Goal: Transaction & Acquisition: Book appointment/travel/reservation

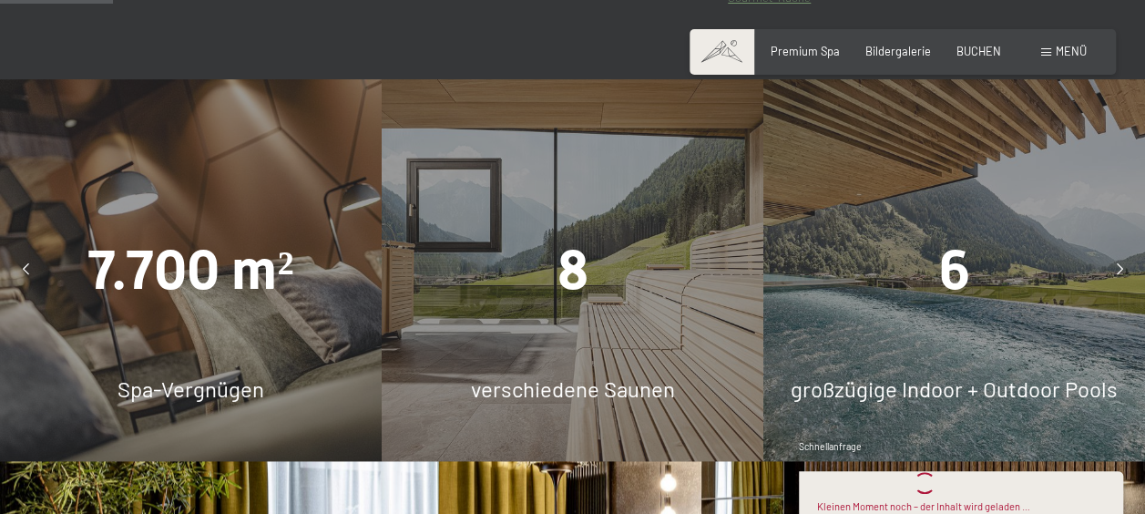
click at [970, 60] on div "Buchen Anfragen Premium Spa Bildergalerie BUCHEN Menü DE IT EN Gutschein Bilder…" at bounding box center [903, 52] width 368 height 16
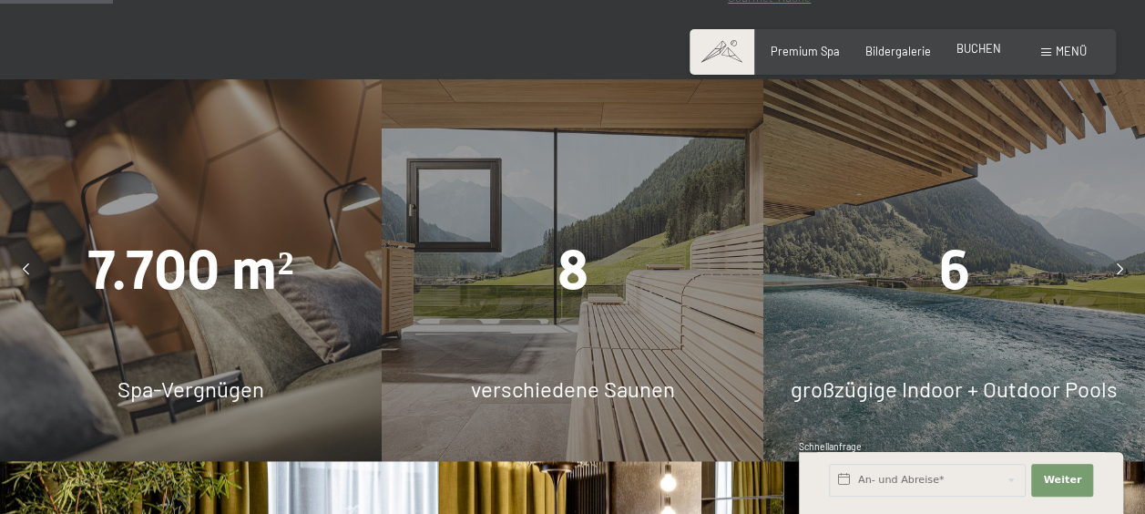
click at [978, 53] on span "BUCHEN" at bounding box center [979, 48] width 45 height 15
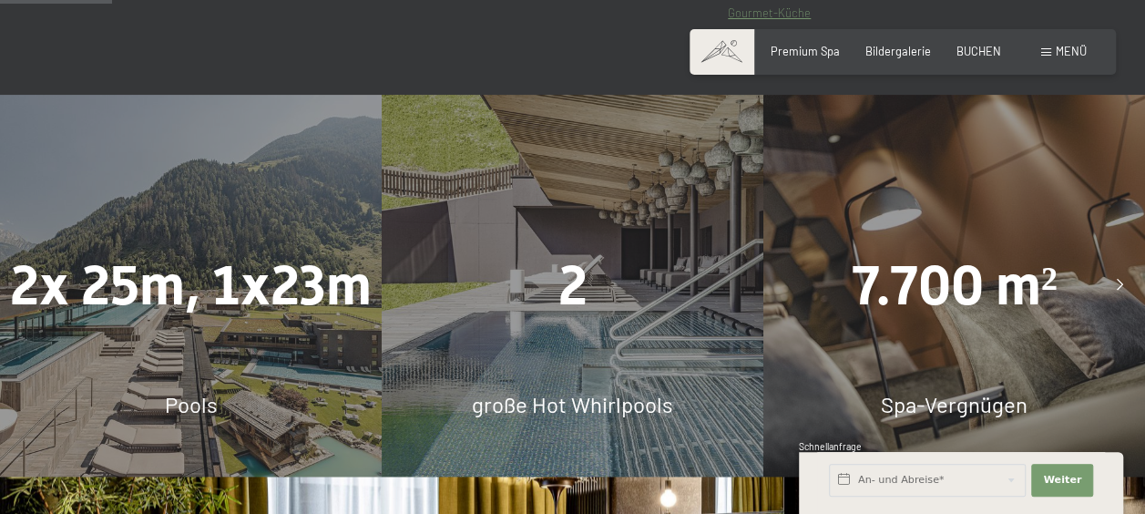
scroll to position [991, 0]
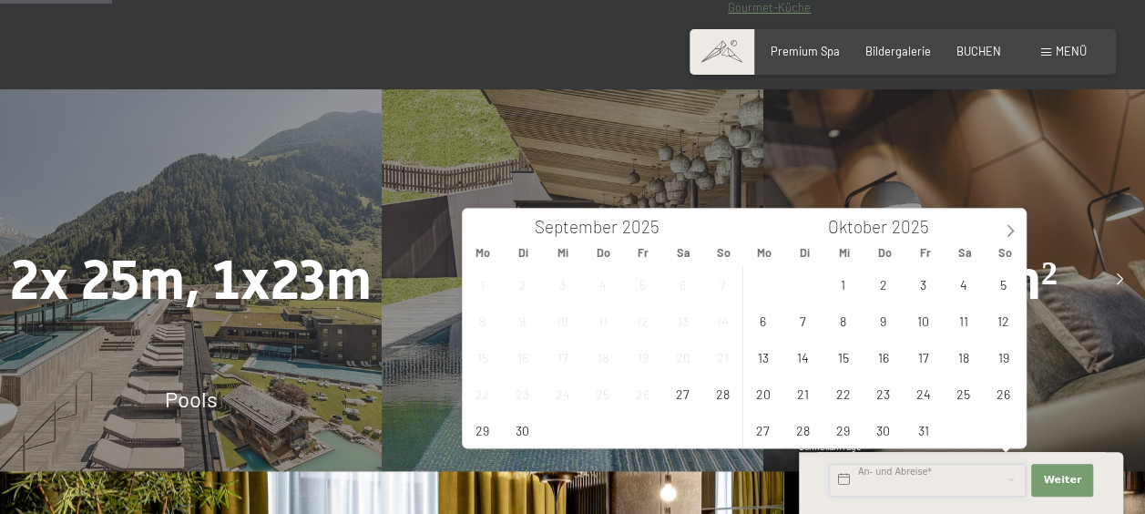
click at [915, 496] on input "text" at bounding box center [927, 480] width 197 height 33
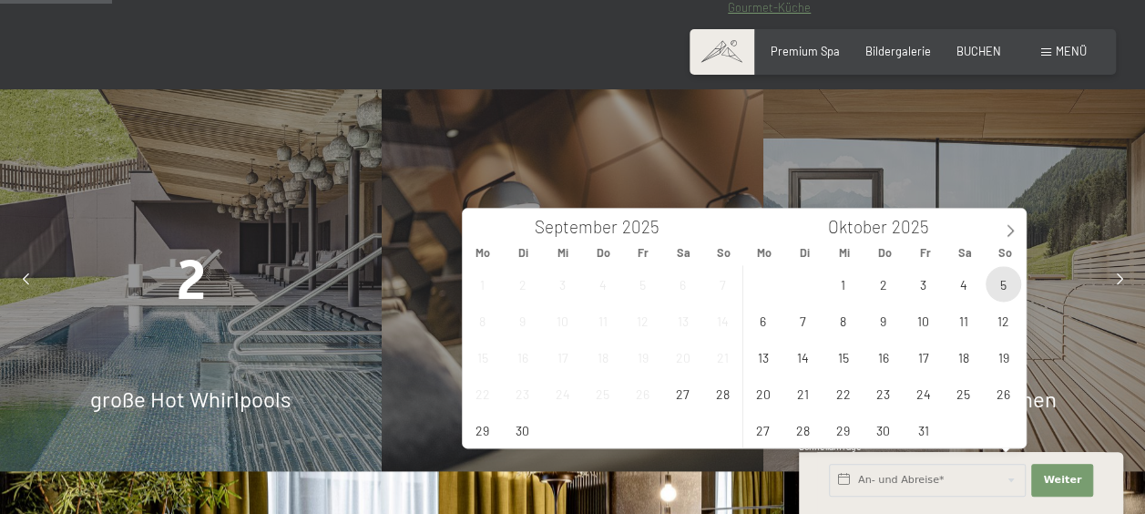
click at [996, 286] on span "5" at bounding box center [1004, 284] width 36 height 36
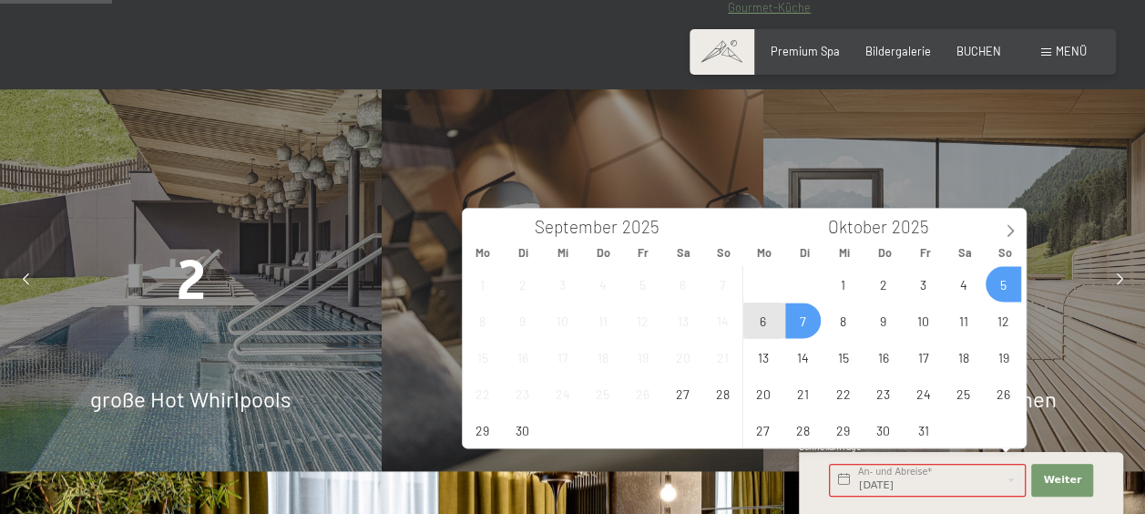
click at [802, 315] on span "7" at bounding box center [803, 321] width 36 height 36
type input "So. 05.10.2025 - Di. 07.10.2025"
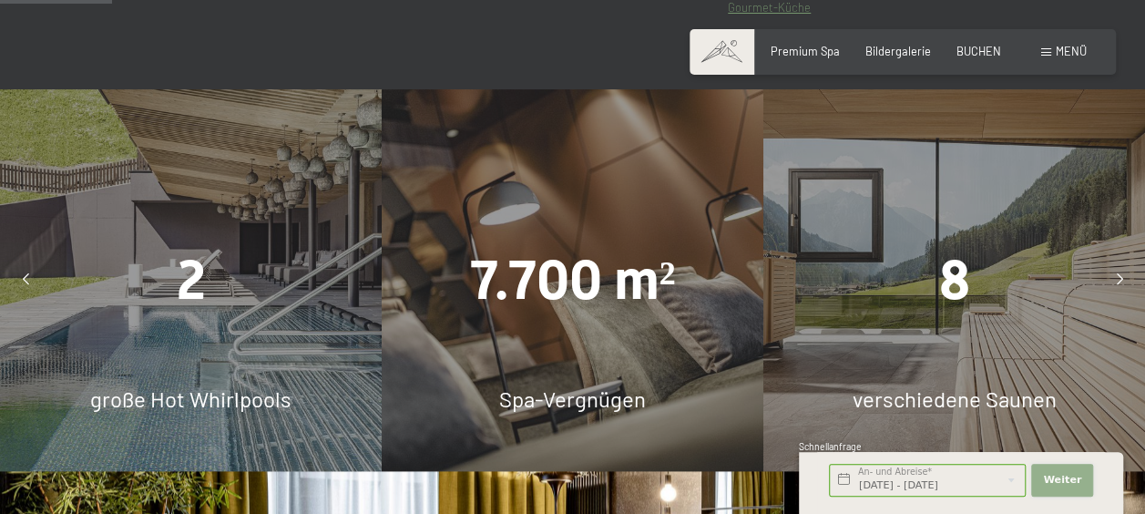
click at [1055, 488] on button "Weiter Adressfelder ausblenden" at bounding box center [1063, 480] width 62 height 33
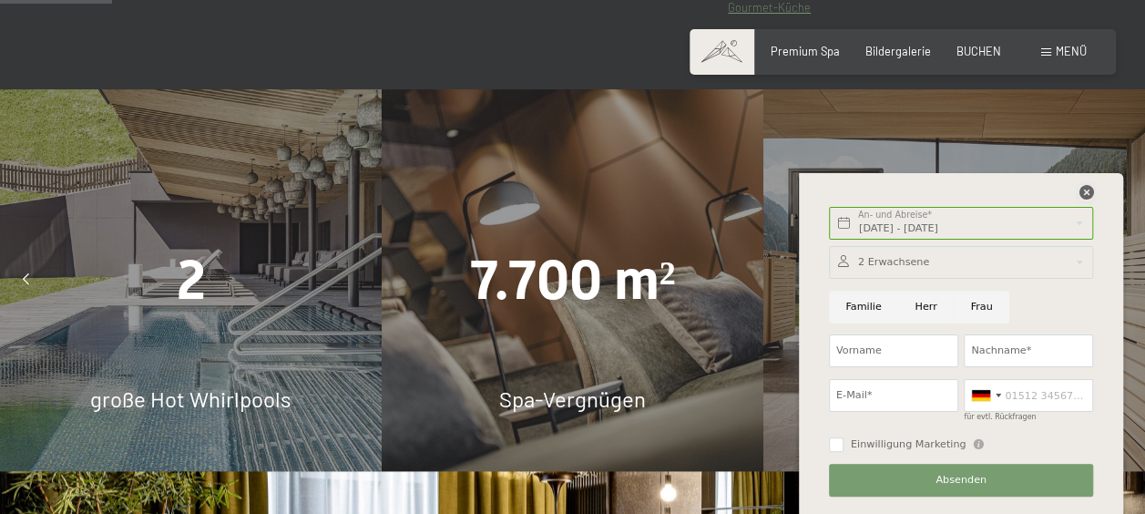
click at [1084, 196] on icon at bounding box center [1086, 192] width 15 height 15
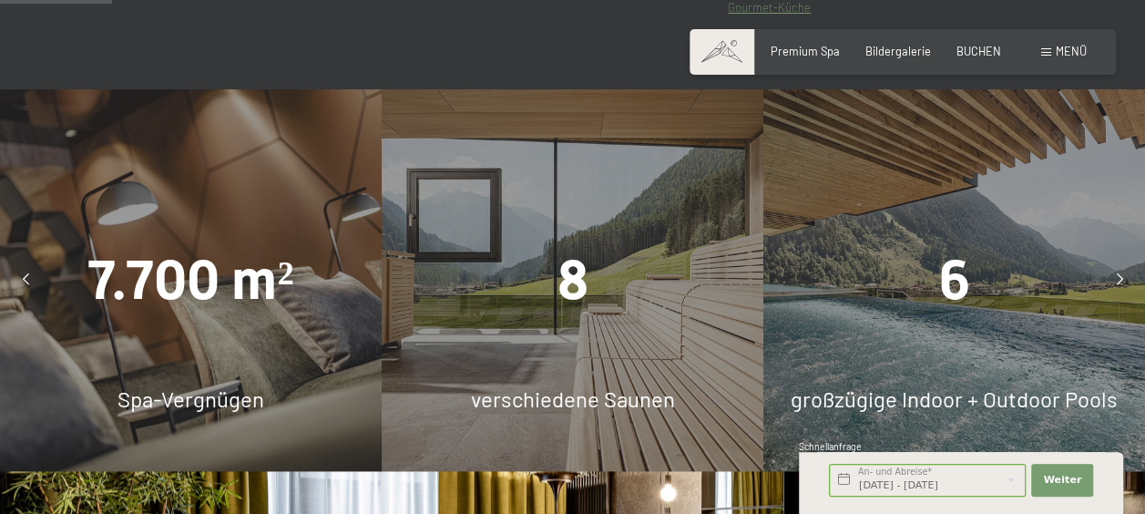
click at [982, 60] on div "Buchen Anfragen Premium Spa Bildergalerie BUCHEN Menü DE IT EN Gutschein Bilder…" at bounding box center [903, 52] width 368 height 16
click at [982, 55] on span "BUCHEN" at bounding box center [979, 48] width 45 height 15
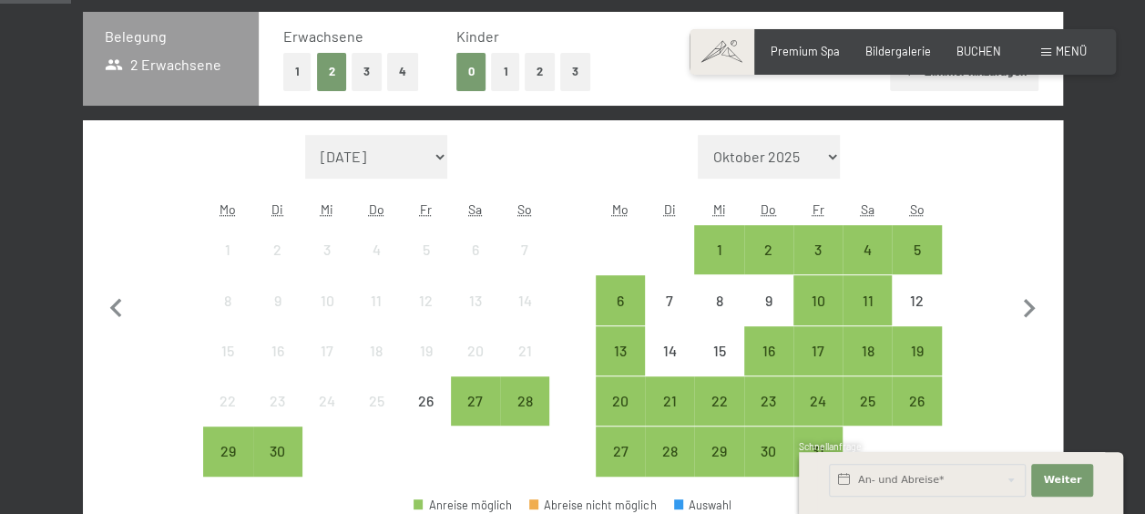
scroll to position [398, 0]
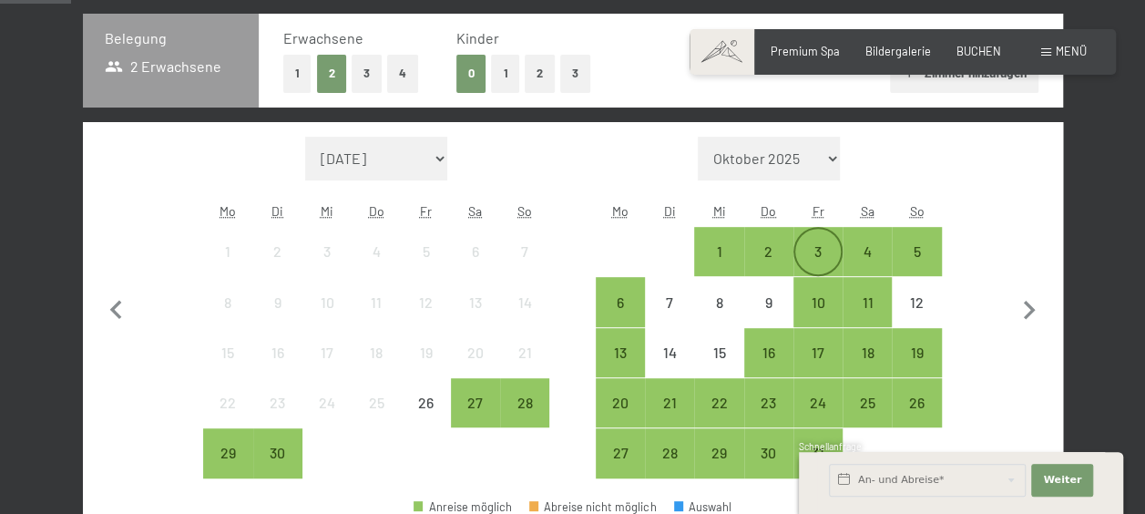
click at [816, 252] on div "3" at bounding box center [819, 267] width 46 height 46
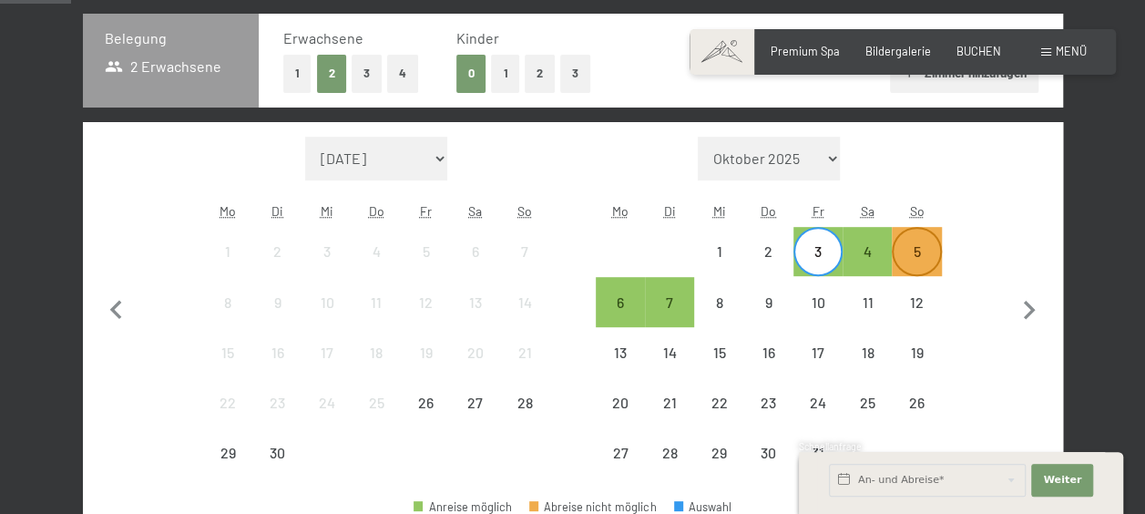
click at [916, 253] on div "5" at bounding box center [917, 267] width 46 height 46
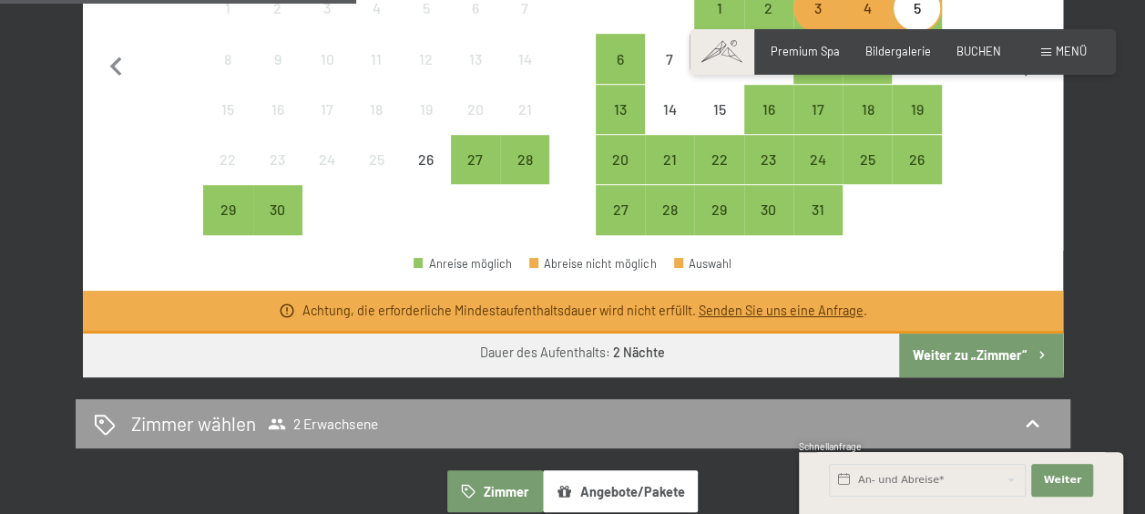
scroll to position [642, 0]
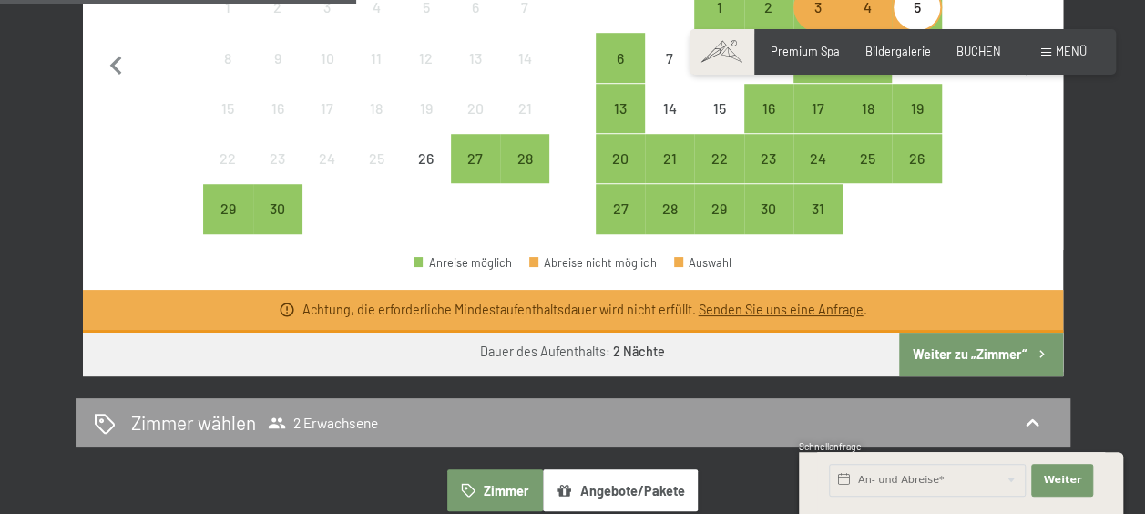
click at [1008, 343] on button "Weiter zu „Zimmer“" at bounding box center [980, 355] width 163 height 44
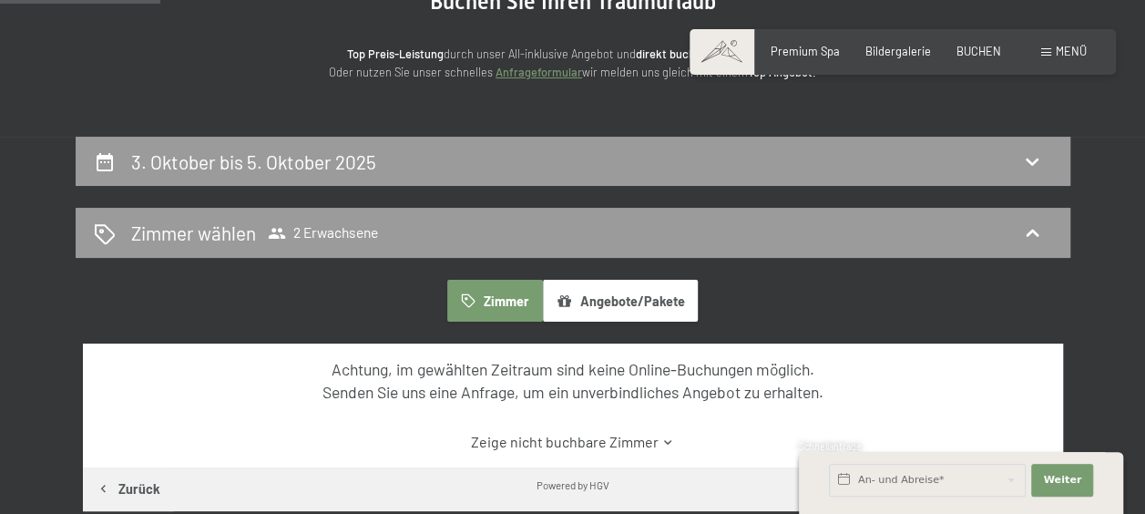
scroll to position [202, 0]
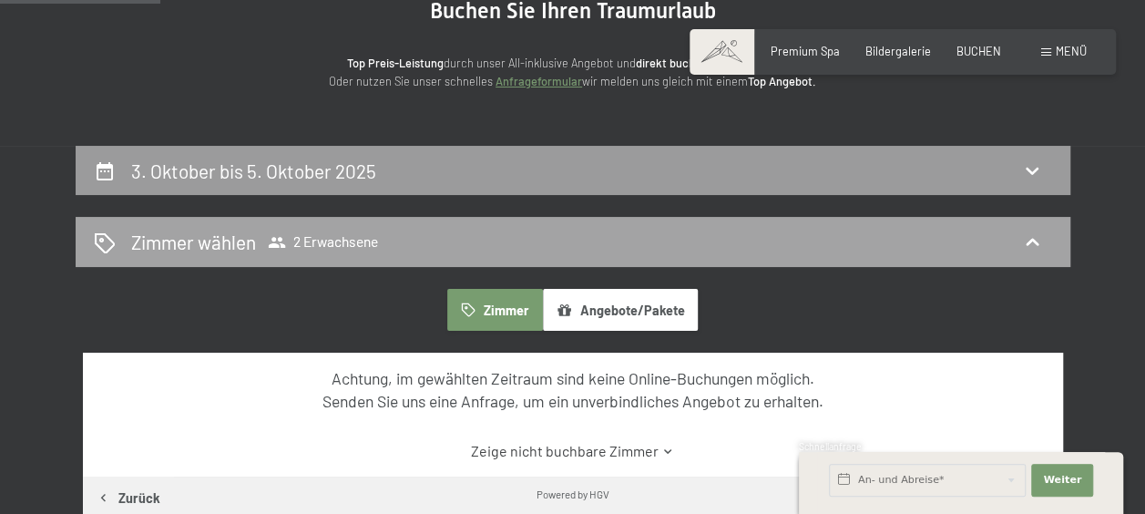
click at [542, 253] on div "Zimmer wählen 2 Erwachsene" at bounding box center [573, 242] width 959 height 26
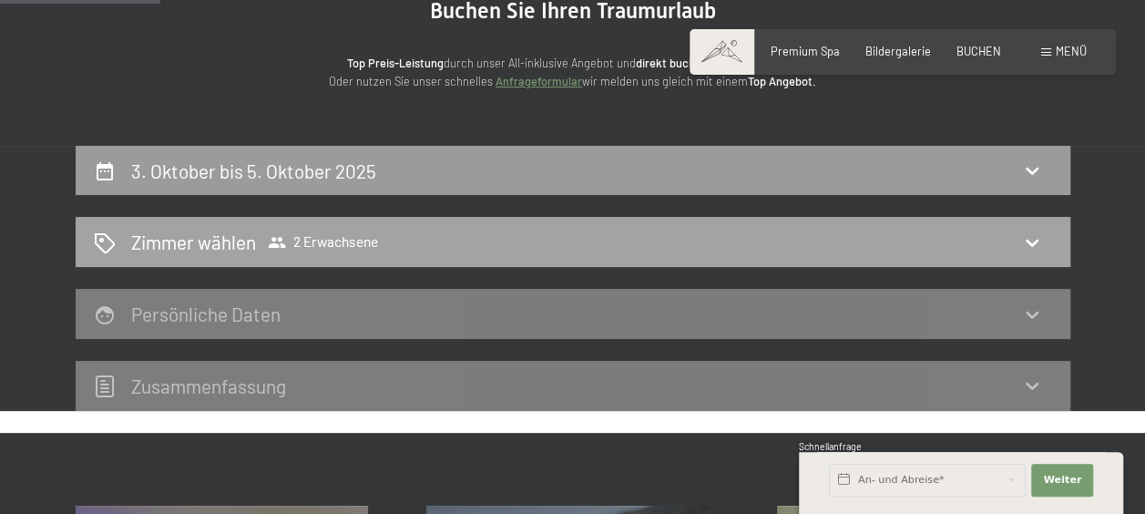
click at [546, 241] on div "Zimmer wählen 2 Erwachsene" at bounding box center [573, 242] width 959 height 26
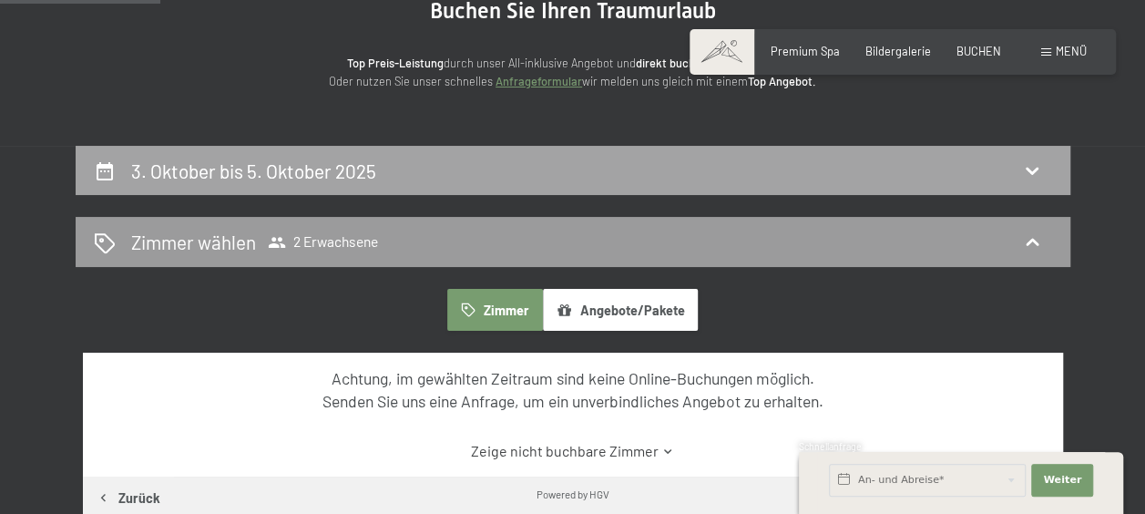
click at [590, 189] on div "3. Oktober bis 5. Oktober 2025" at bounding box center [573, 171] width 995 height 50
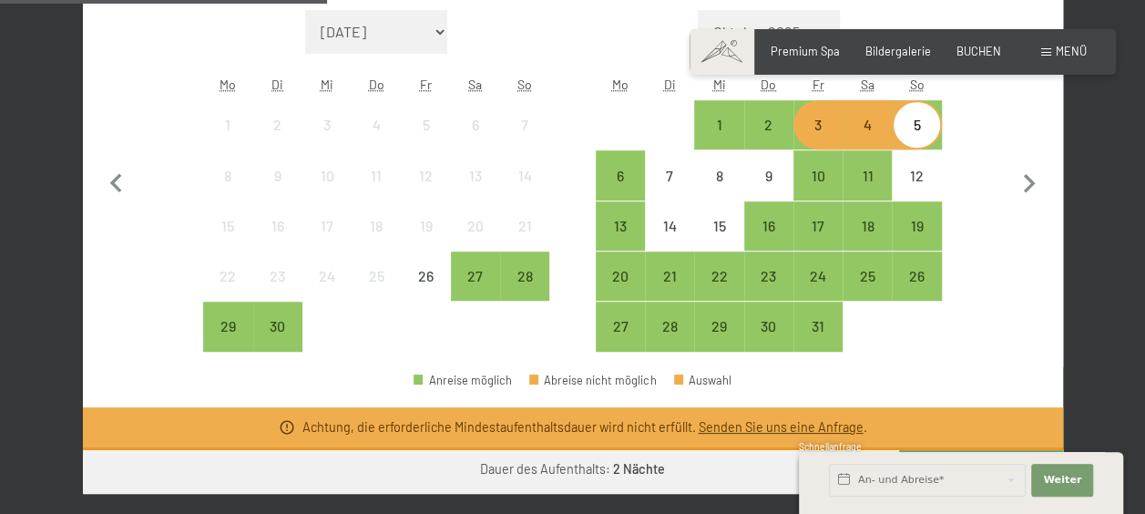
scroll to position [518, 0]
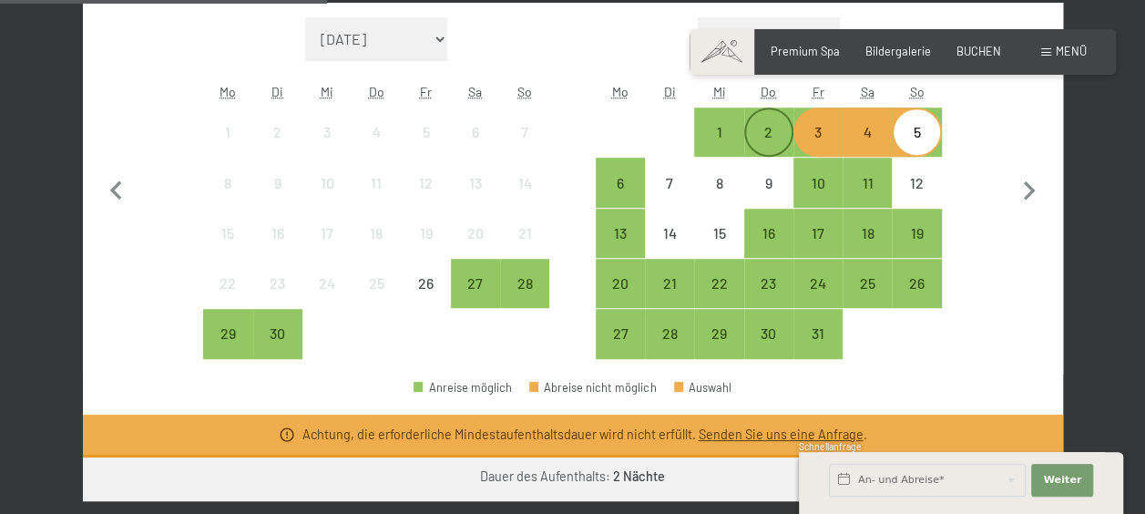
click at [771, 137] on div "2" at bounding box center [769, 148] width 46 height 46
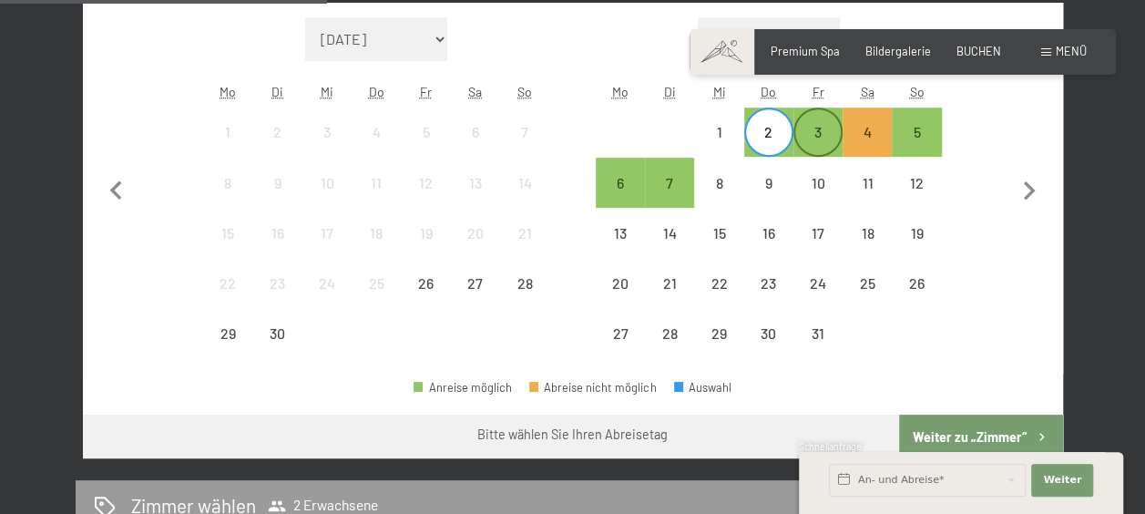
click at [807, 145] on div "3" at bounding box center [819, 148] width 46 height 46
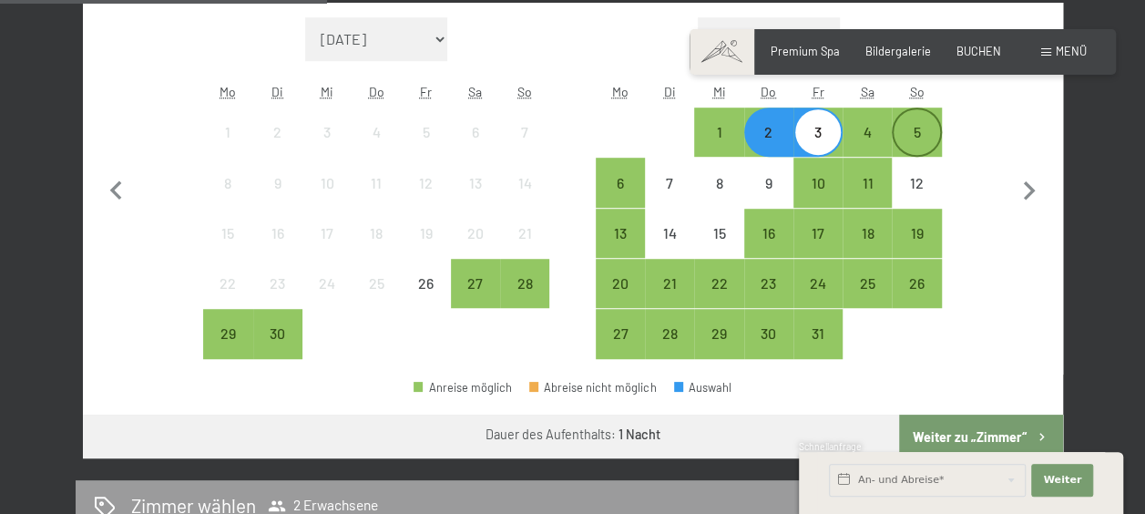
click at [931, 132] on div "5" at bounding box center [917, 148] width 46 height 46
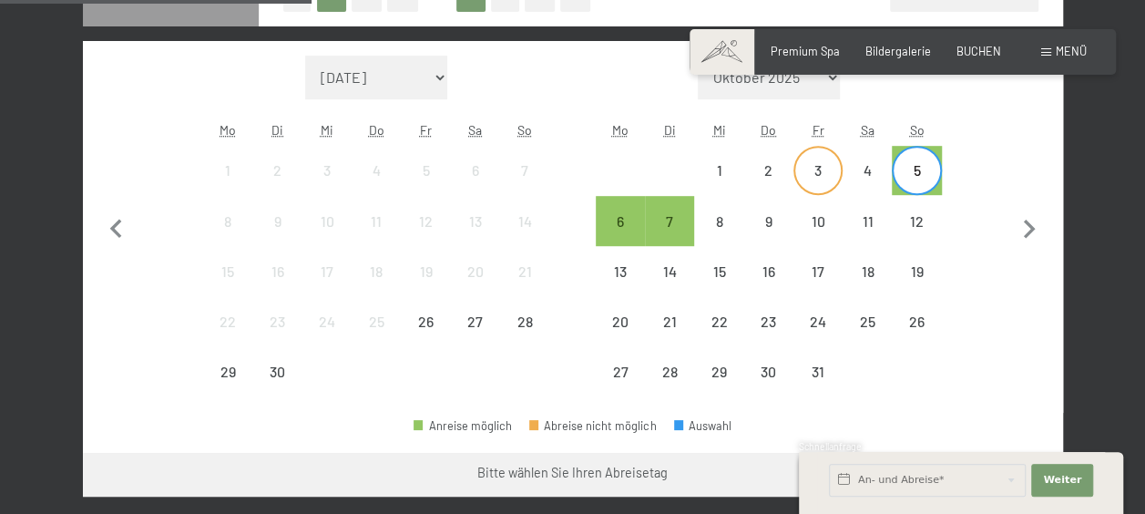
scroll to position [481, 0]
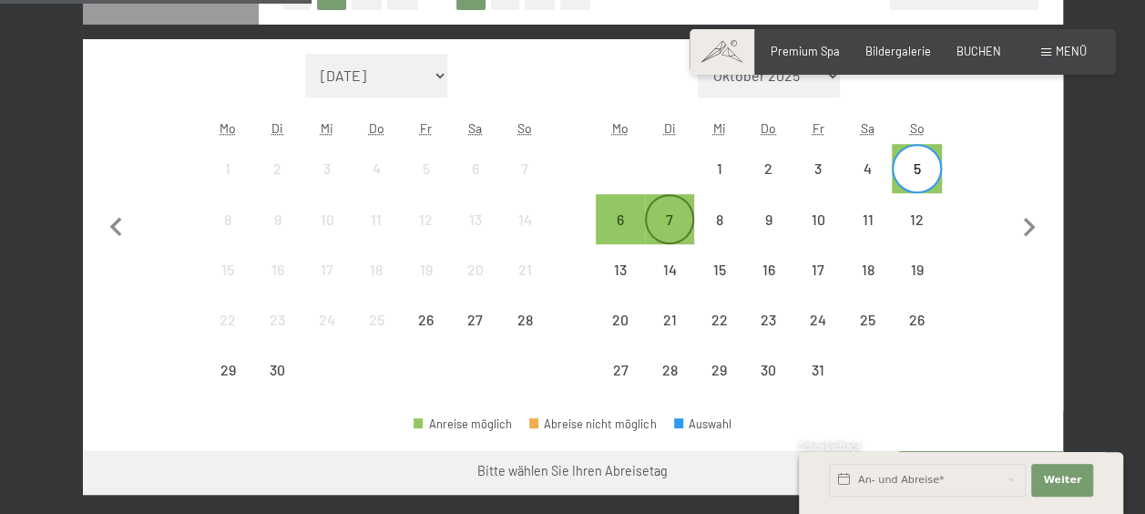
click at [665, 214] on div "7" at bounding box center [670, 235] width 46 height 46
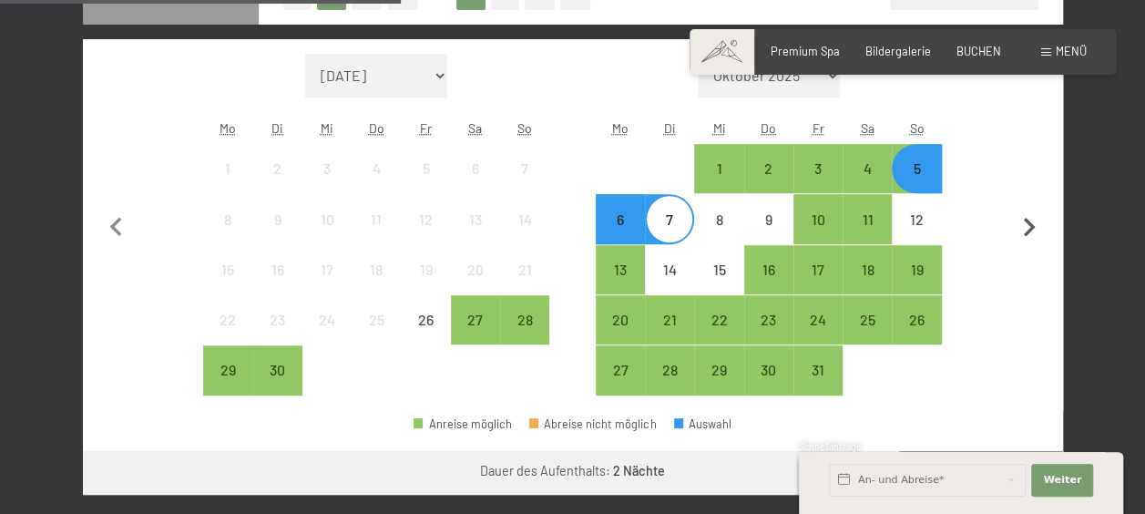
scroll to position [720, 0]
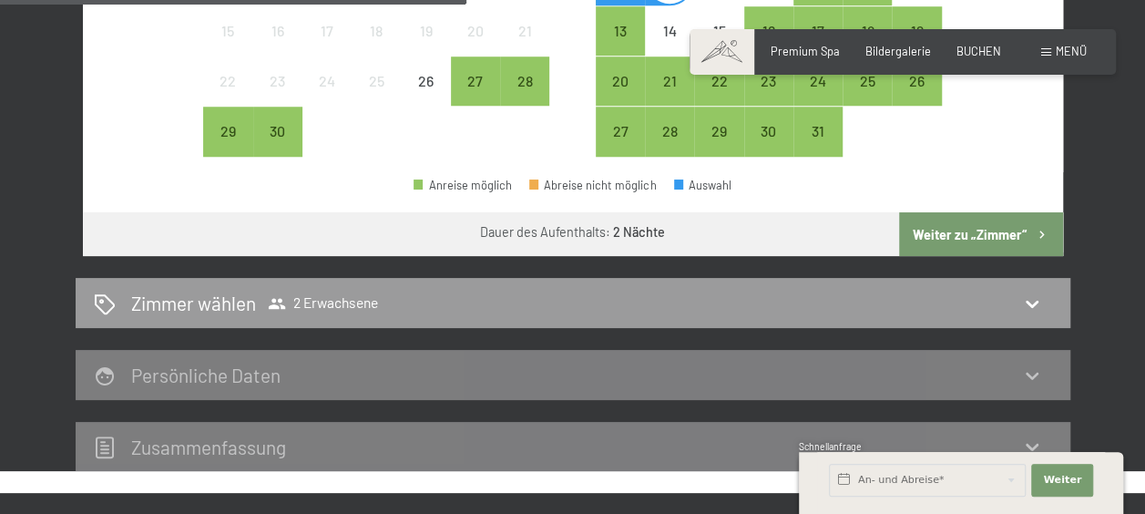
click at [1009, 235] on button "Weiter zu „Zimmer“" at bounding box center [980, 234] width 163 height 44
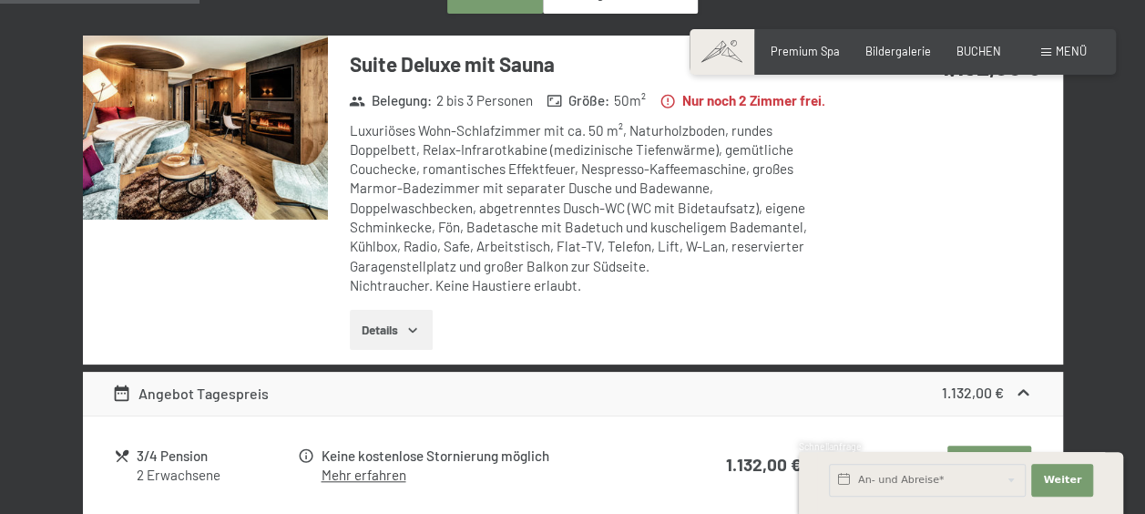
scroll to position [520, 0]
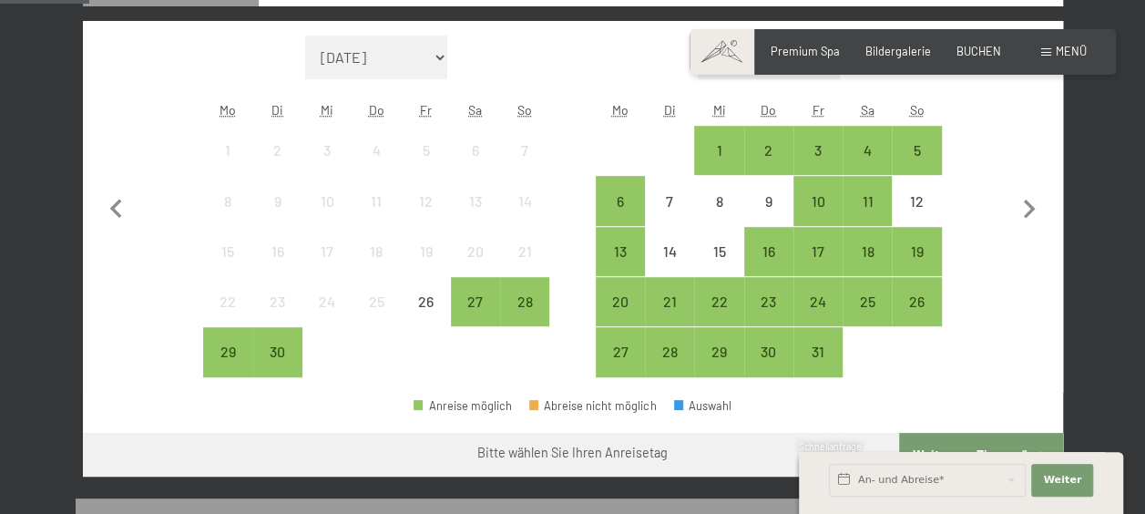
scroll to position [501, 0]
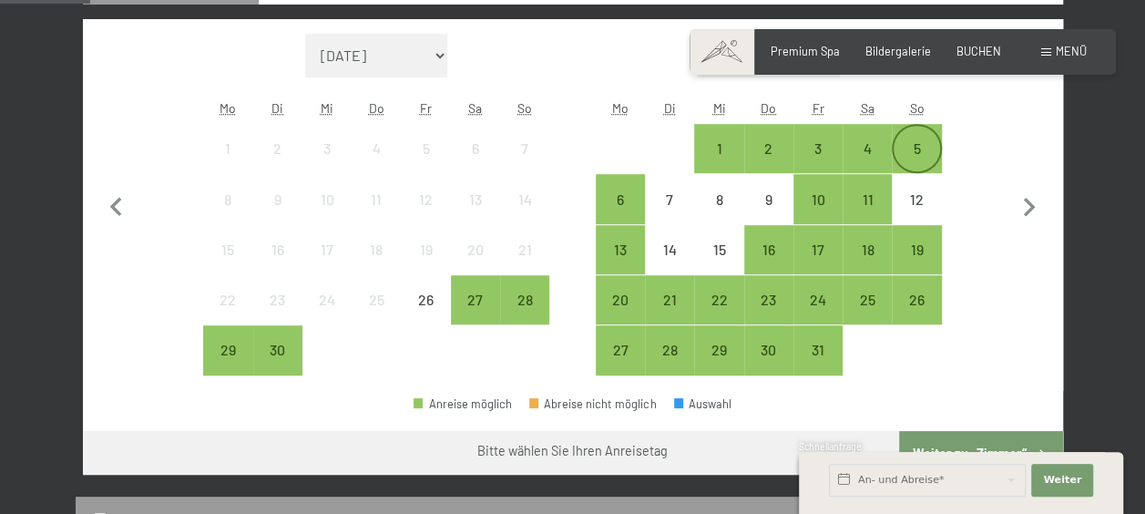
click at [902, 149] on div "5" at bounding box center [917, 164] width 46 height 46
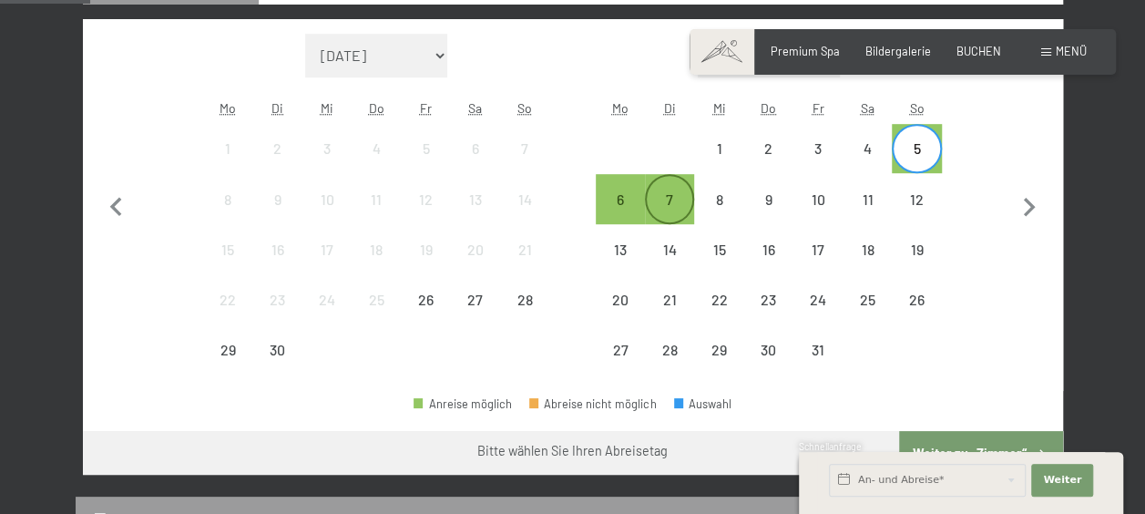
click at [672, 200] on div "7" at bounding box center [670, 215] width 46 height 46
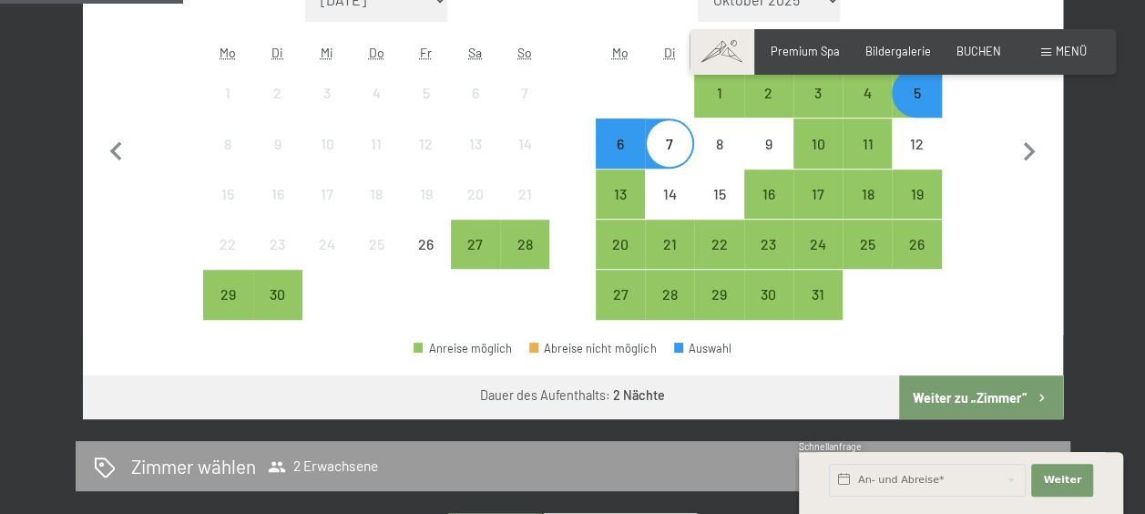
click at [958, 386] on button "Weiter zu „Zimmer“" at bounding box center [980, 397] width 163 height 44
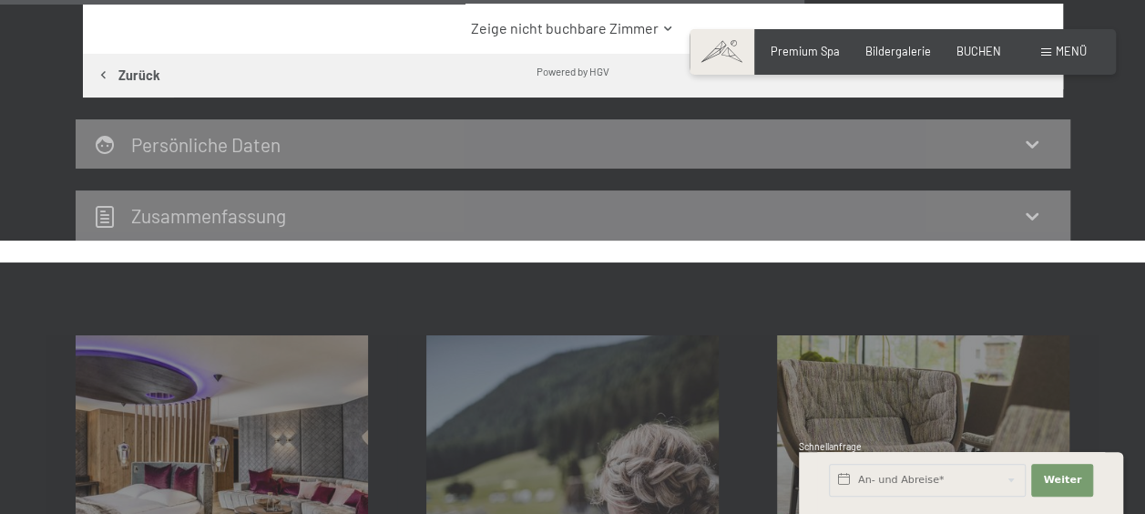
scroll to position [2101, 0]
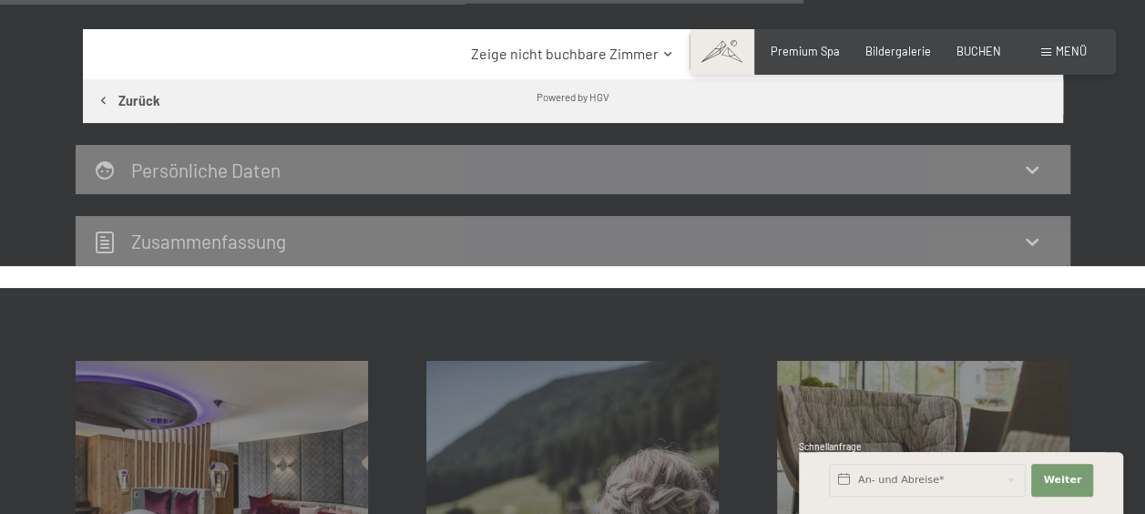
click at [662, 64] on link "Zeige nicht buchbare Zimmer" at bounding box center [572, 54] width 921 height 20
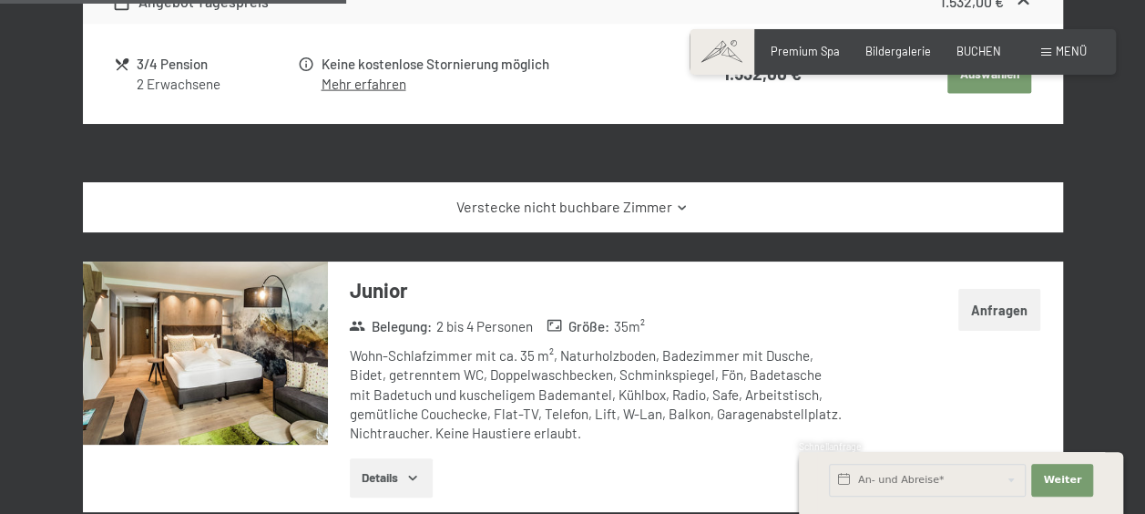
click at [658, 217] on link "Verstecke nicht buchbare Zimmer" at bounding box center [572, 207] width 921 height 20
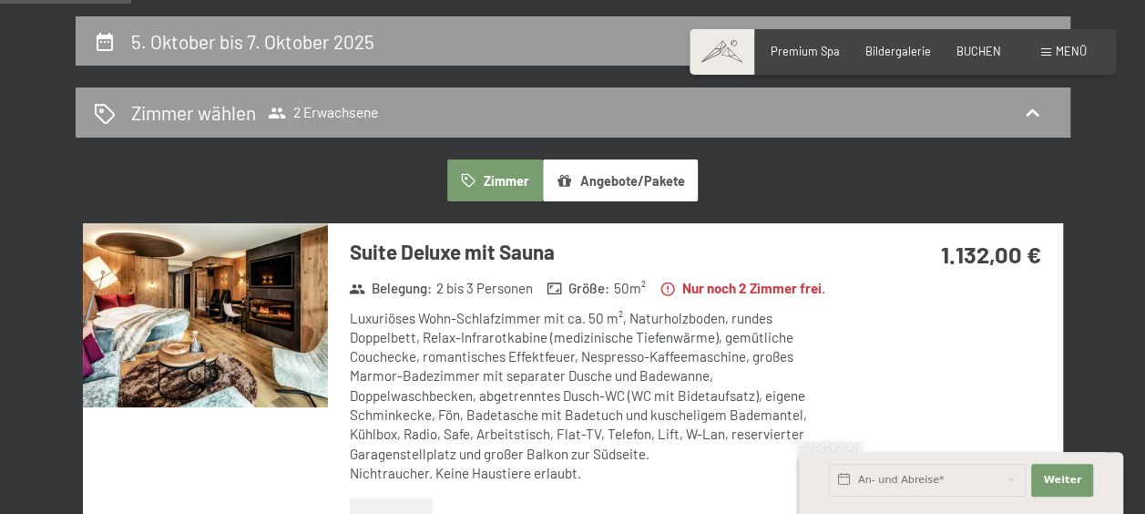
scroll to position [344, 0]
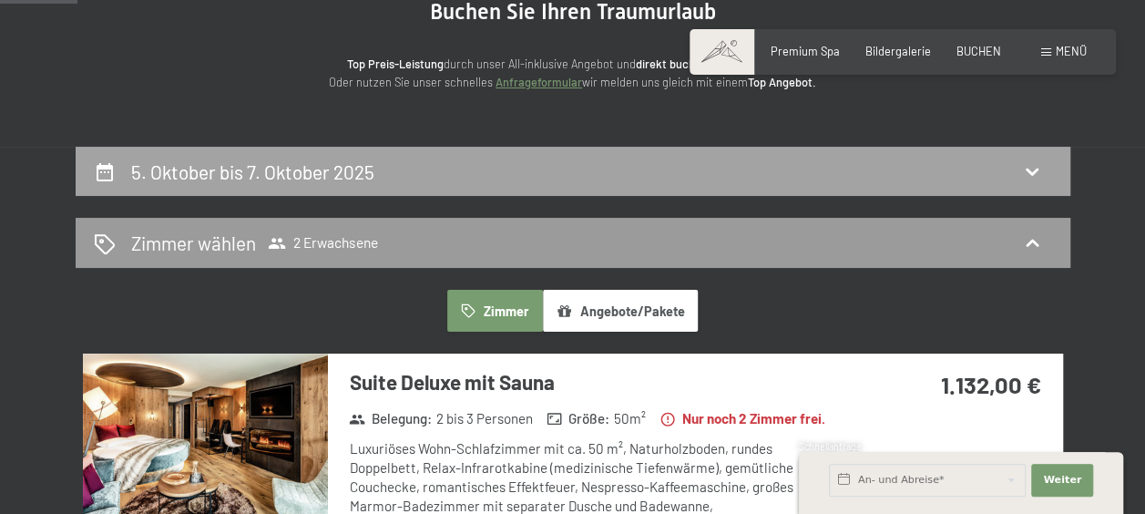
click at [983, 169] on div "5. Oktober bis 7. Oktober 2025" at bounding box center [573, 172] width 959 height 26
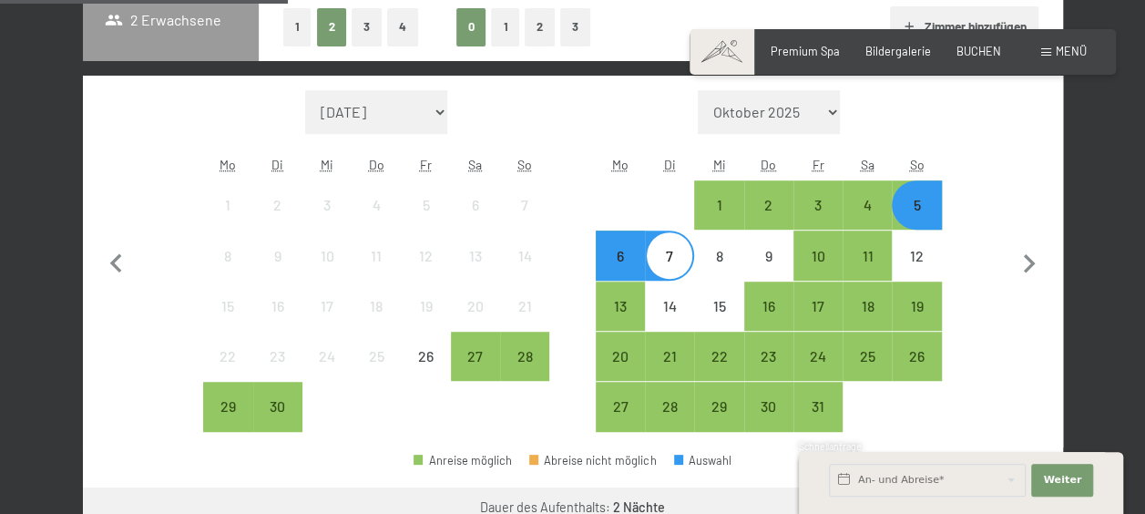
scroll to position [445, 0]
click at [672, 253] on div "7" at bounding box center [670, 272] width 46 height 46
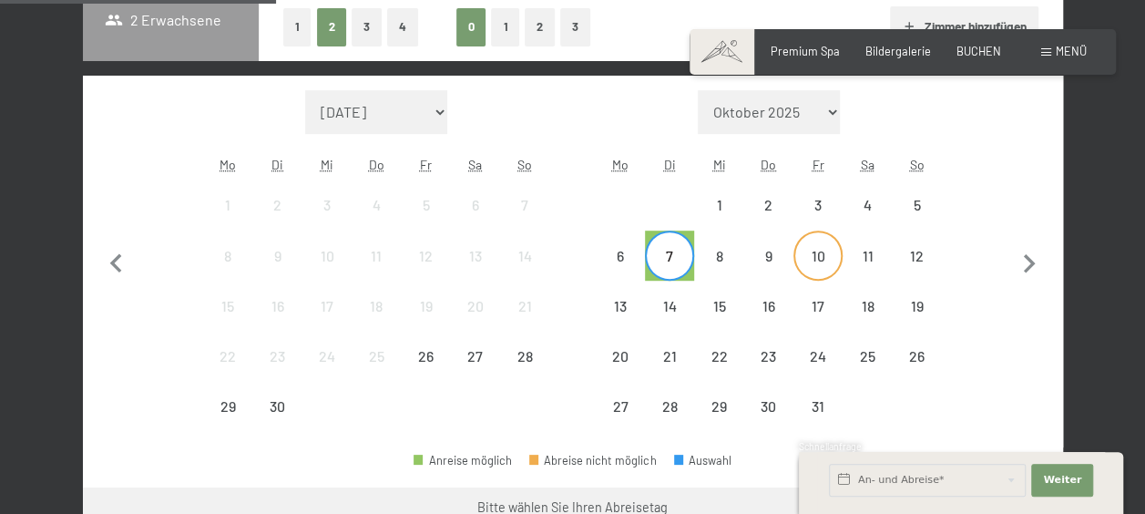
scroll to position [421, 0]
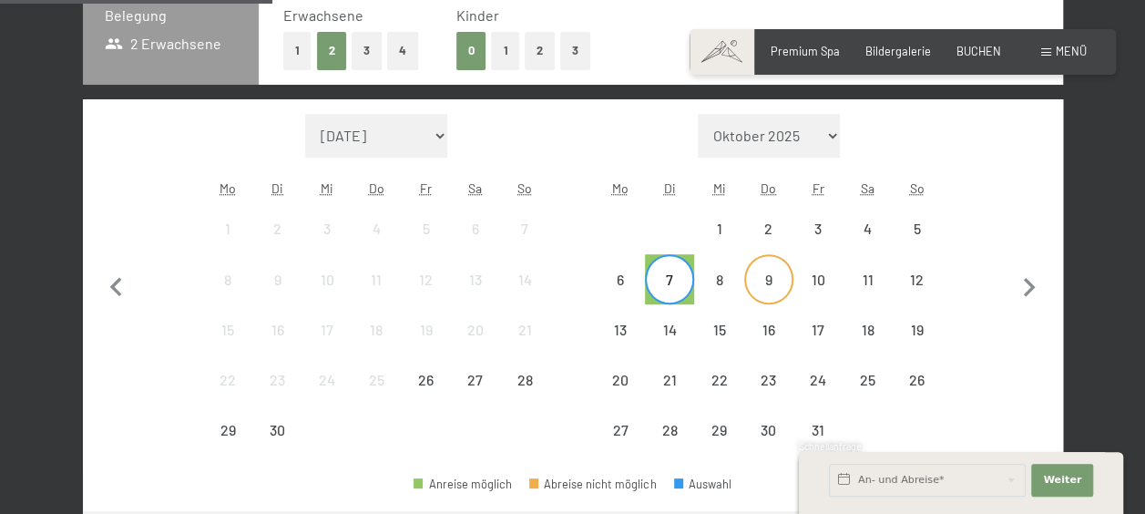
click at [769, 275] on div "9" at bounding box center [769, 295] width 46 height 46
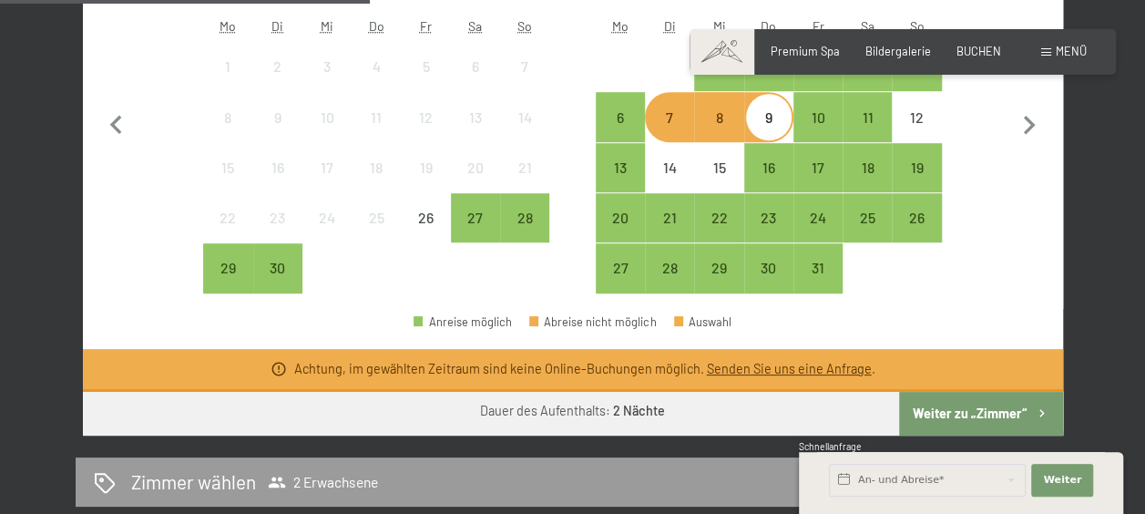
scroll to position [585, 0]
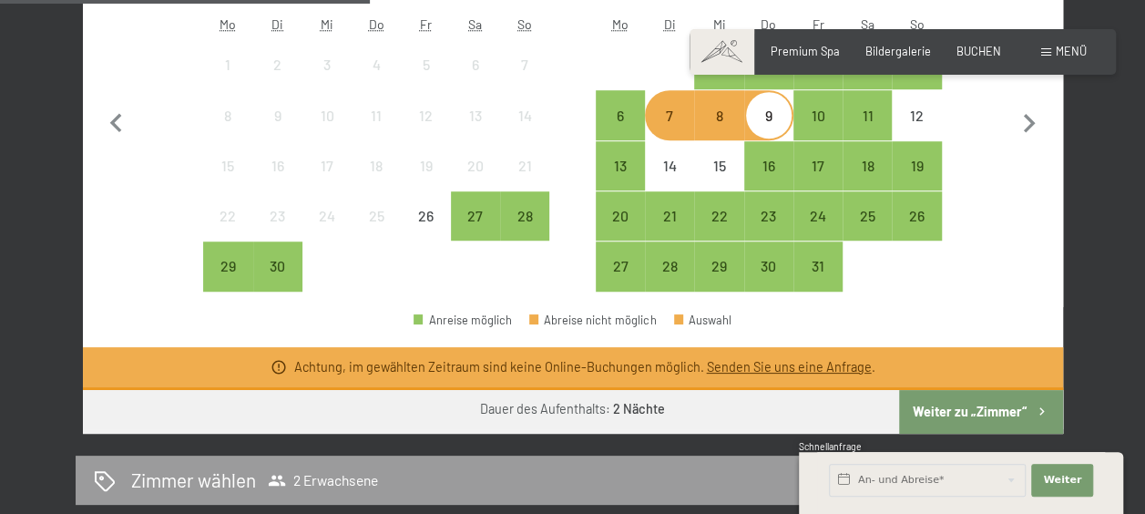
click at [957, 274] on div "Monat/Jahr [DATE] Oktober 2025 [DATE] Dezember 2025 Januar 2026 Februar 2026 Mä…" at bounding box center [572, 121] width 921 height 343
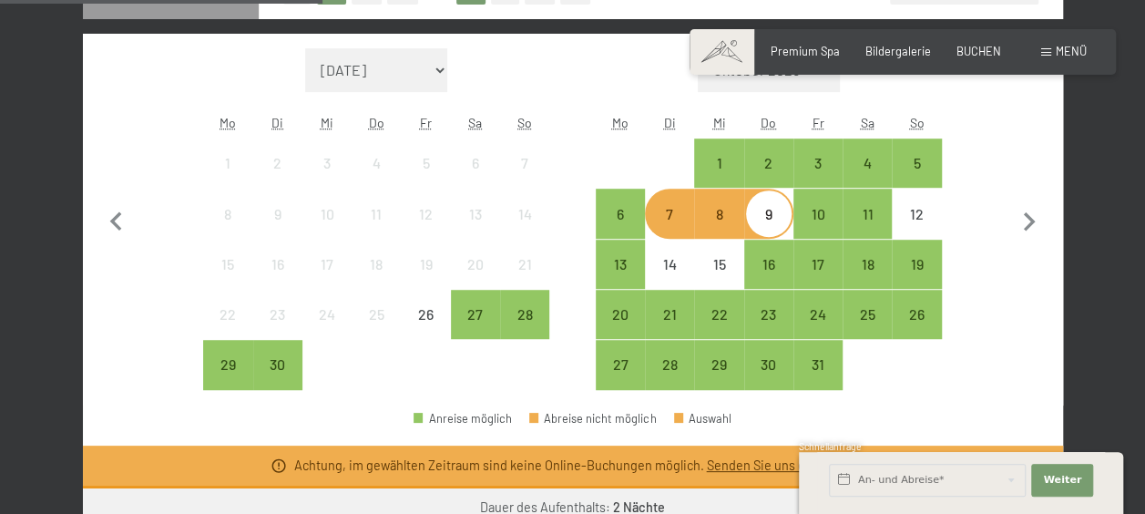
scroll to position [485, 0]
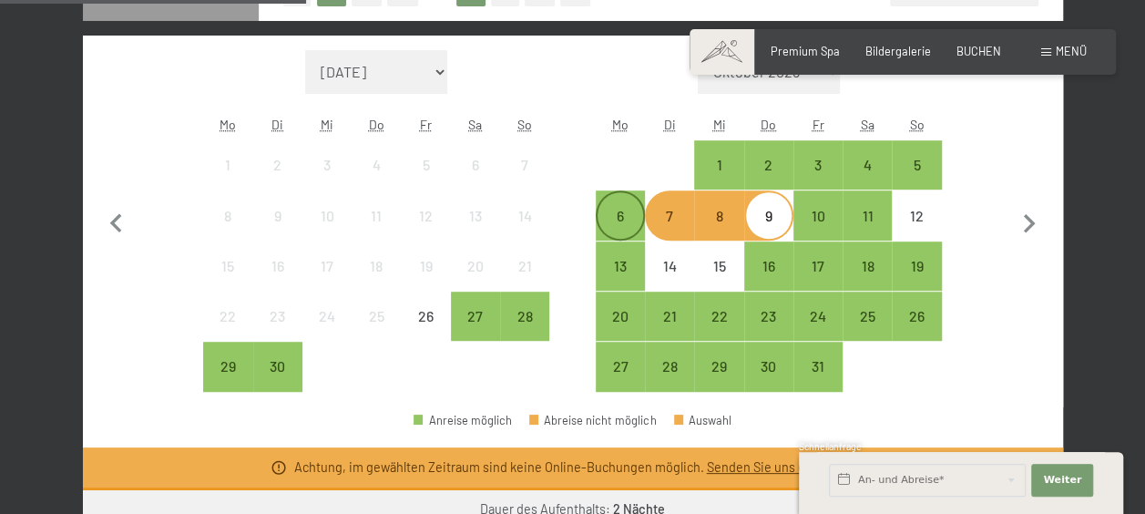
click at [634, 215] on div "6" at bounding box center [621, 232] width 46 height 46
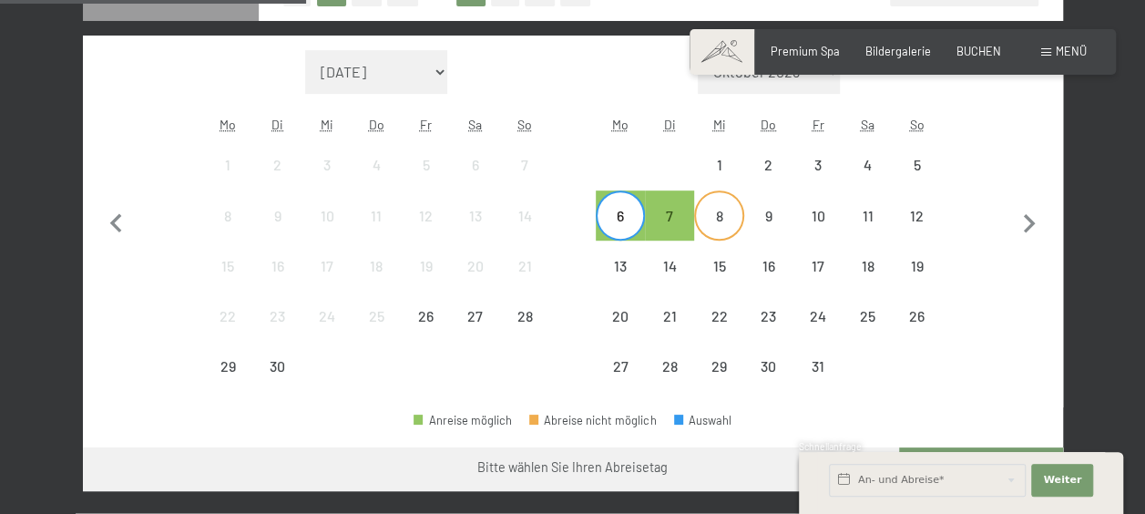
click at [731, 219] on div "8" at bounding box center [719, 232] width 46 height 46
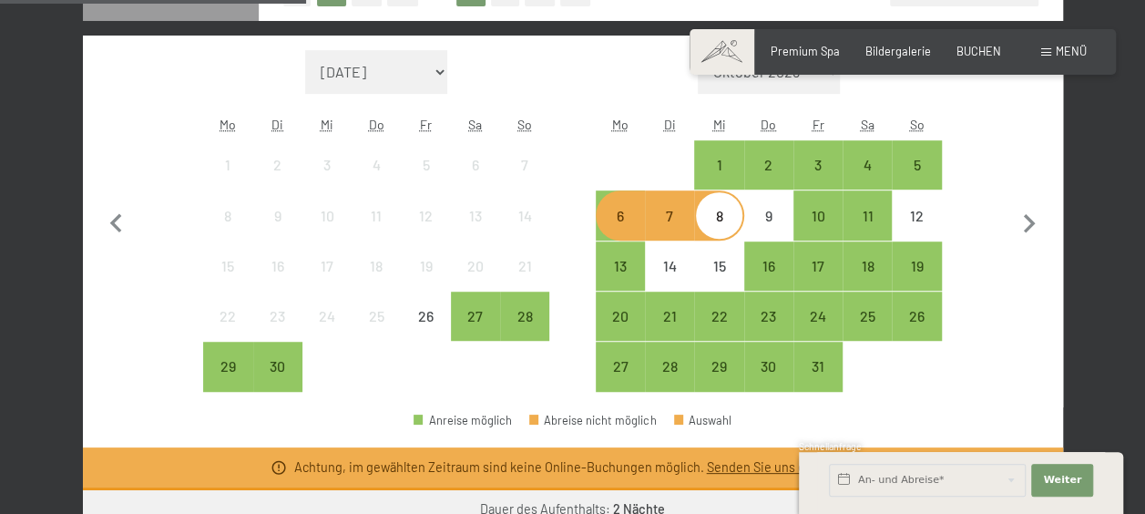
click at [711, 219] on div "8" at bounding box center [719, 232] width 46 height 46
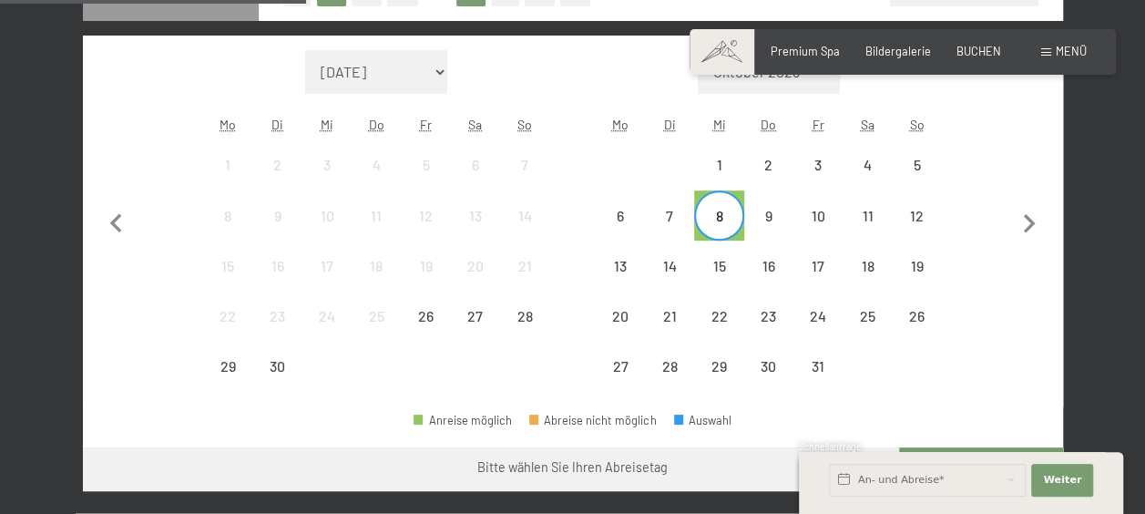
click at [729, 224] on div "8" at bounding box center [719, 232] width 46 height 46
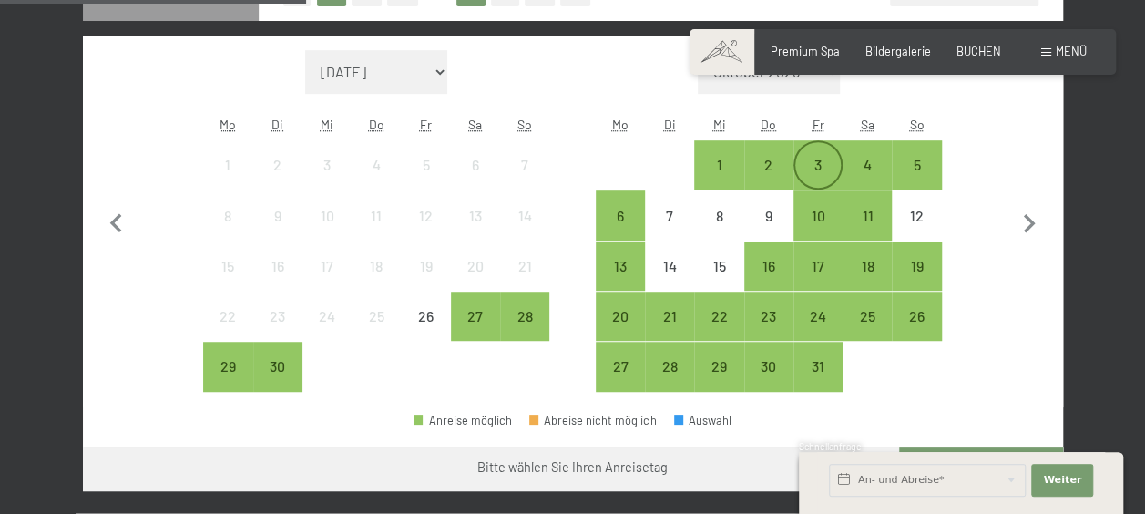
click at [814, 174] on div "3" at bounding box center [819, 181] width 46 height 46
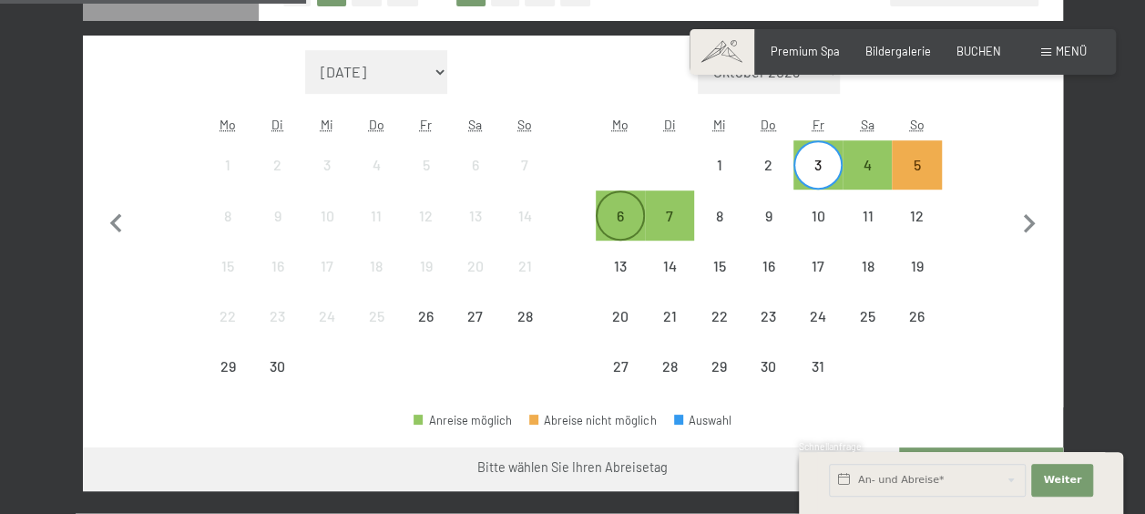
click at [614, 217] on div "6" at bounding box center [621, 232] width 46 height 46
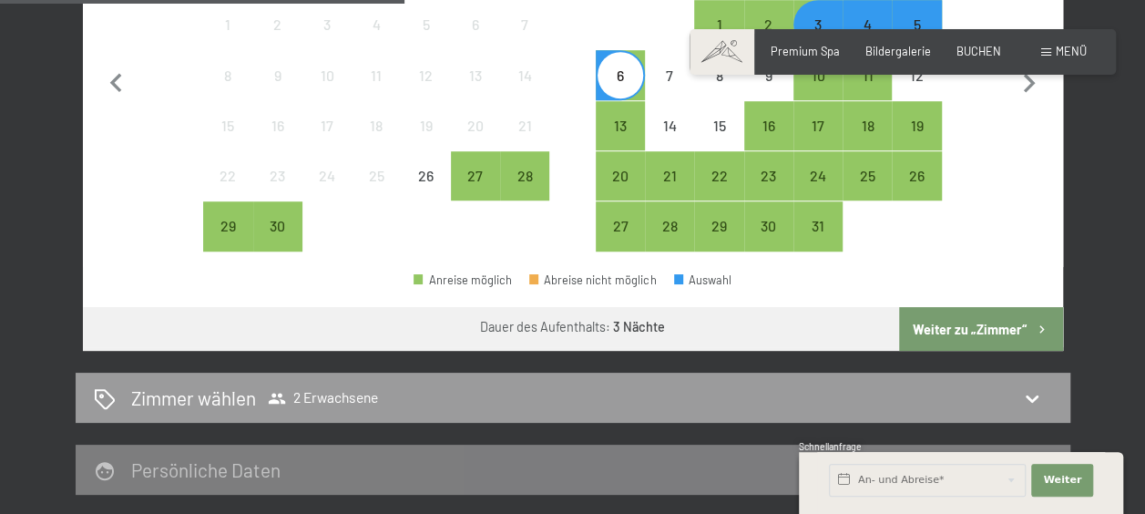
click at [962, 332] on button "Weiter zu „Zimmer“" at bounding box center [980, 329] width 163 height 44
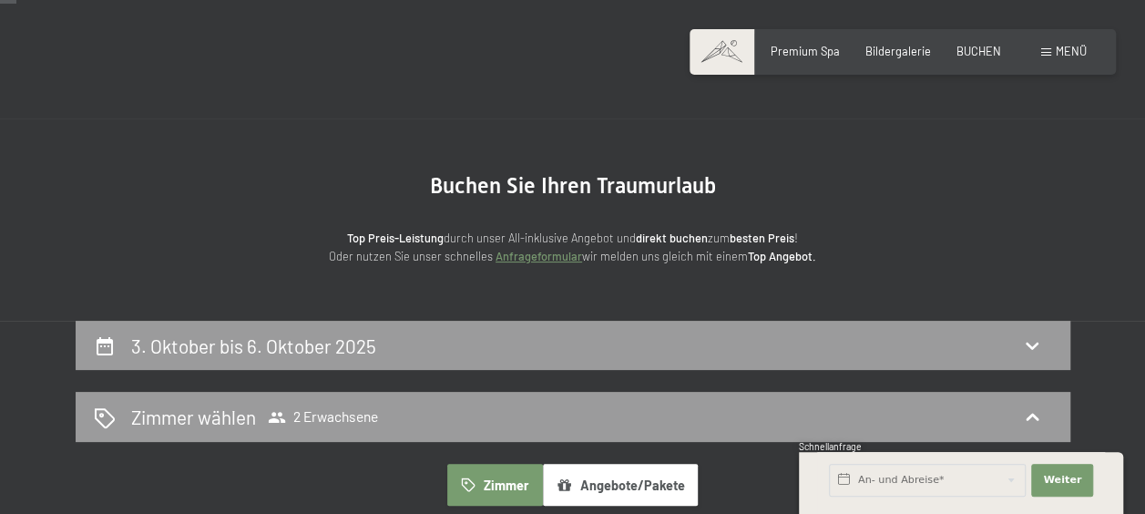
scroll to position [293, 0]
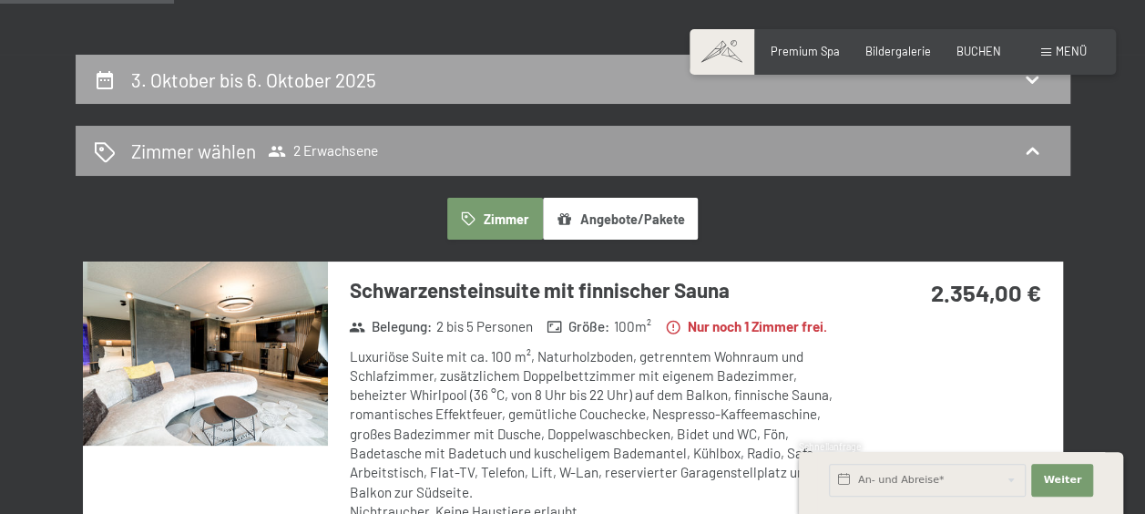
click at [1016, 87] on div "3. Oktober bis 6. Oktober 2025" at bounding box center [573, 80] width 959 height 26
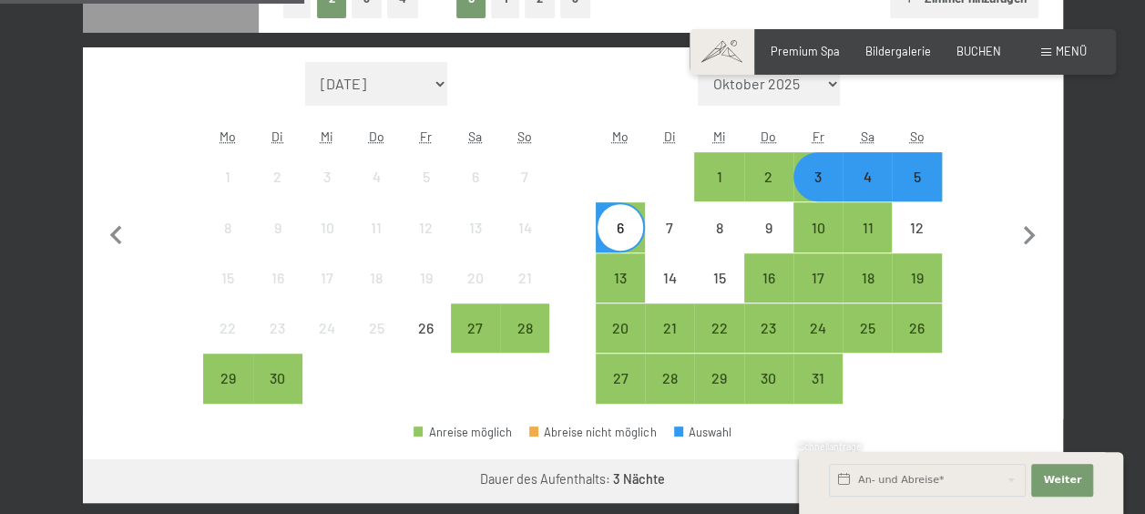
scroll to position [474, 0]
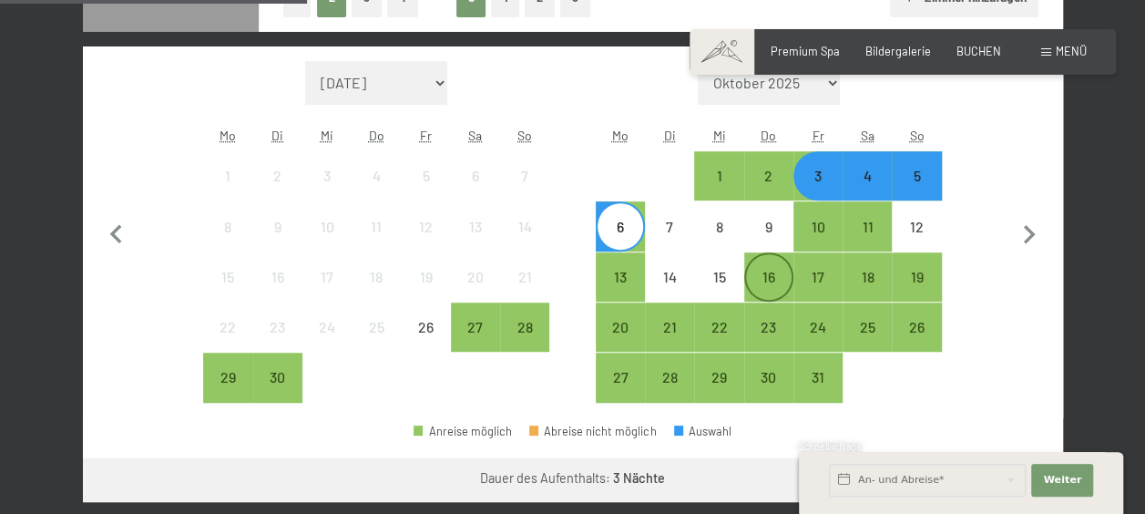
click at [756, 277] on div "16" at bounding box center [769, 293] width 46 height 46
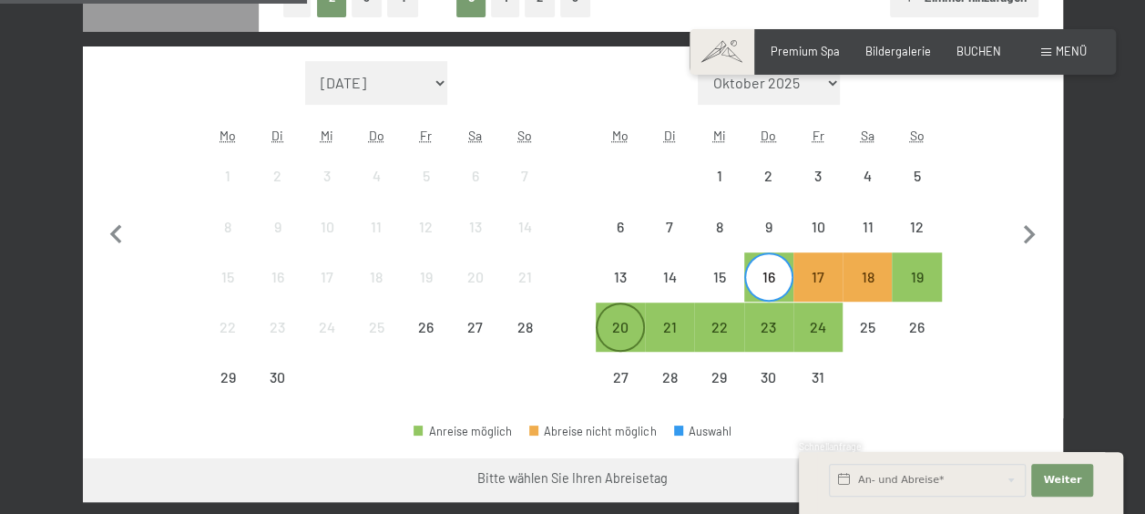
click at [625, 321] on div "20" at bounding box center [621, 343] width 46 height 46
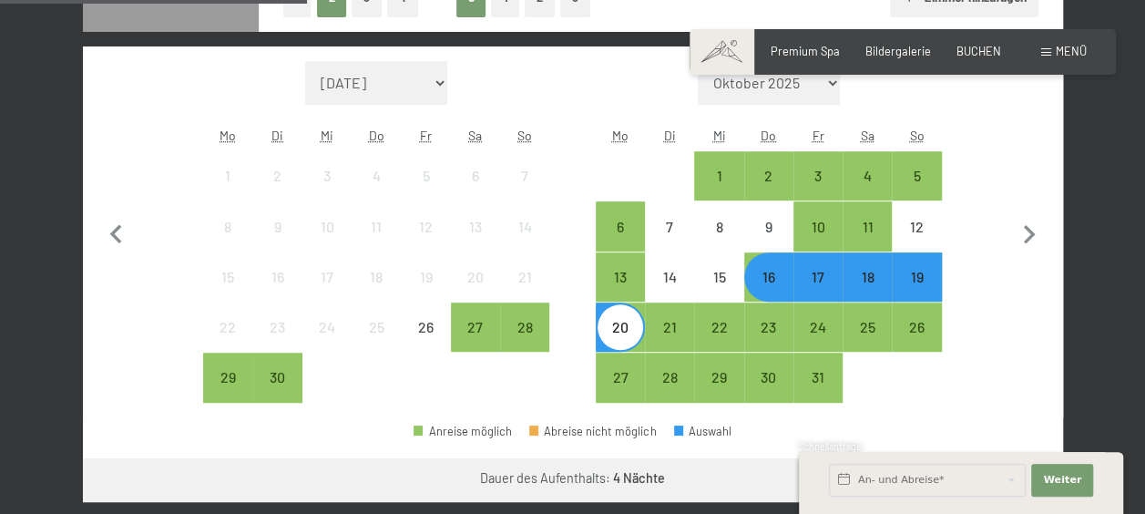
click at [629, 328] on div "20" at bounding box center [621, 343] width 46 height 46
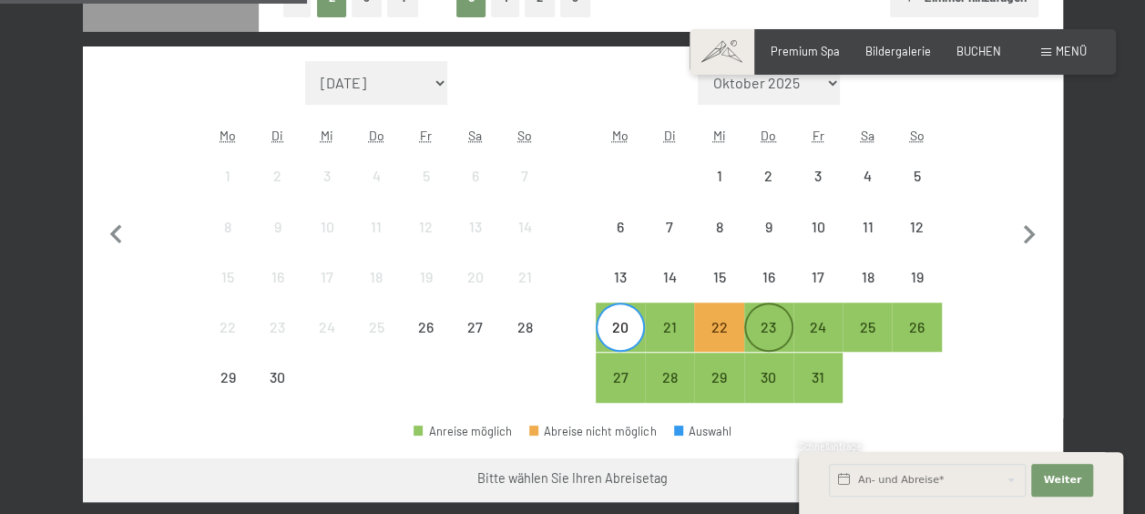
click at [766, 324] on div "23" at bounding box center [769, 343] width 46 height 46
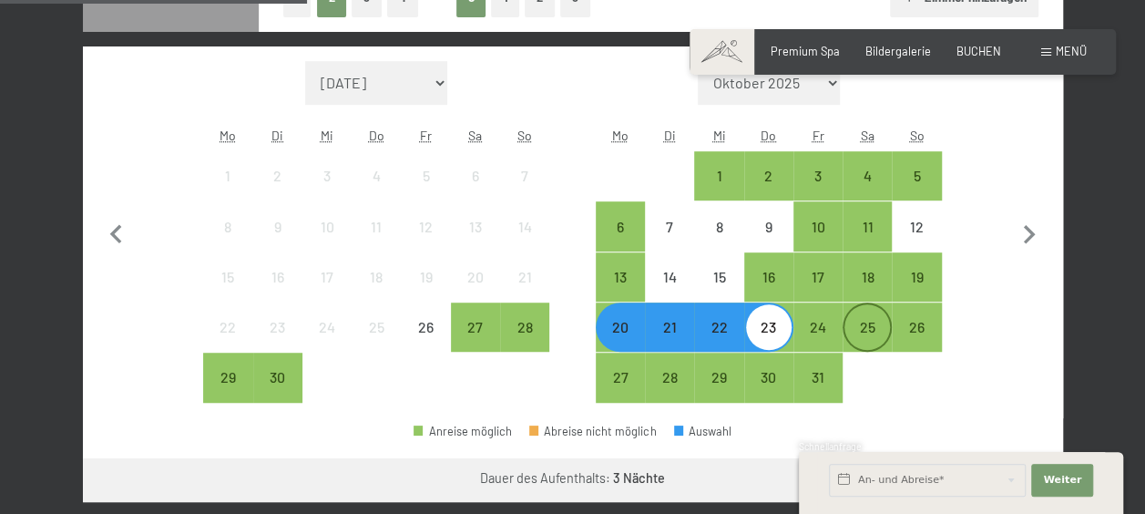
click at [868, 324] on div "25" at bounding box center [868, 343] width 46 height 46
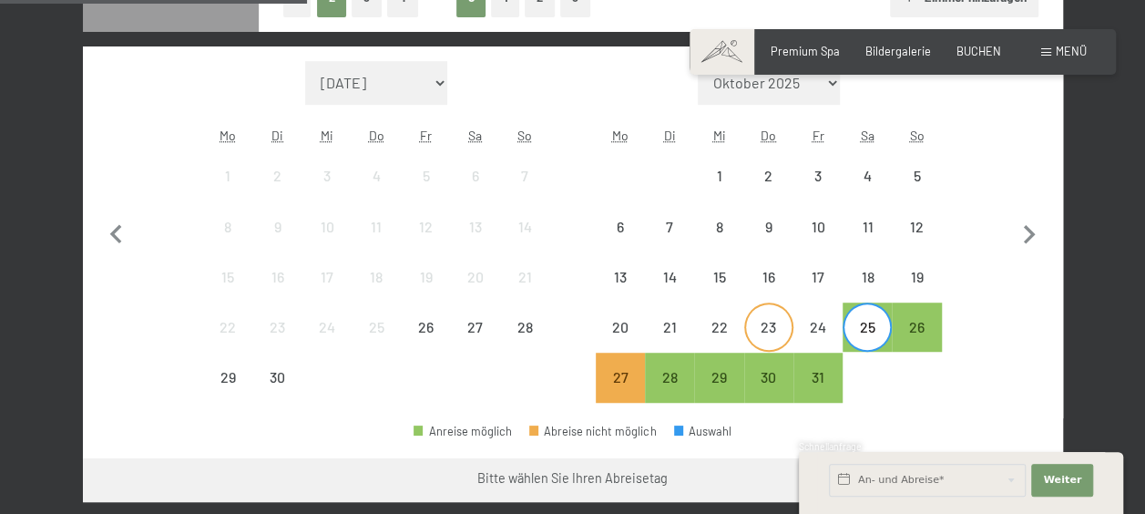
click at [771, 332] on div "23" at bounding box center [769, 343] width 46 height 46
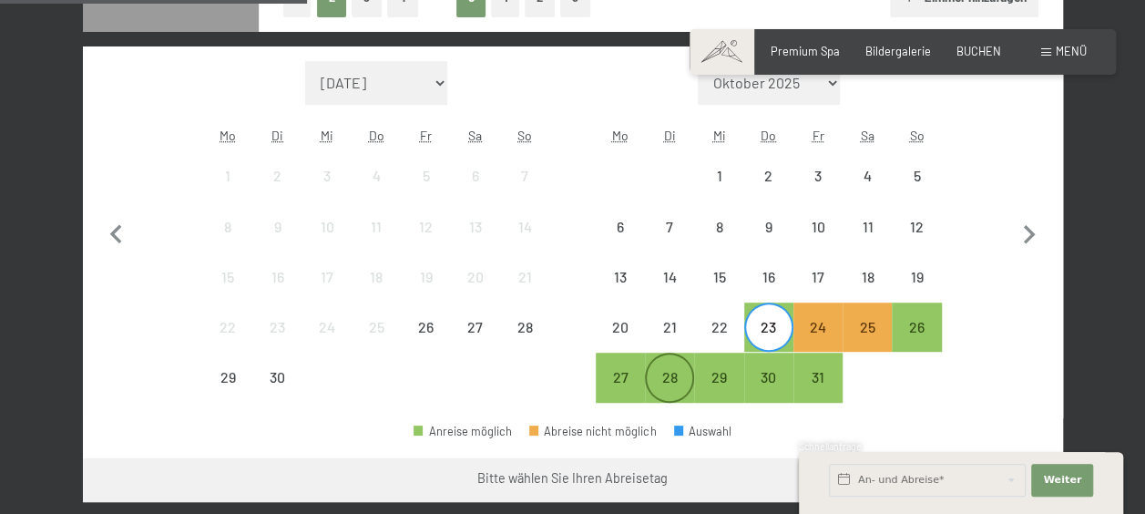
click at [663, 379] on div "28" at bounding box center [670, 393] width 46 height 46
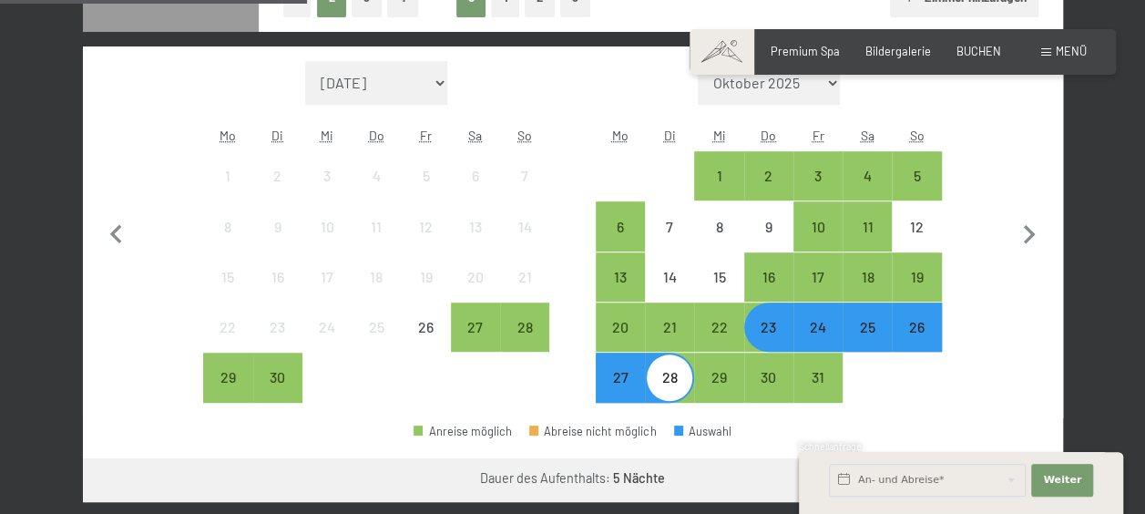
click at [668, 383] on div "28" at bounding box center [670, 393] width 46 height 46
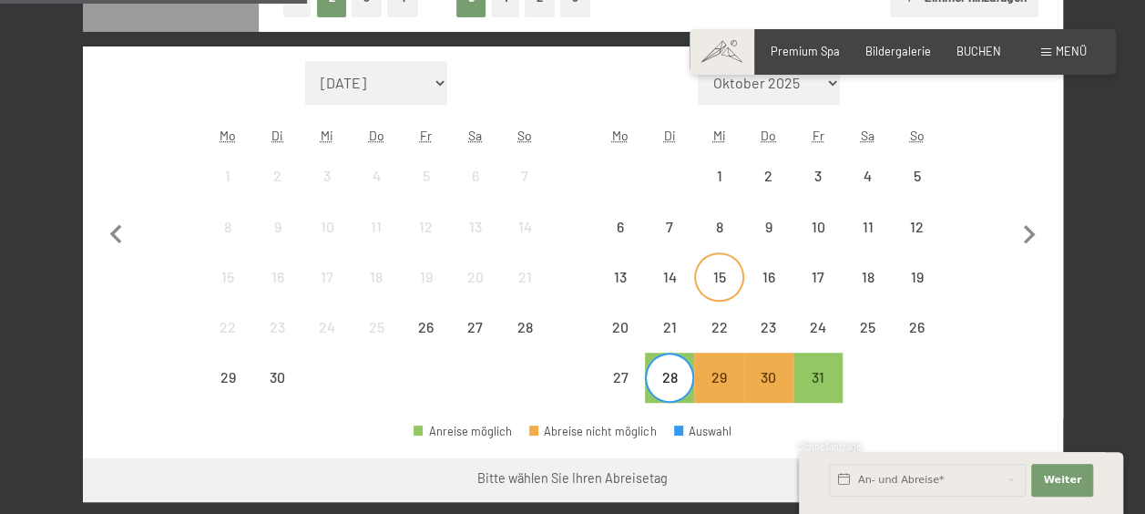
click at [725, 278] on div "15" at bounding box center [719, 293] width 46 height 46
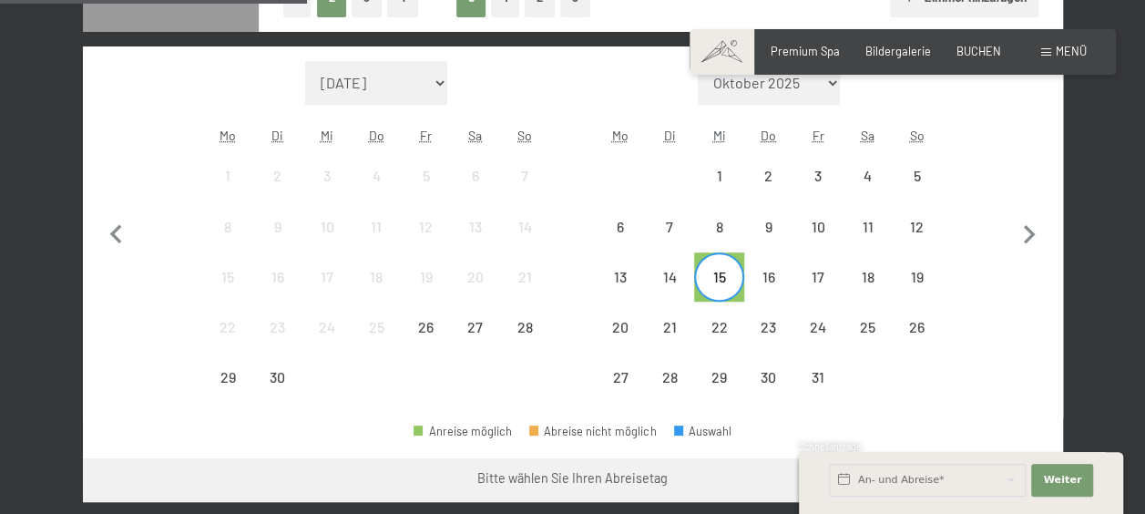
click at [643, 275] on div "13" at bounding box center [620, 276] width 49 height 49
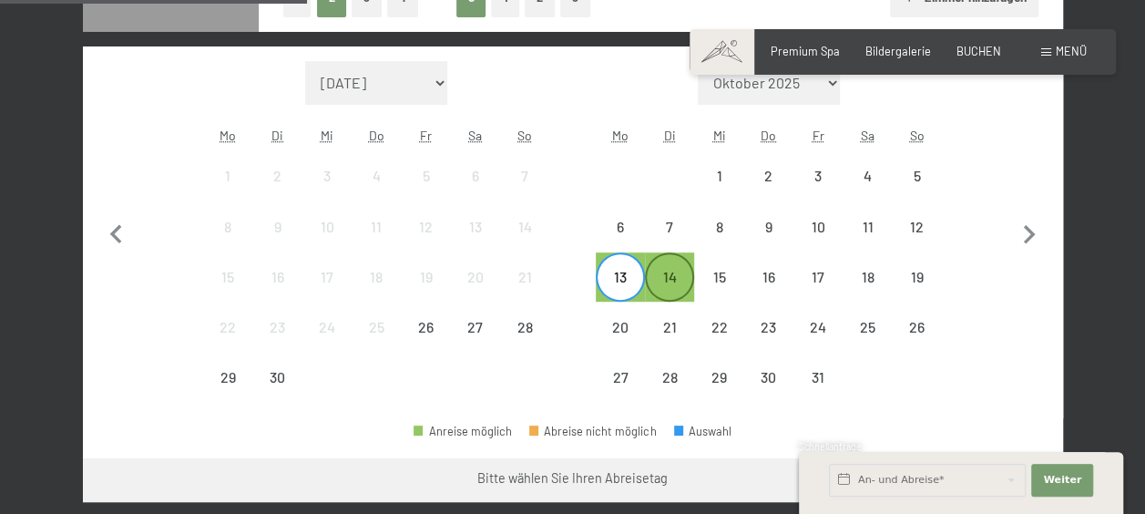
click at [661, 275] on div "14" at bounding box center [670, 293] width 46 height 46
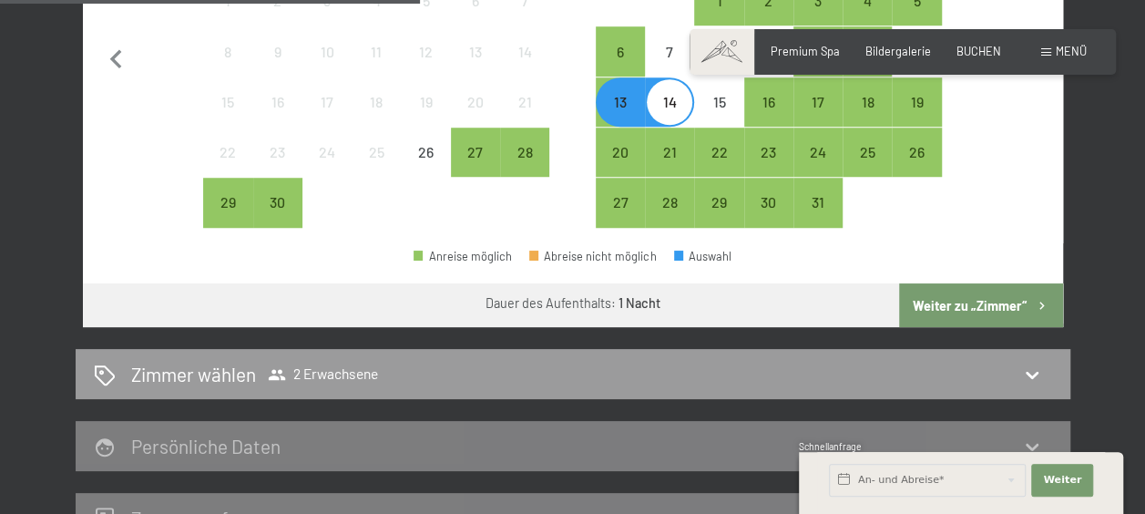
click at [973, 317] on button "Weiter zu „Zimmer“" at bounding box center [980, 305] width 163 height 44
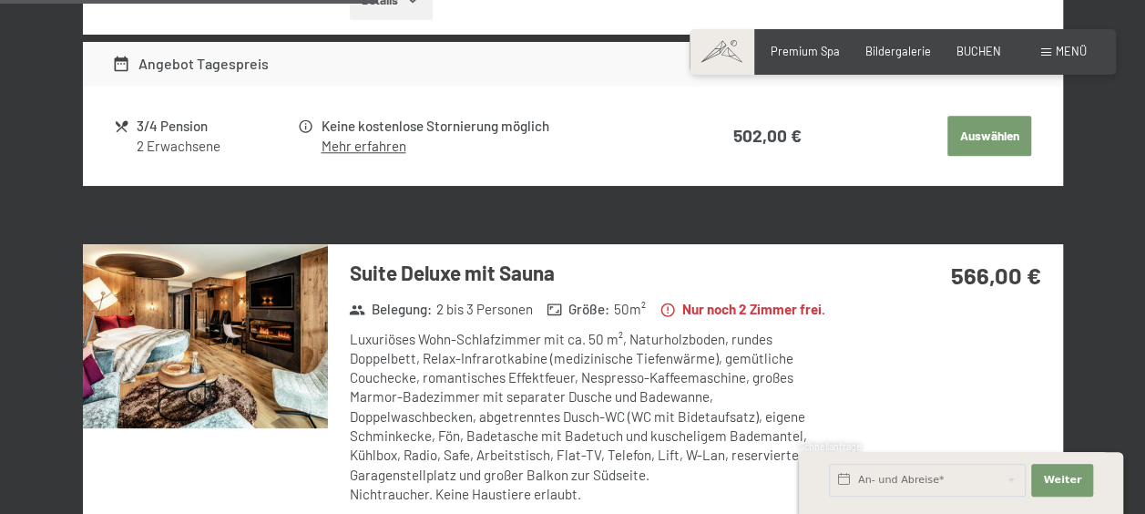
scroll to position [814, 0]
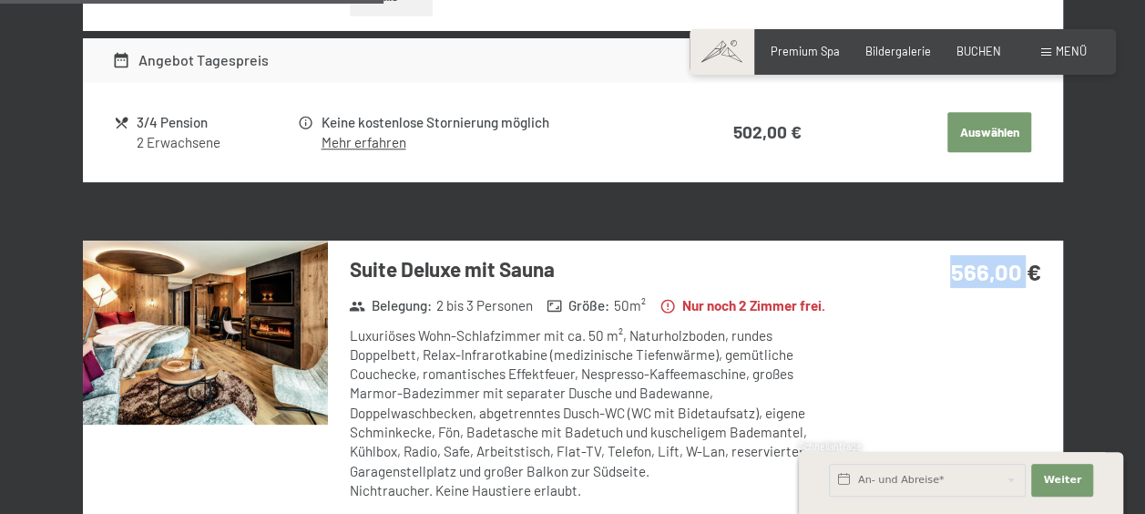
drag, startPoint x: 953, startPoint y: 268, endPoint x: 1026, endPoint y: 275, distance: 73.3
click at [1026, 275] on strong "566,00 €" at bounding box center [995, 271] width 90 height 28
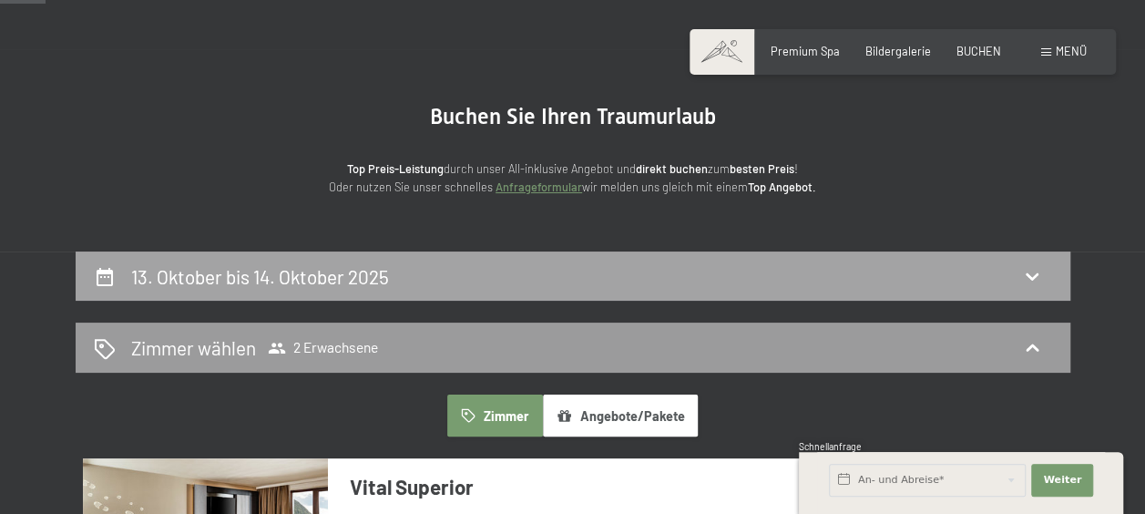
click at [922, 276] on div "13. Oktober bis 14. Oktober 2025" at bounding box center [573, 276] width 959 height 26
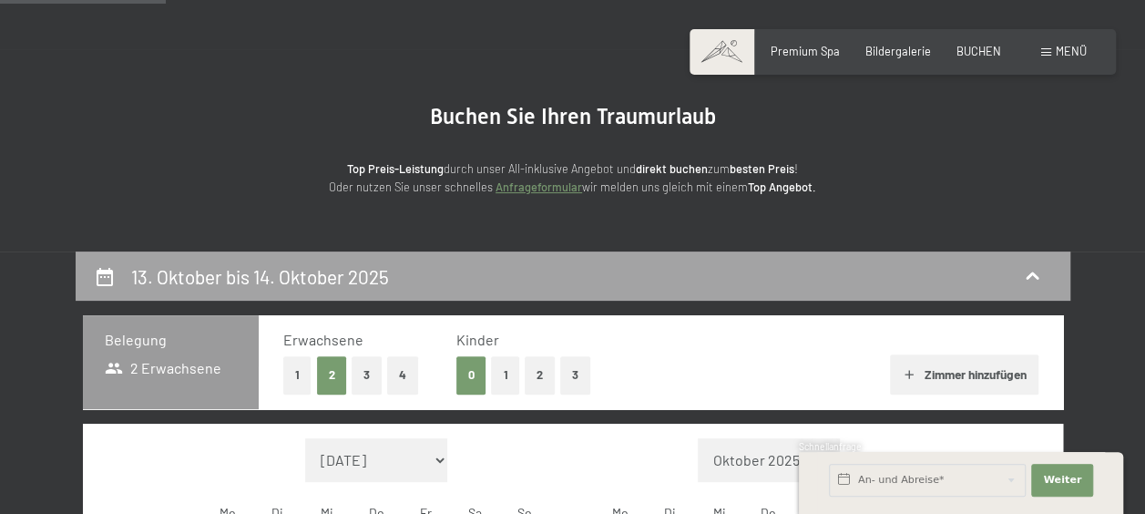
scroll to position [348, 0]
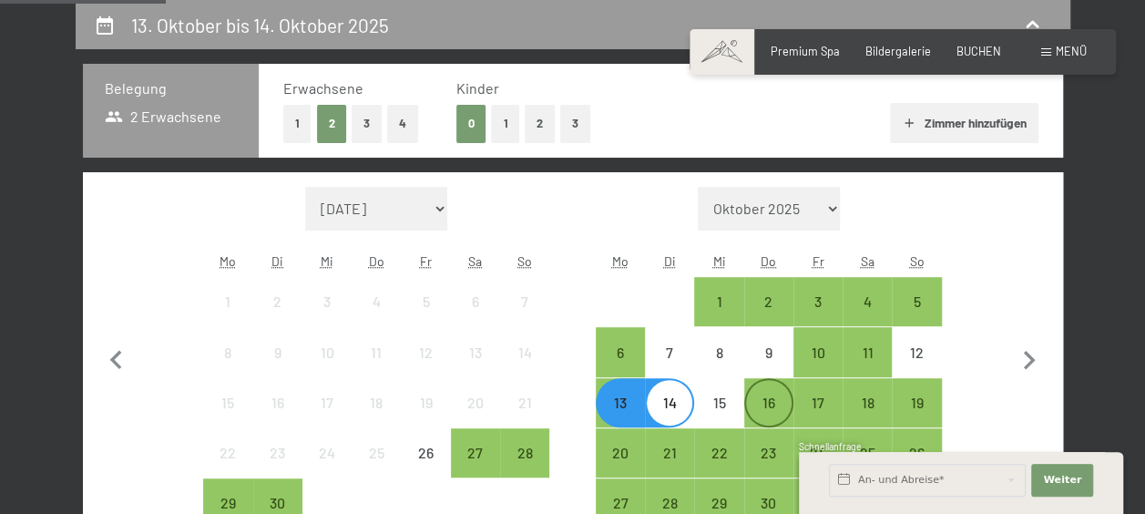
click at [769, 395] on div "16" at bounding box center [769, 418] width 46 height 46
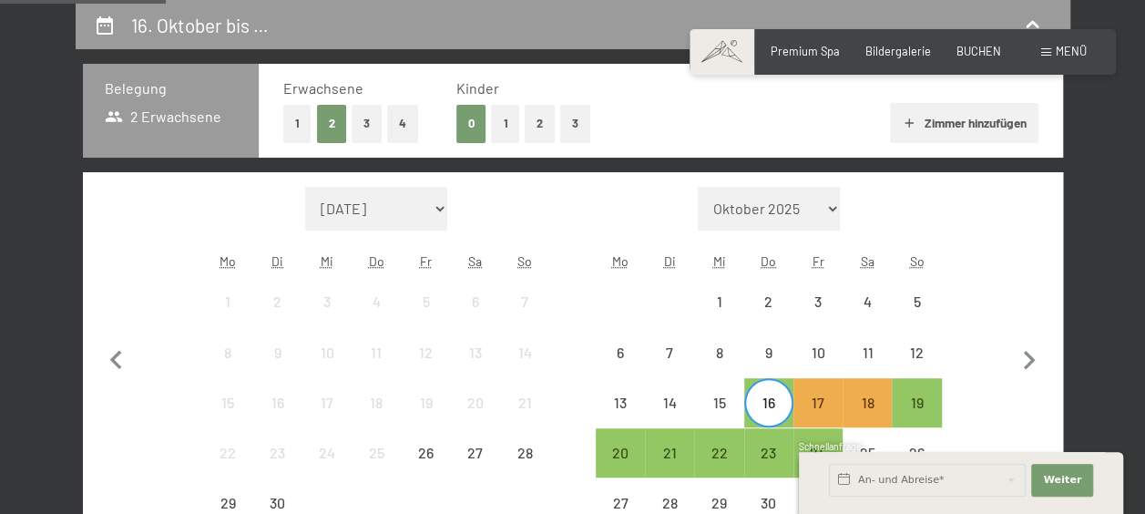
click at [769, 390] on div "16" at bounding box center [769, 403] width 46 height 46
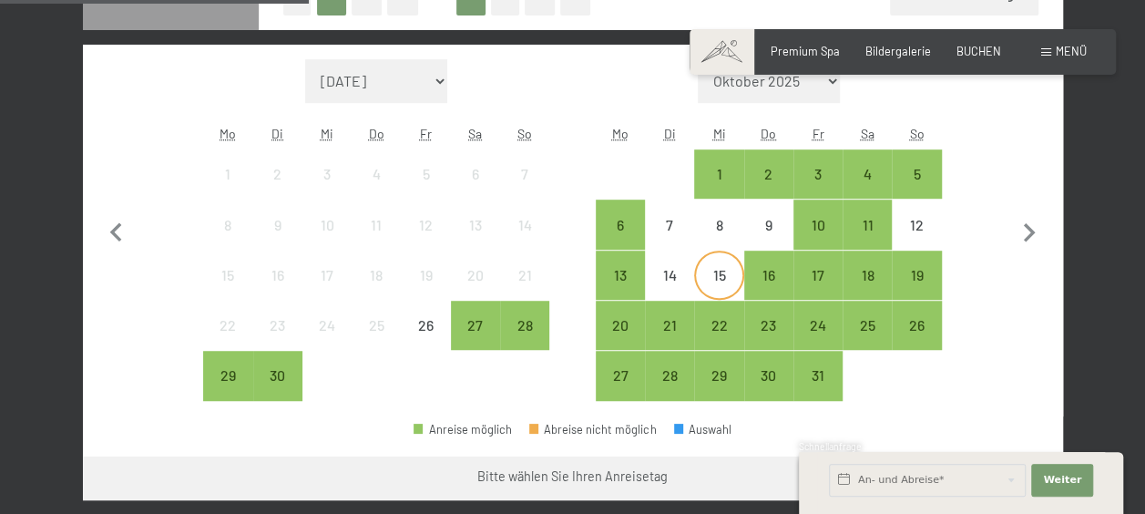
scroll to position [477, 0]
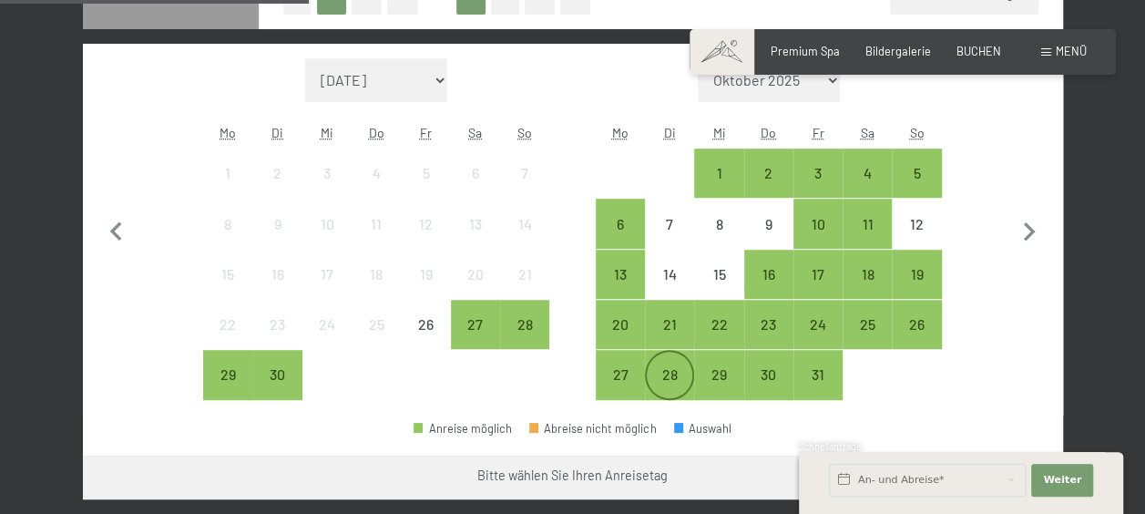
click at [664, 369] on div "28" at bounding box center [670, 390] width 46 height 46
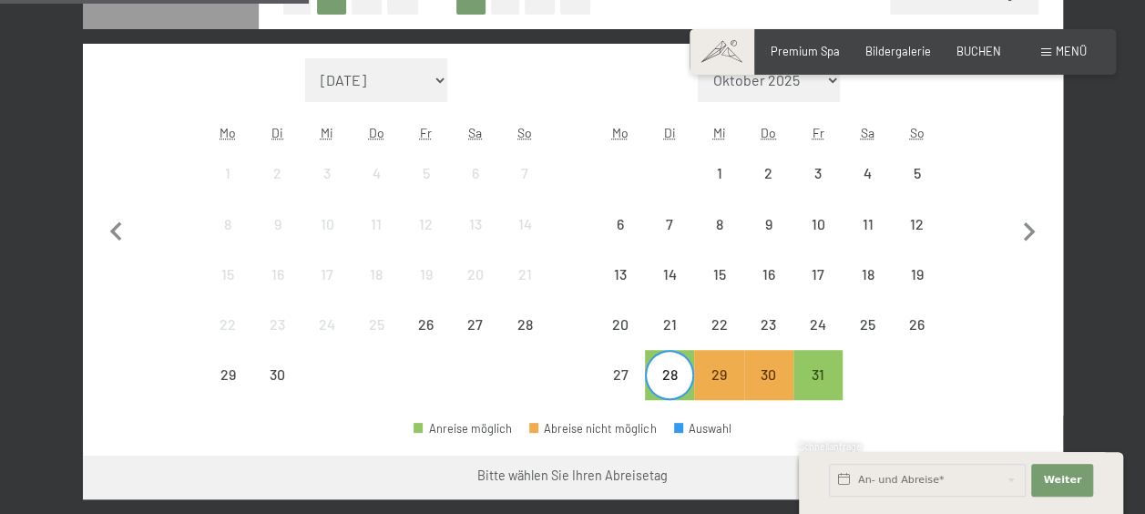
click at [664, 369] on div "28" at bounding box center [670, 390] width 46 height 46
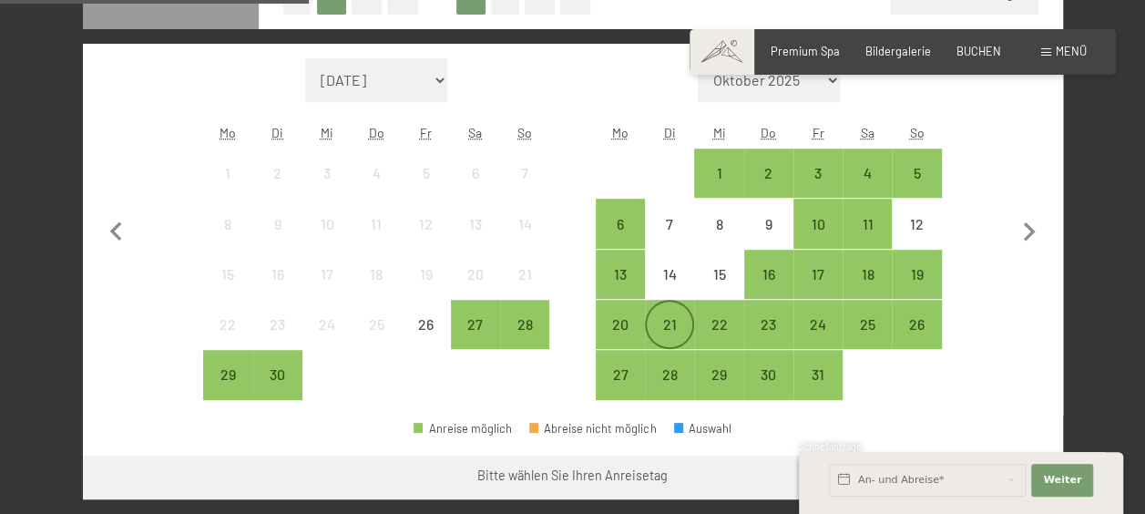
click at [668, 330] on div "21" at bounding box center [670, 340] width 46 height 46
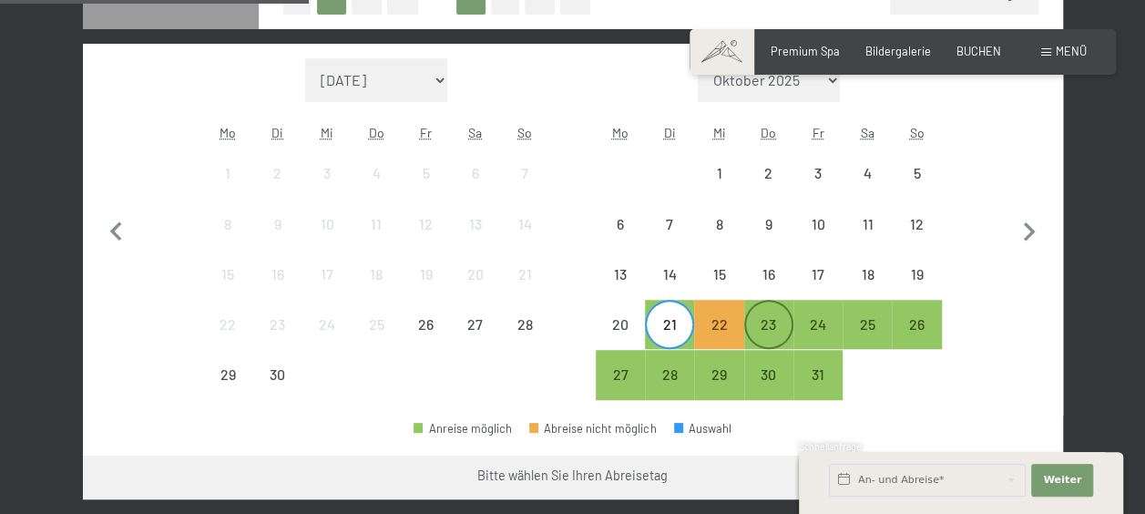
click at [784, 328] on div "23" at bounding box center [769, 340] width 46 height 46
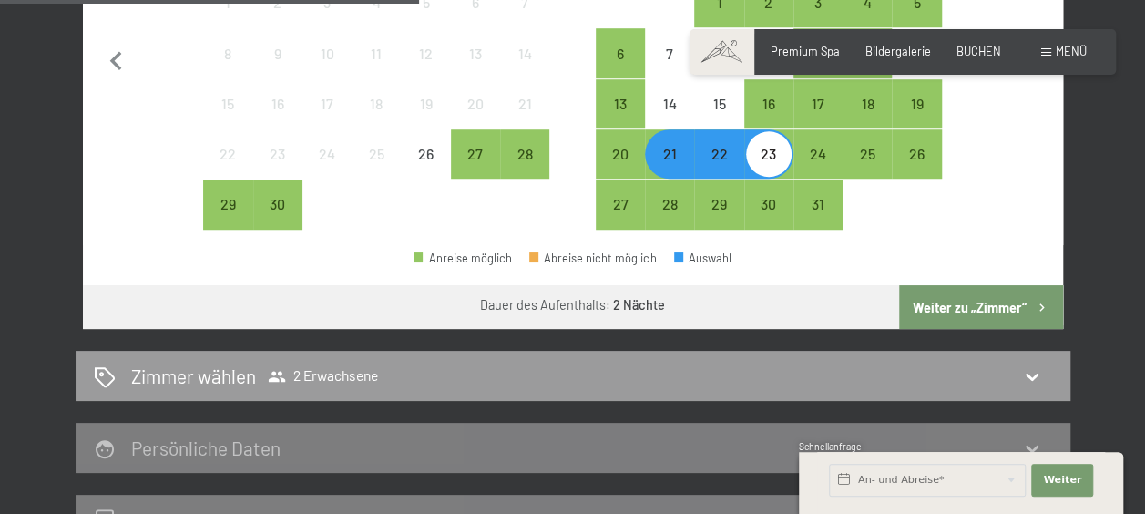
click at [989, 319] on button "Weiter zu „Zimmer“" at bounding box center [980, 307] width 163 height 44
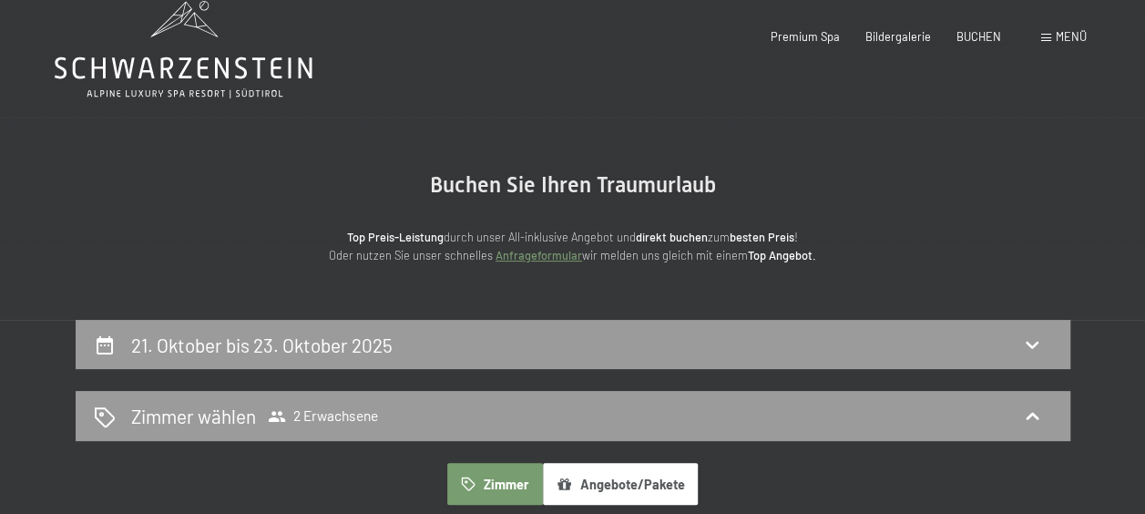
scroll to position [0, 0]
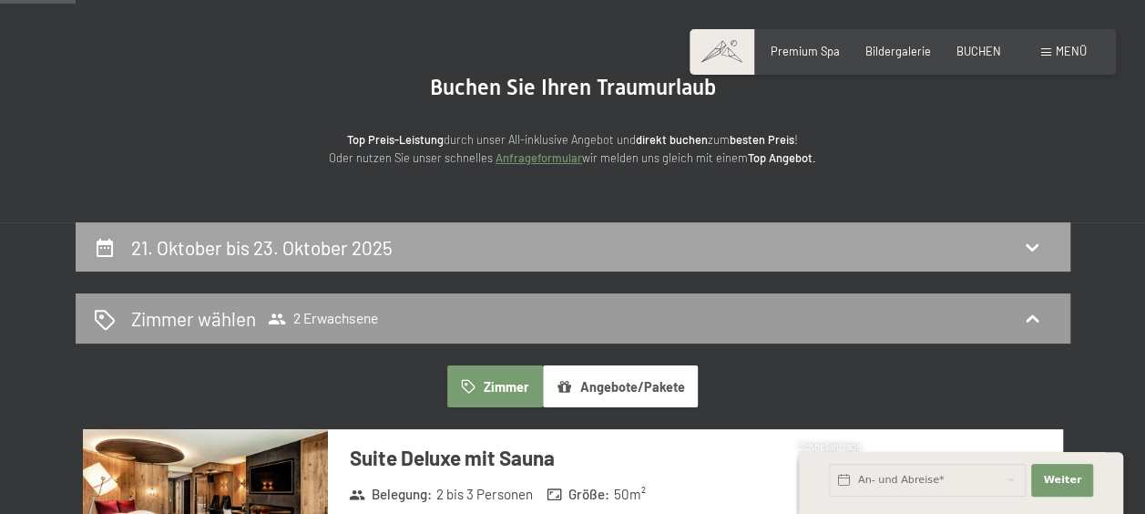
click at [998, 252] on div "21. Oktober bis 23. Oktober 2025" at bounding box center [573, 247] width 959 height 26
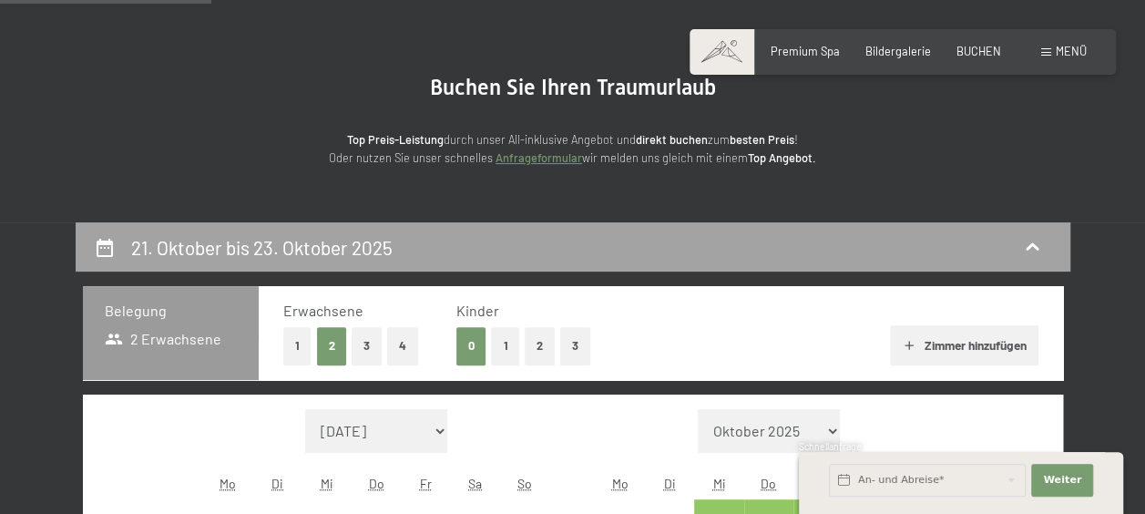
scroll to position [348, 0]
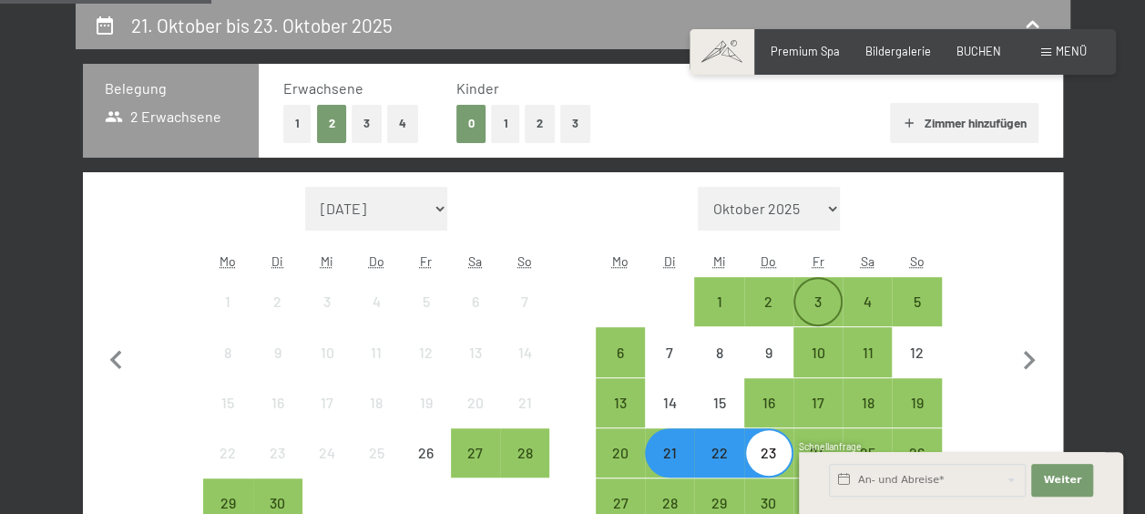
click at [805, 299] on div "3" at bounding box center [819, 317] width 46 height 46
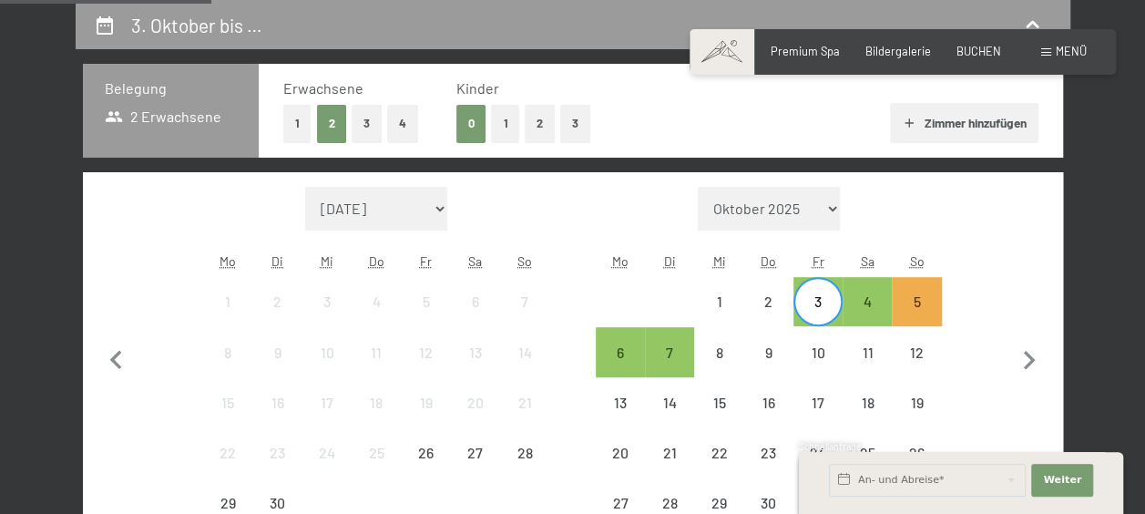
click at [818, 299] on div "3" at bounding box center [819, 317] width 46 height 46
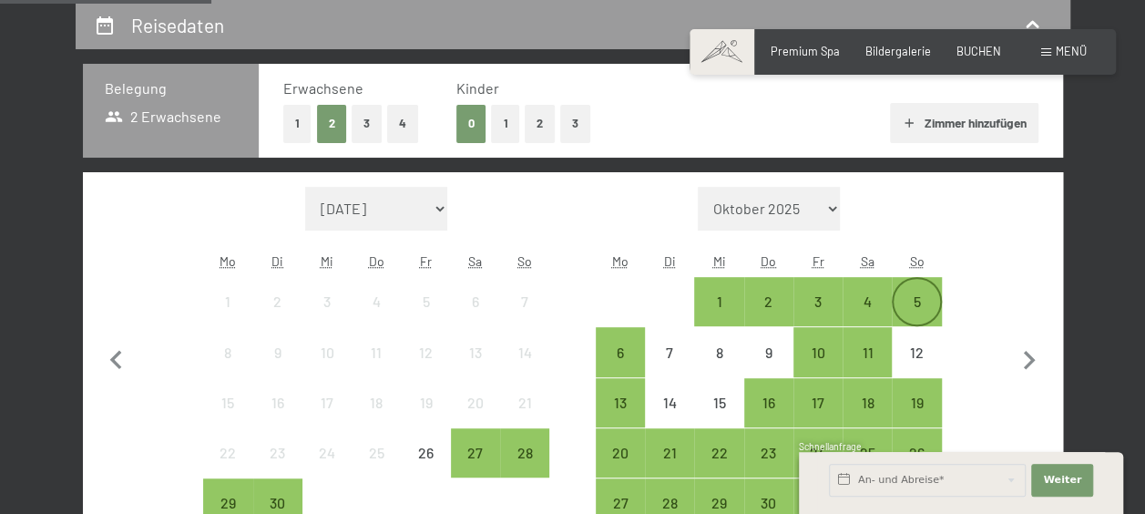
click at [905, 291] on div "5" at bounding box center [917, 302] width 46 height 46
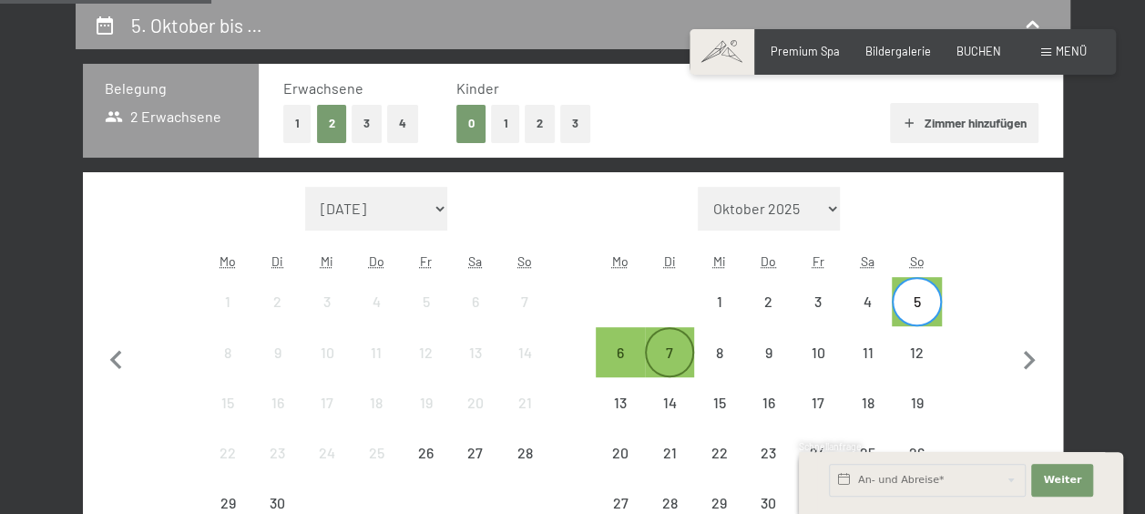
click at [654, 350] on div "7" at bounding box center [670, 368] width 46 height 46
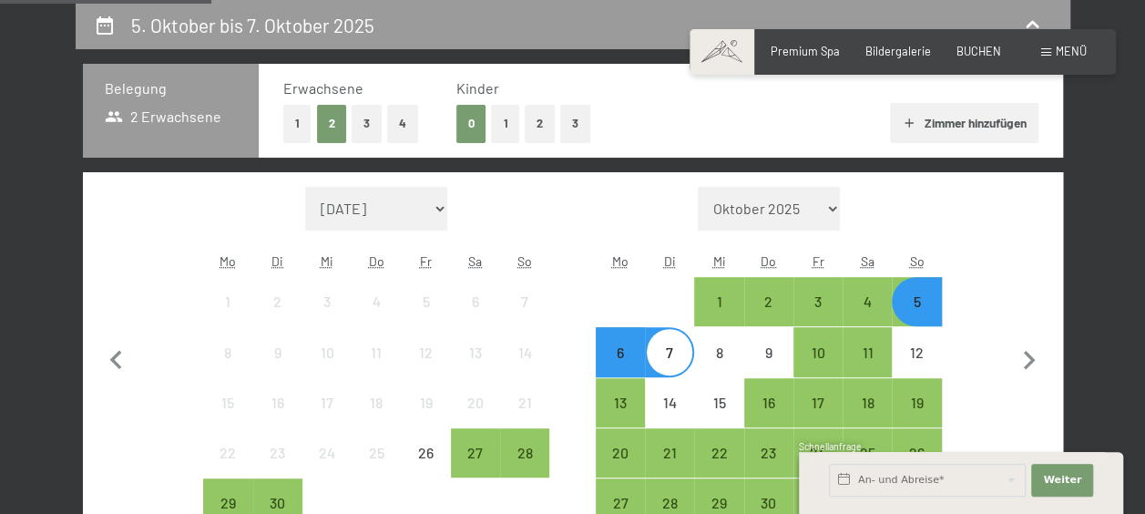
scroll to position [703, 0]
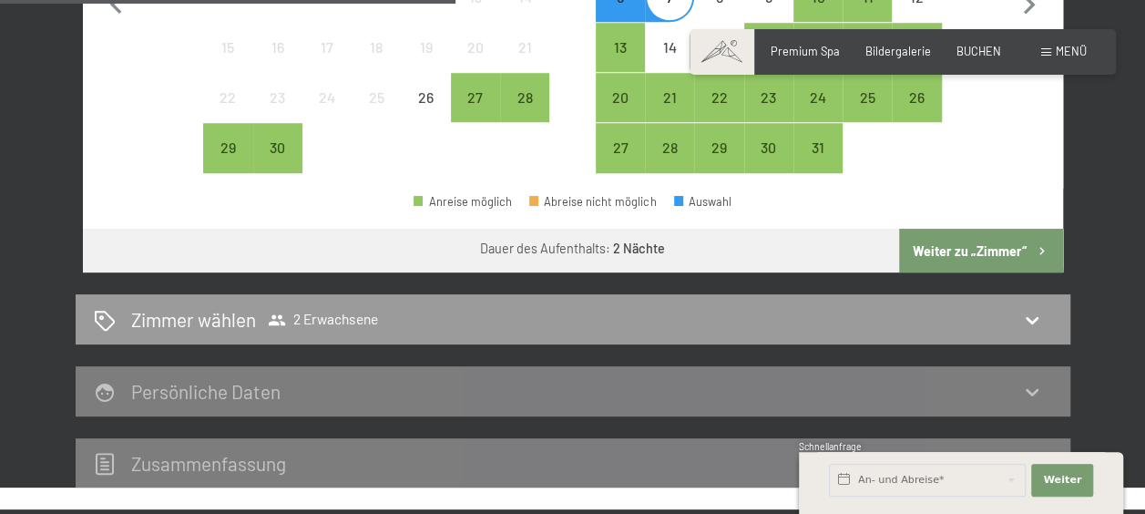
click at [957, 242] on button "Weiter zu „Zimmer“" at bounding box center [980, 251] width 163 height 44
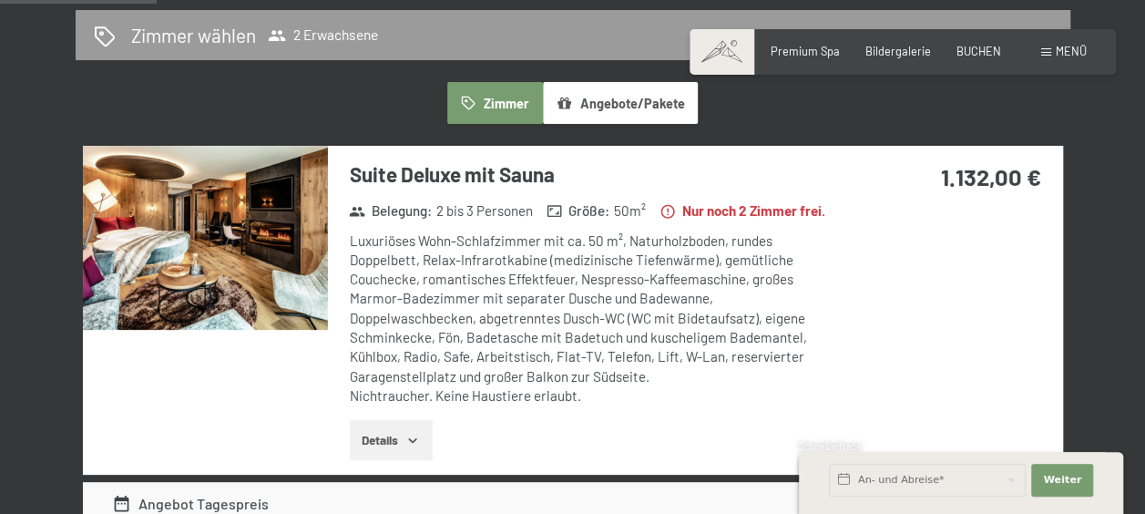
scroll to position [410, 0]
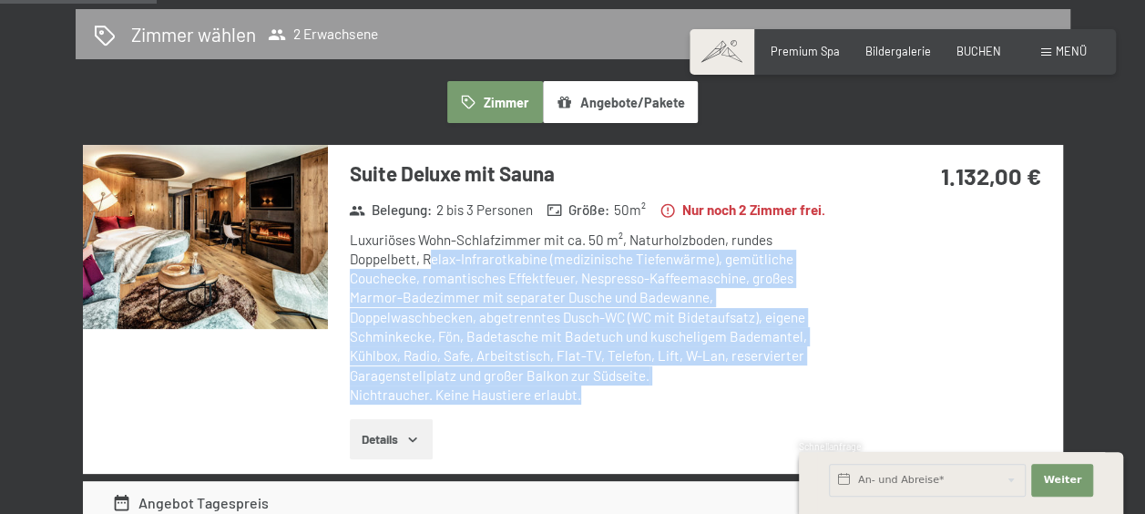
drag, startPoint x: 431, startPoint y: 282, endPoint x: 596, endPoint y: 414, distance: 210.8
click at [596, 406] on div "Luxuriöses Wohn-Schlafzimmer mit ca. 50 m², Naturholzboden, rundes Doppelbett, …" at bounding box center [596, 318] width 493 height 175
click at [588, 360] on div "Luxuriöses Wohn-Schlafzimmer mit ca. 50 m², Naturholzboden, rundes Doppelbett, …" at bounding box center [596, 318] width 493 height 175
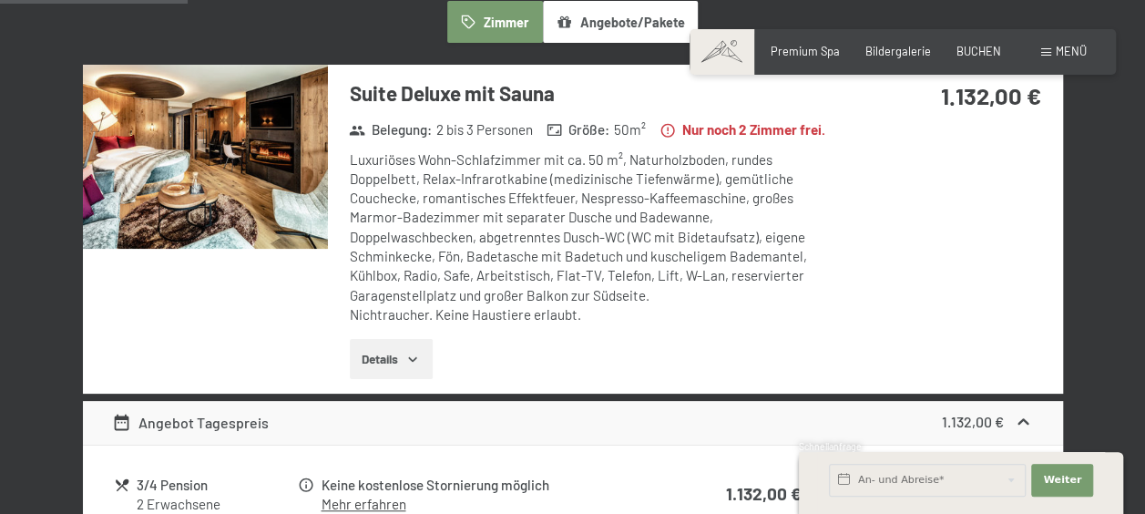
scroll to position [491, 0]
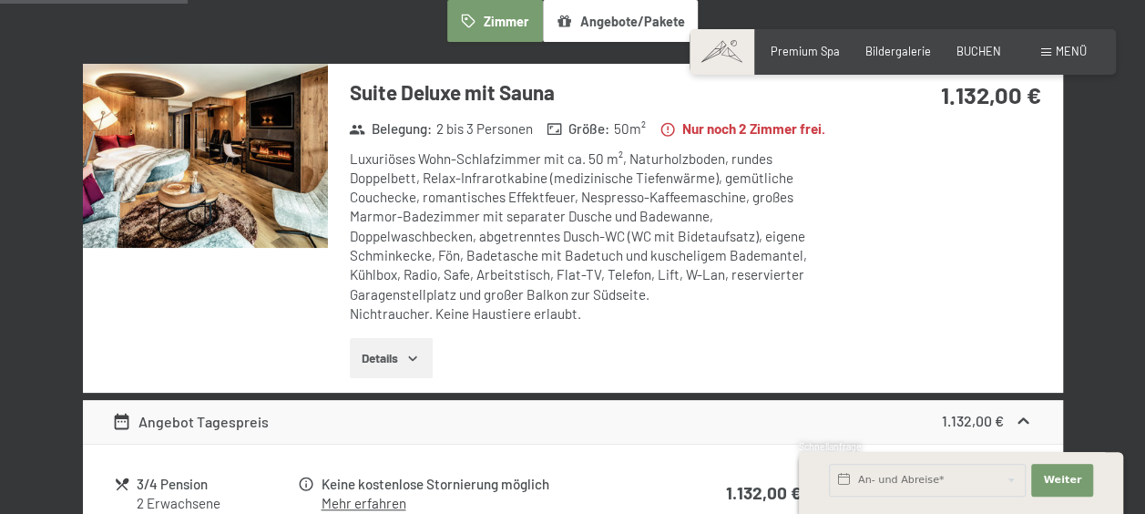
click at [410, 368] on button "Details" at bounding box center [391, 358] width 83 height 40
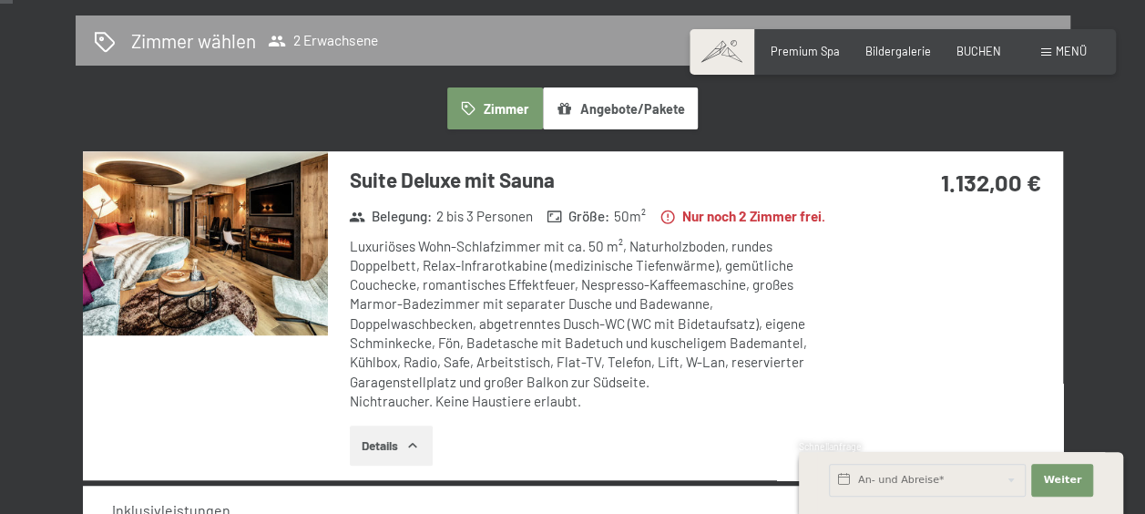
scroll to position [0, 0]
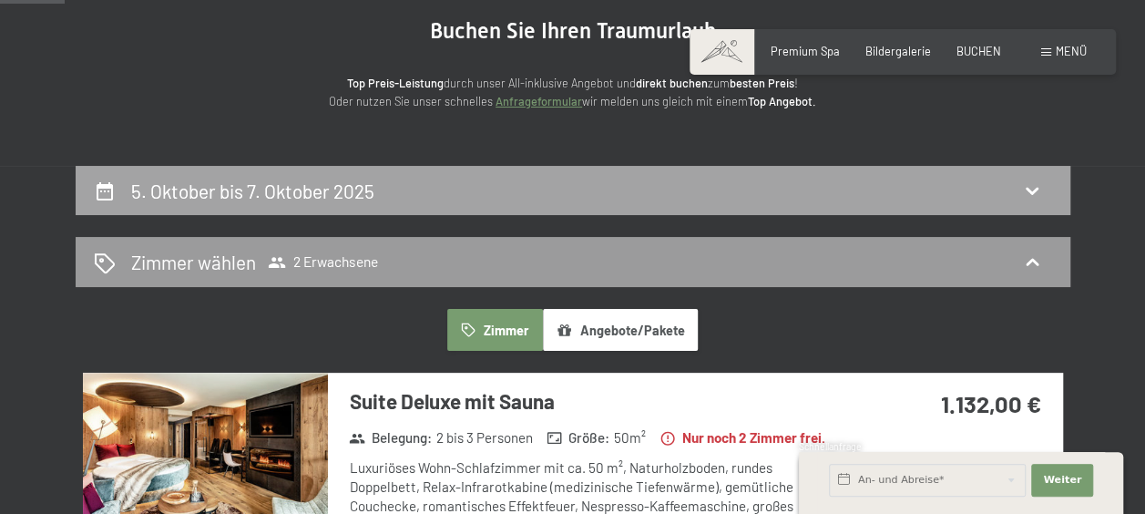
click at [775, 210] on div "5. Oktober bis 7. Oktober 2025" at bounding box center [573, 191] width 995 height 50
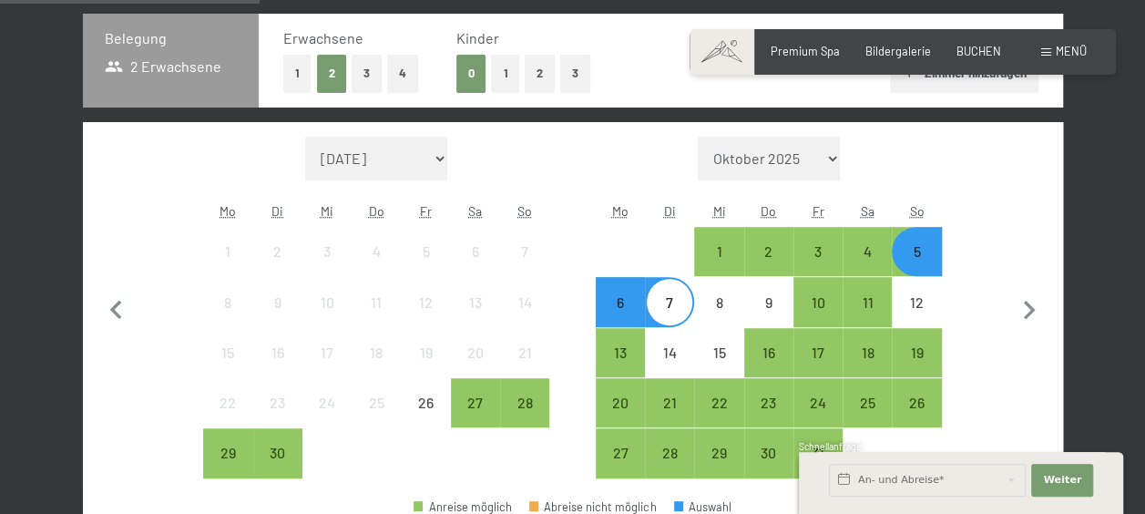
scroll to position [402, 0]
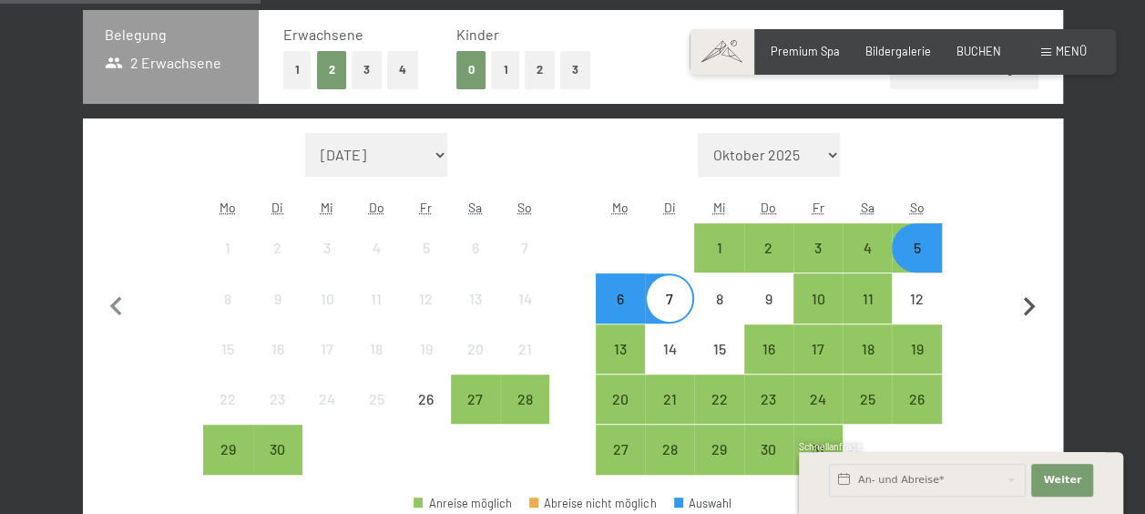
click at [1044, 305] on icon "button" at bounding box center [1030, 307] width 38 height 38
select select "[DATE]"
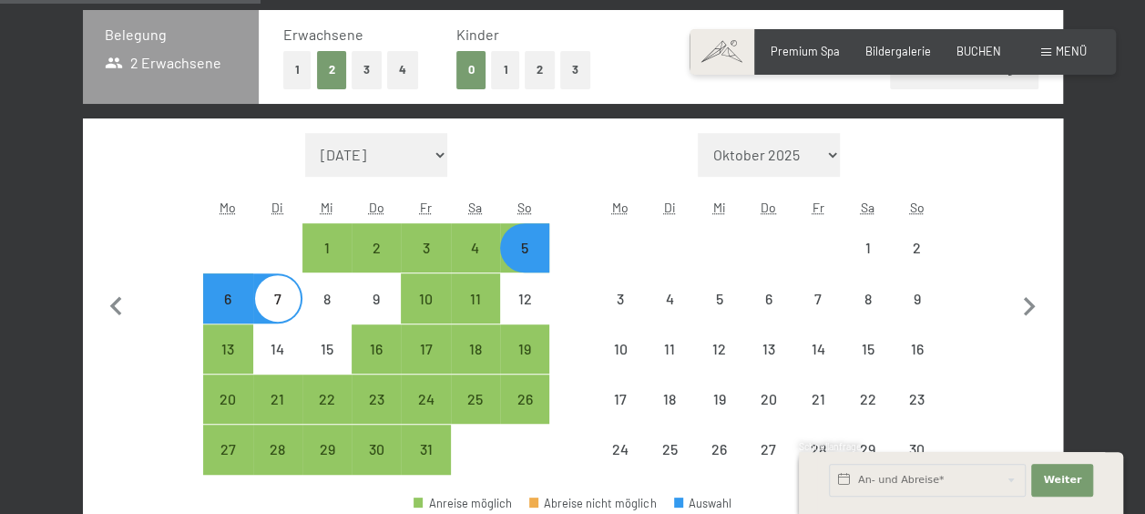
select select "[DATE]"
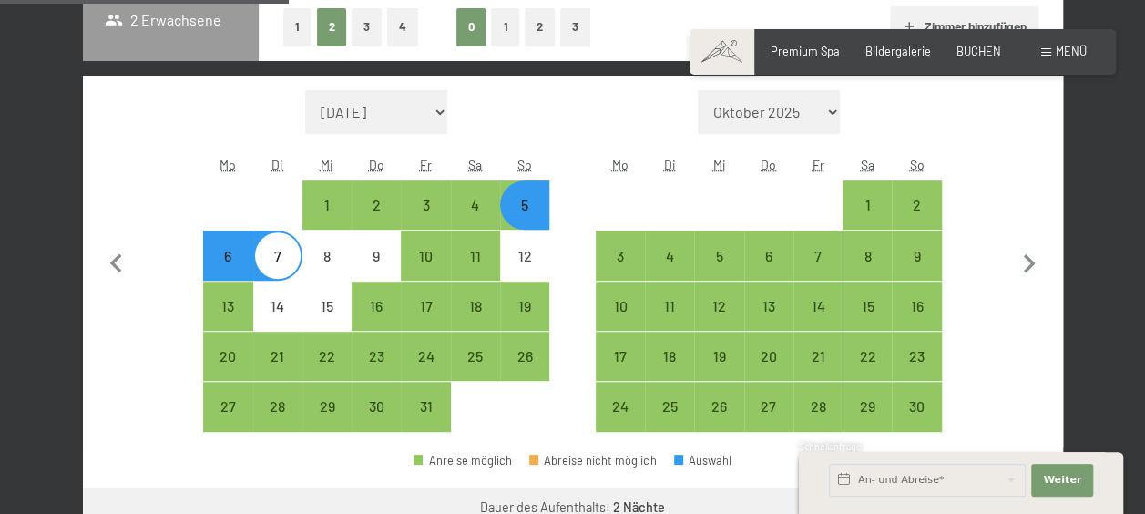
scroll to position [450, 0]
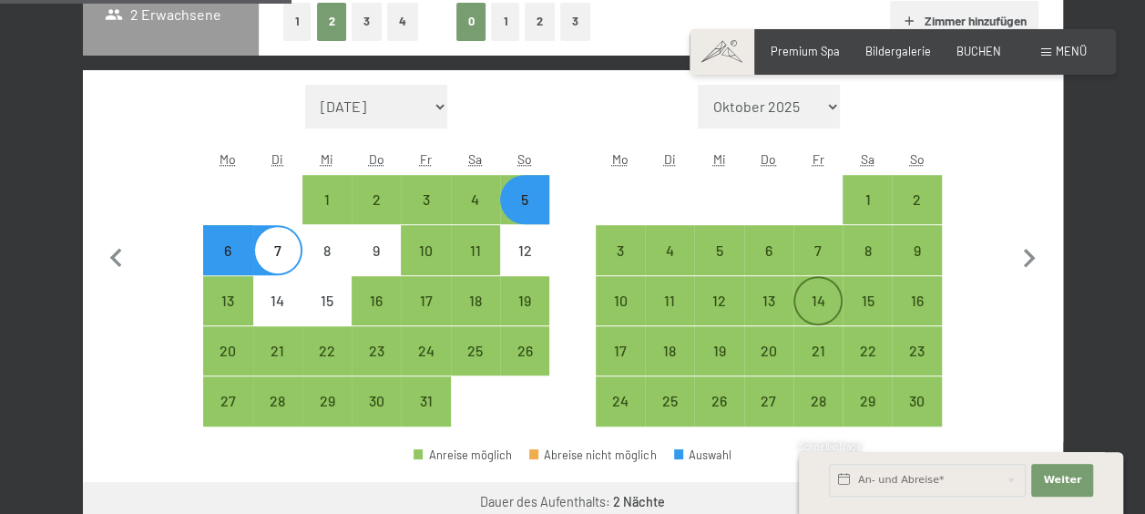
click at [817, 308] on div "14" at bounding box center [819, 316] width 46 height 46
select select "[DATE]"
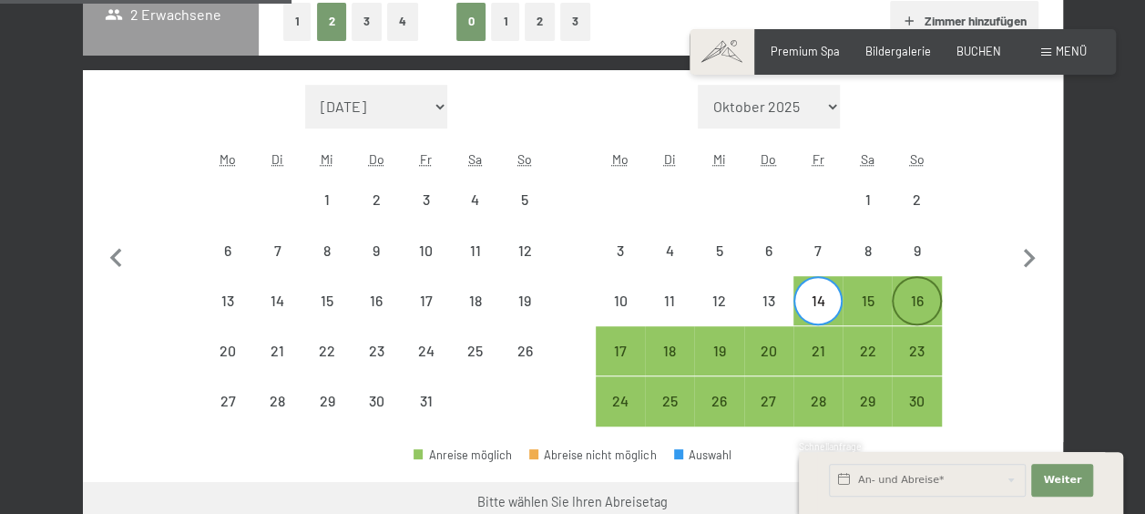
click at [924, 310] on div "16" at bounding box center [917, 316] width 46 height 46
select select "[DATE]"
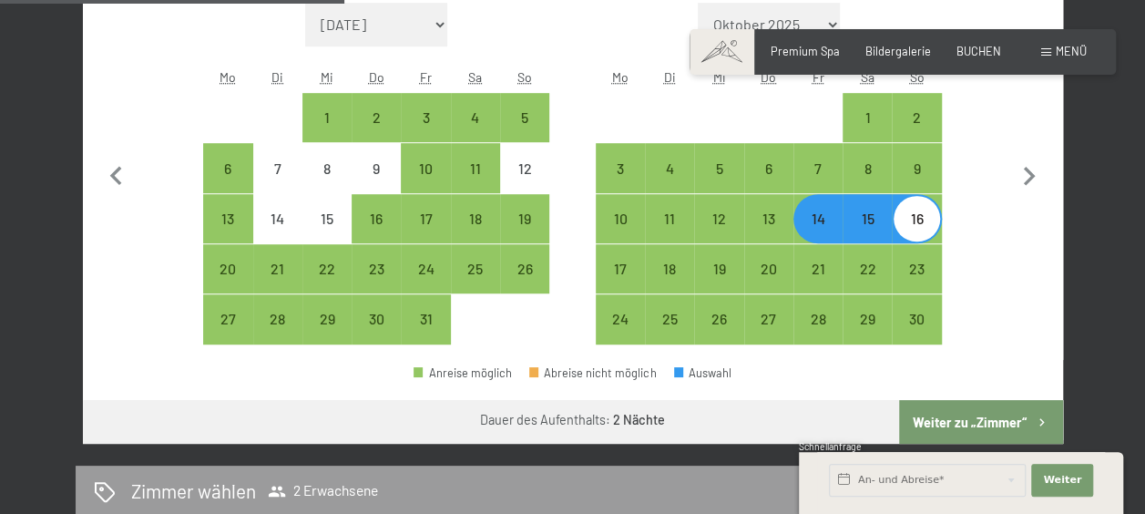
click at [960, 403] on button "Weiter zu „Zimmer“" at bounding box center [980, 422] width 163 height 44
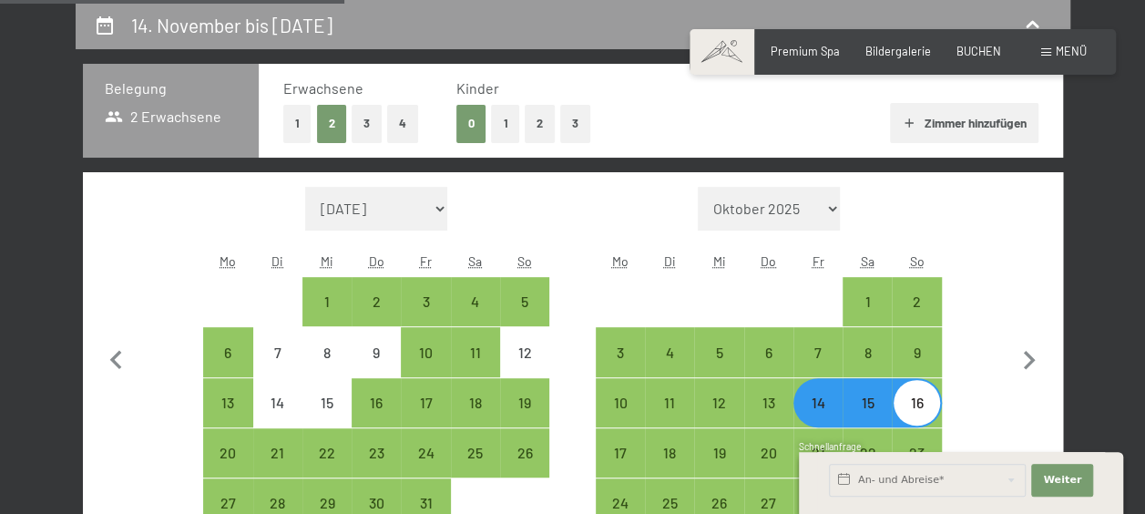
select select "[DATE]"
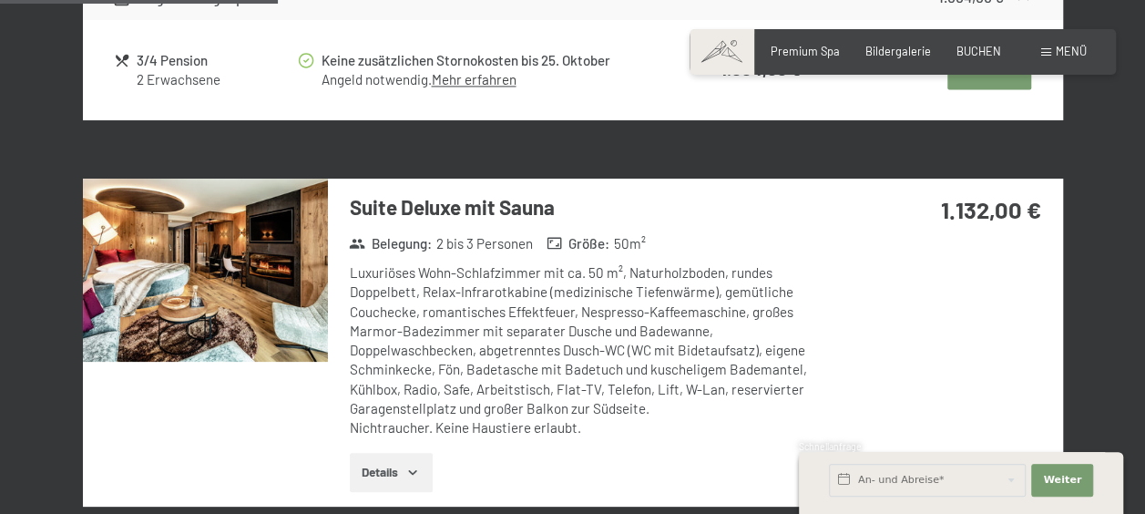
scroll to position [1336, 0]
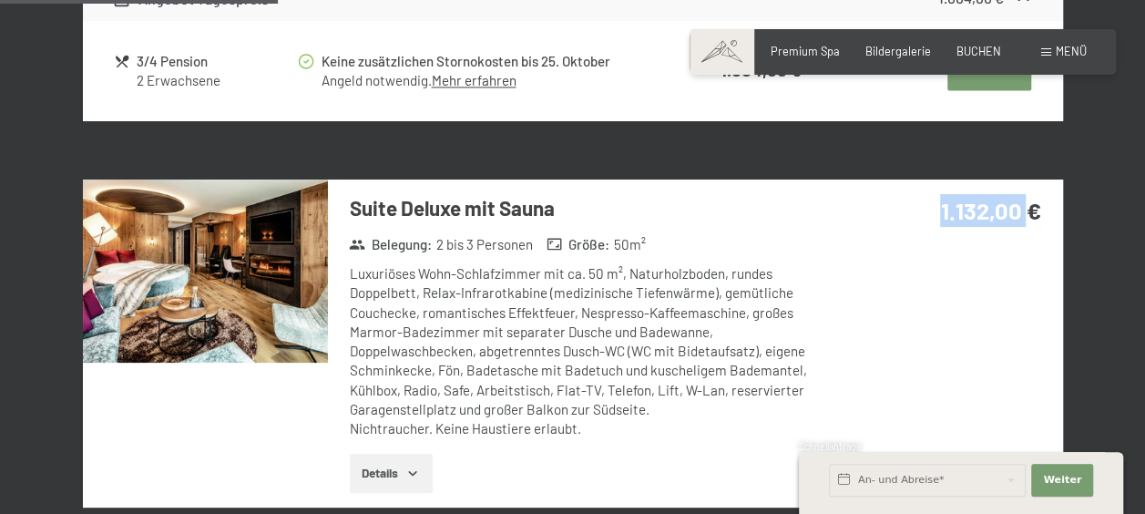
drag, startPoint x: 942, startPoint y: 201, endPoint x: 1031, endPoint y: 212, distance: 89.1
click at [1031, 212] on strong "1.132,00 €" at bounding box center [990, 210] width 100 height 28
drag, startPoint x: 1031, startPoint y: 212, endPoint x: 924, endPoint y: 243, distance: 111.0
click at [924, 243] on div "1.132,00 €" at bounding box center [952, 233] width 221 height 106
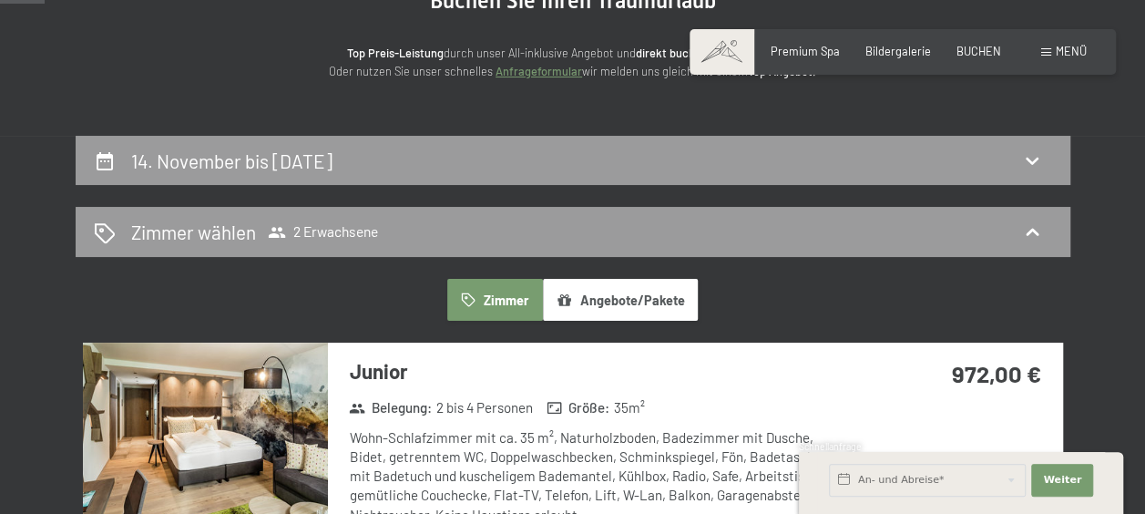
scroll to position [213, 0]
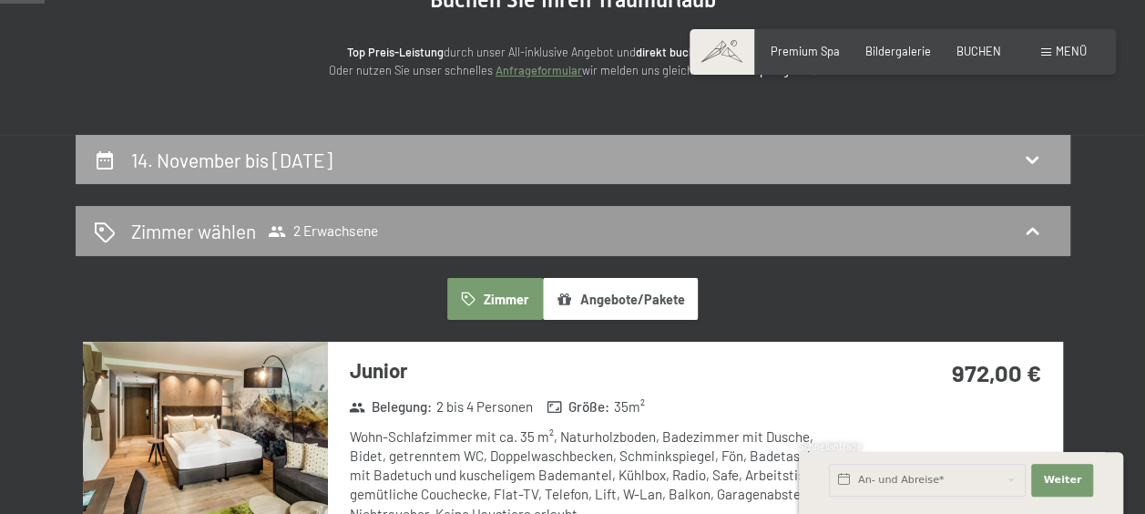
click at [1030, 168] on icon at bounding box center [1033, 160] width 22 height 22
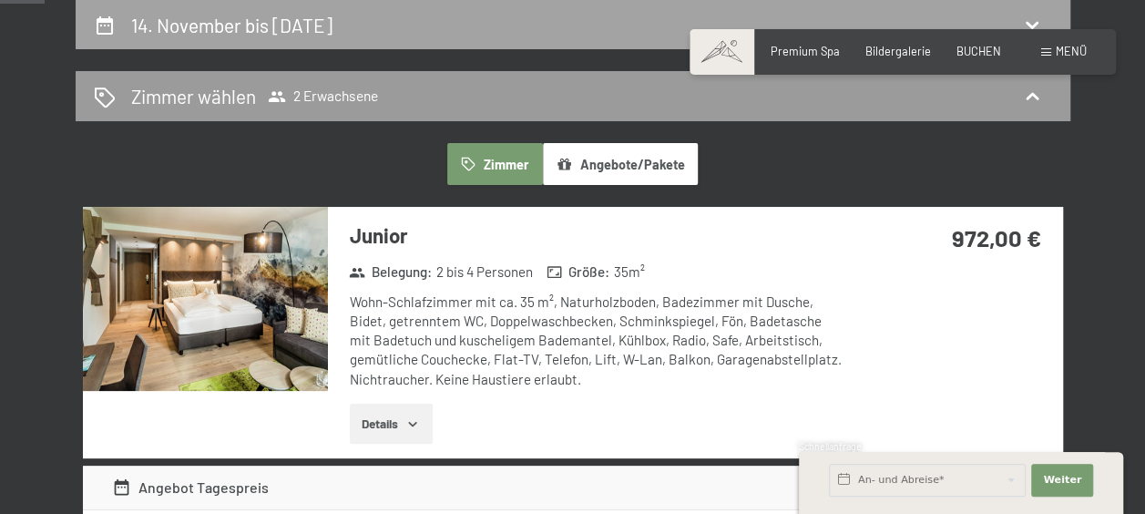
select select "[DATE]"
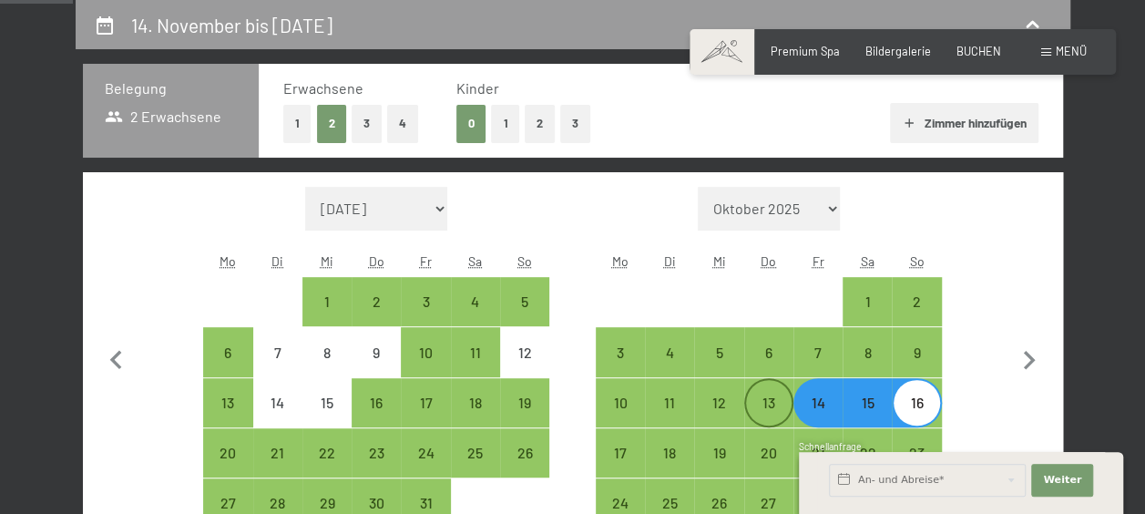
click at [777, 405] on div "13" at bounding box center [769, 418] width 46 height 46
select select "[DATE]"
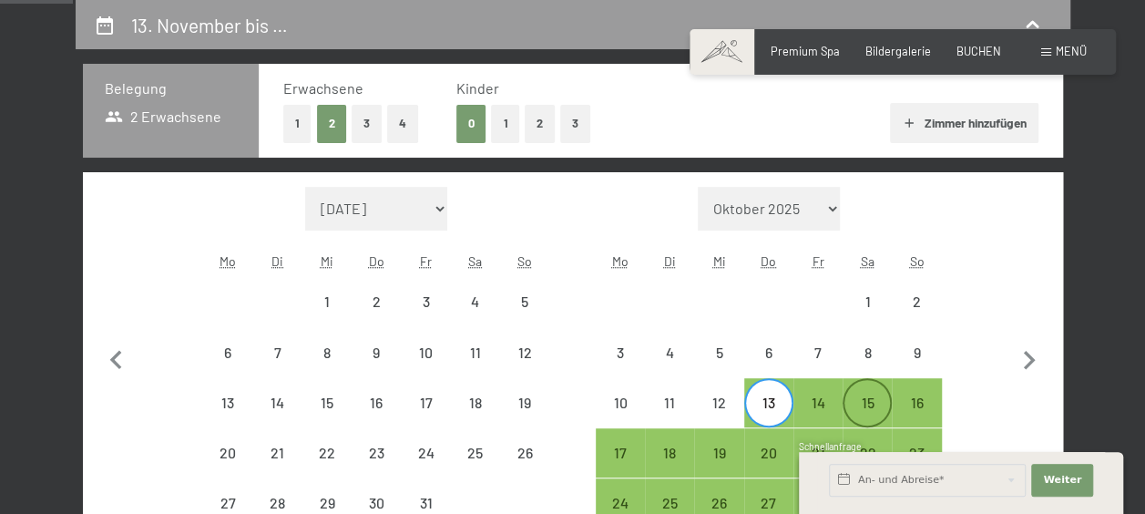
click at [850, 397] on div "15" at bounding box center [868, 418] width 46 height 46
select select "[DATE]"
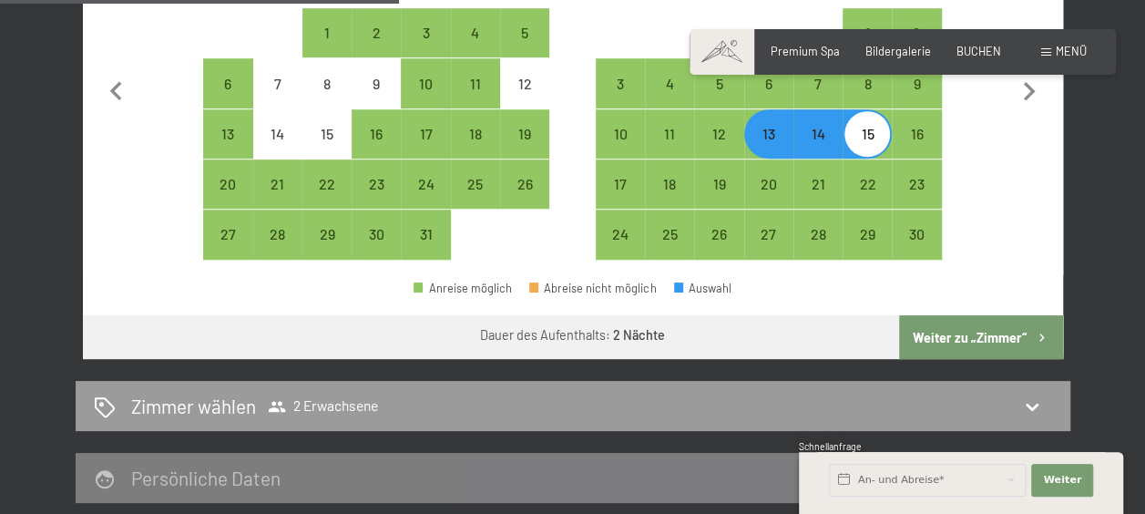
click at [950, 338] on button "Weiter zu „Zimmer“" at bounding box center [980, 337] width 163 height 44
select select "[DATE]"
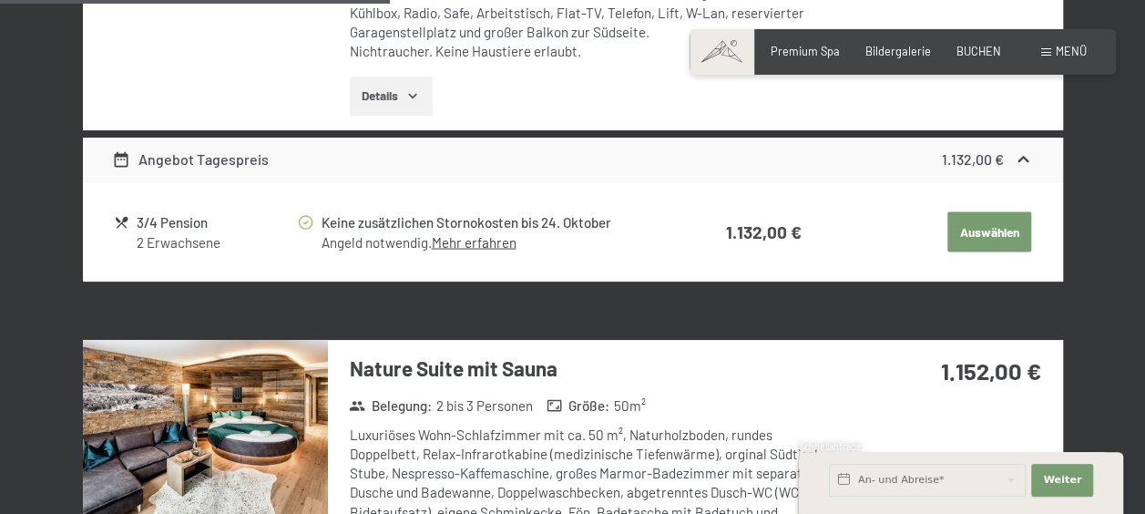
scroll to position [1711, 0]
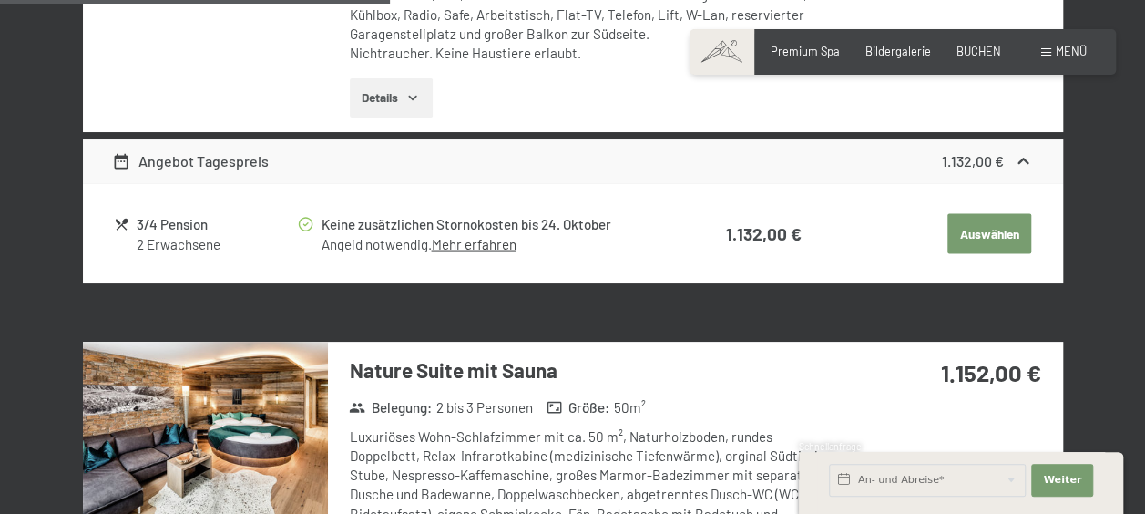
click at [391, 118] on button "Details" at bounding box center [391, 98] width 83 height 40
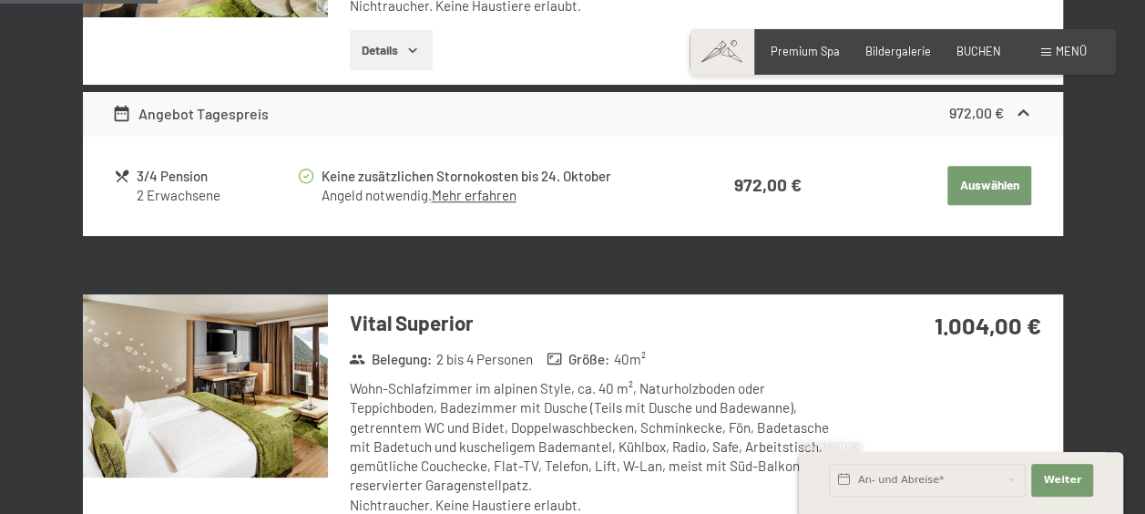
scroll to position [725, 0]
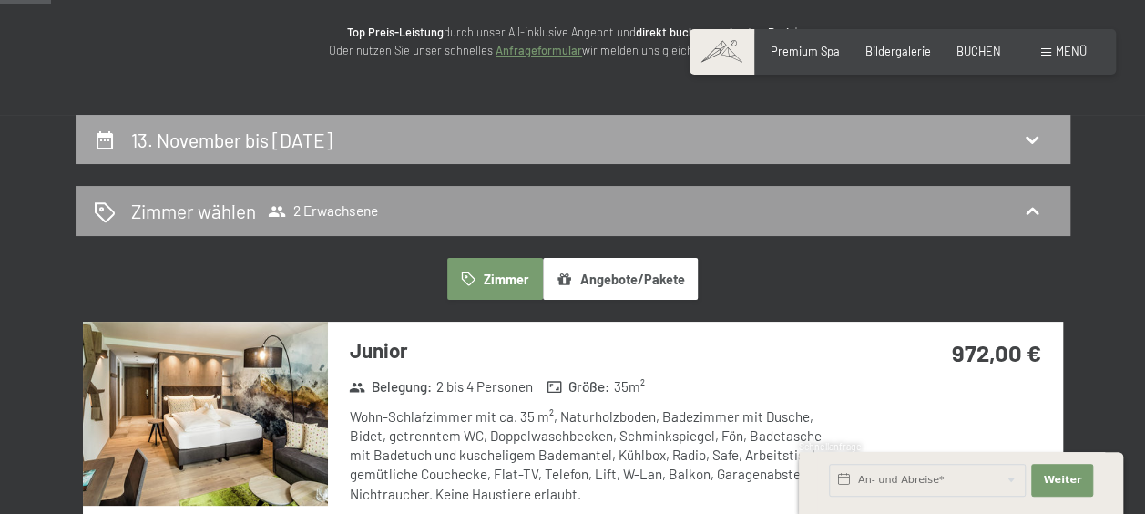
click at [1027, 128] on icon at bounding box center [1033, 139] width 22 height 22
select select "[DATE]"
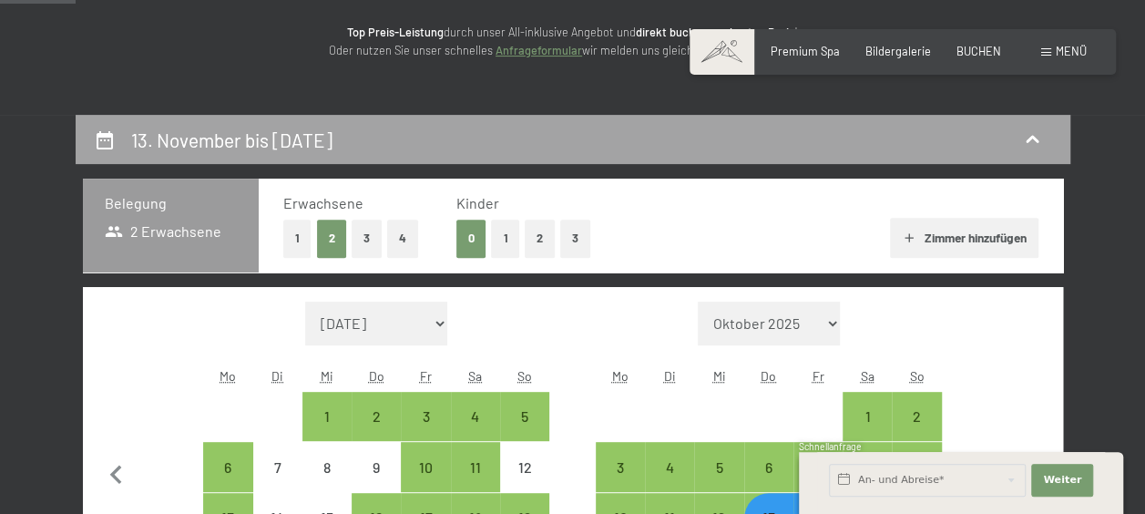
scroll to position [348, 0]
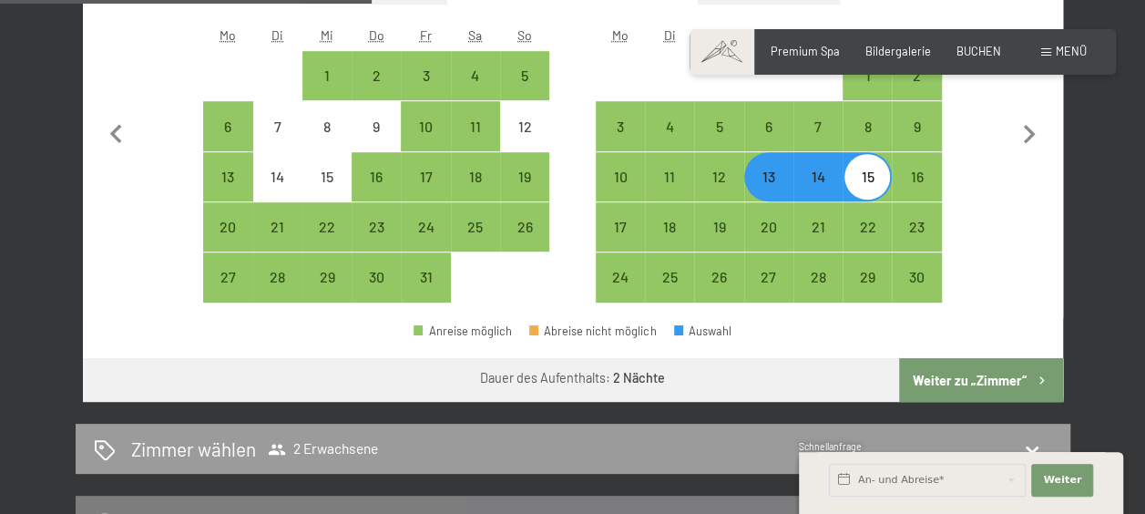
click at [1026, 366] on button "Weiter zu „Zimmer“" at bounding box center [980, 380] width 163 height 44
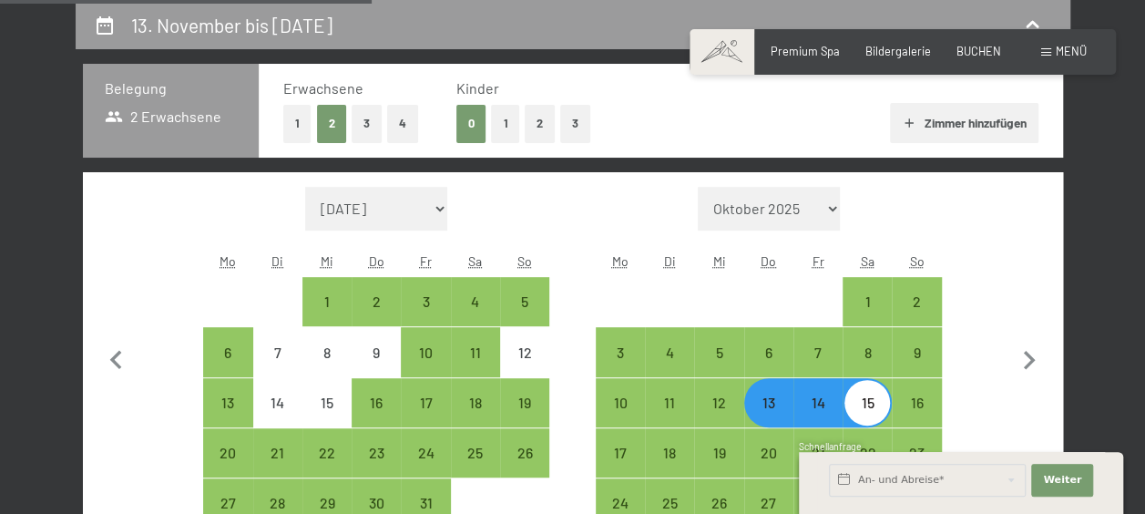
select select "[DATE]"
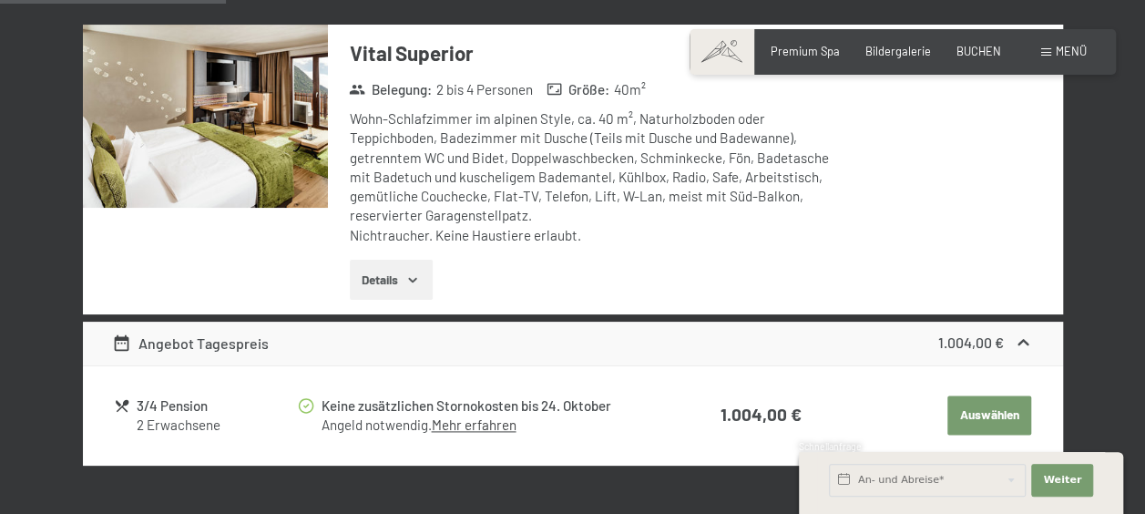
scroll to position [993, 0]
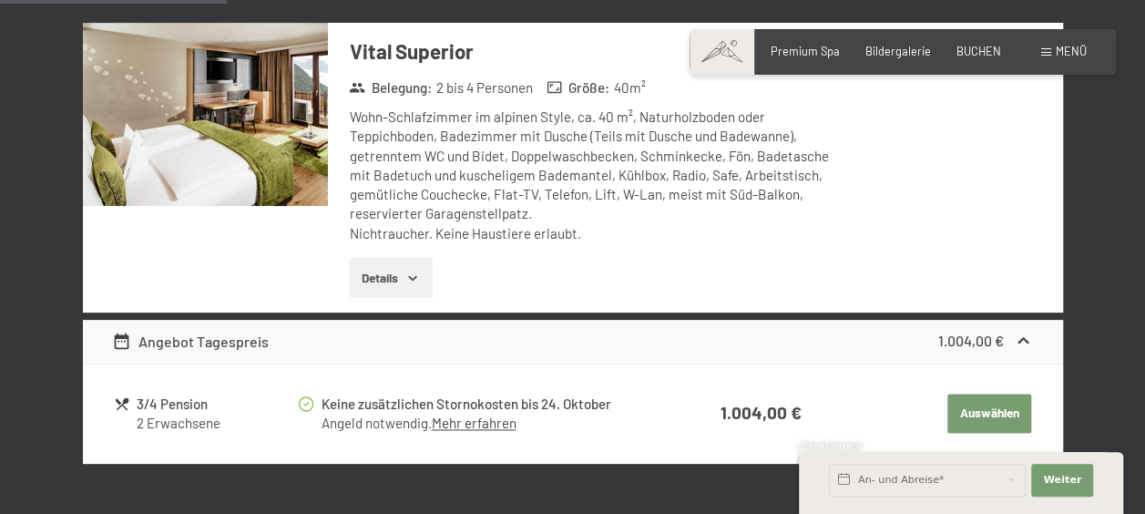
click at [333, 132] on div "Vital Superior Belegung : 2 bis 4 Personen Größe : 40 m² Wohn-Schlafzimmer im a…" at bounding box center [585, 168] width 515 height 290
click at [280, 142] on img at bounding box center [205, 115] width 245 height 184
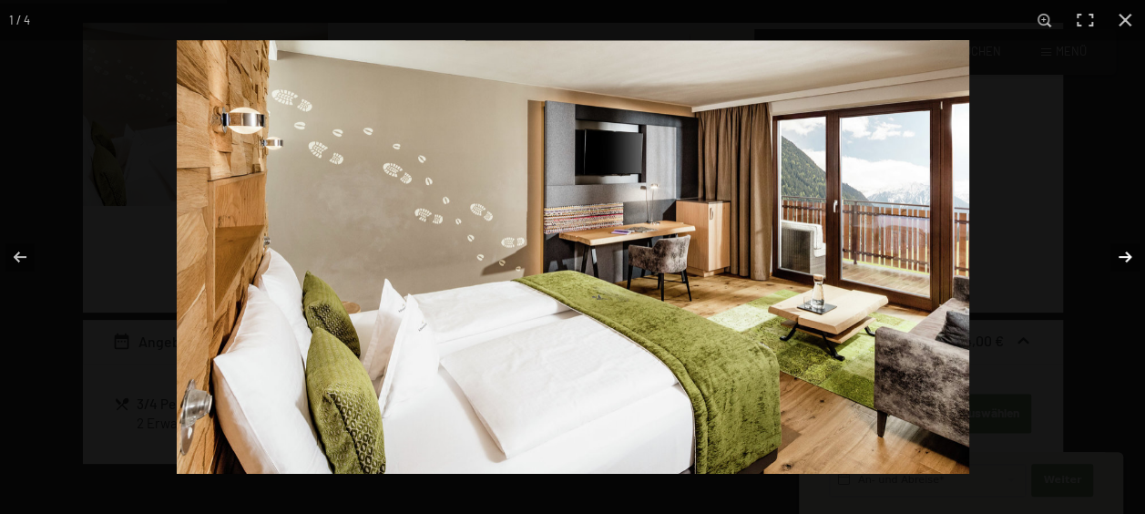
click at [1130, 268] on button "button" at bounding box center [1114, 256] width 64 height 91
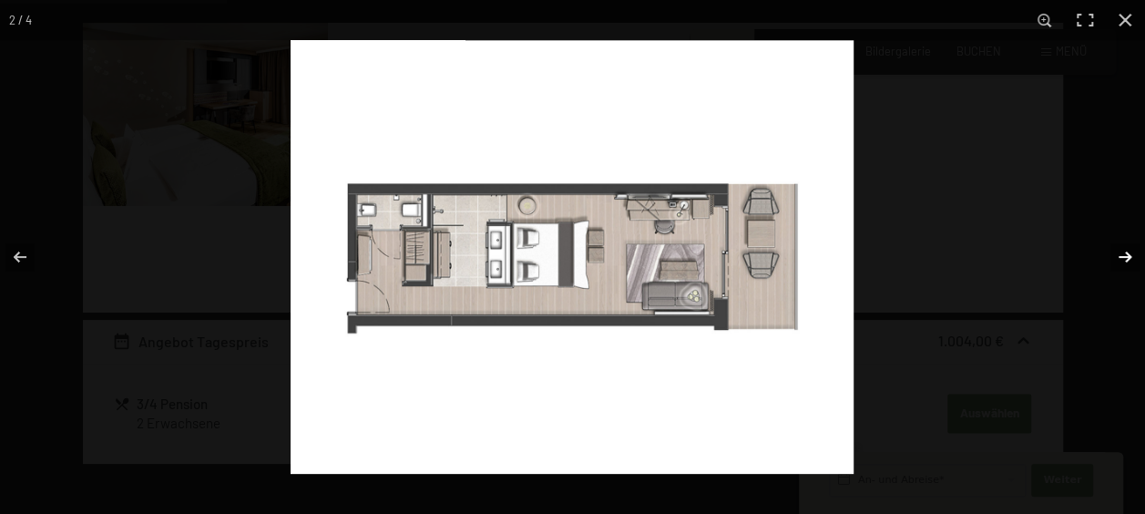
click at [1130, 268] on button "button" at bounding box center [1114, 256] width 64 height 91
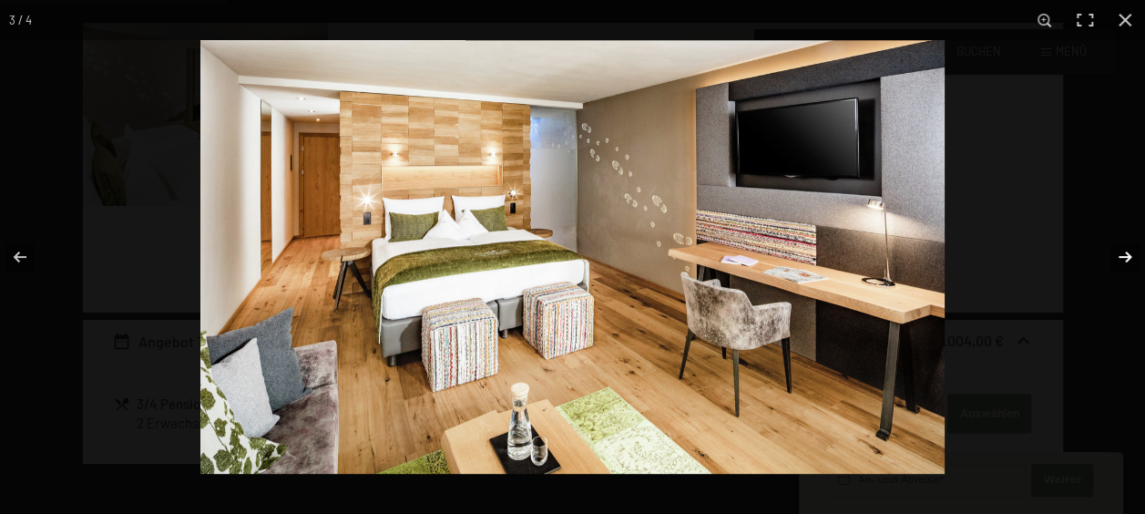
click at [1130, 268] on button "button" at bounding box center [1114, 256] width 64 height 91
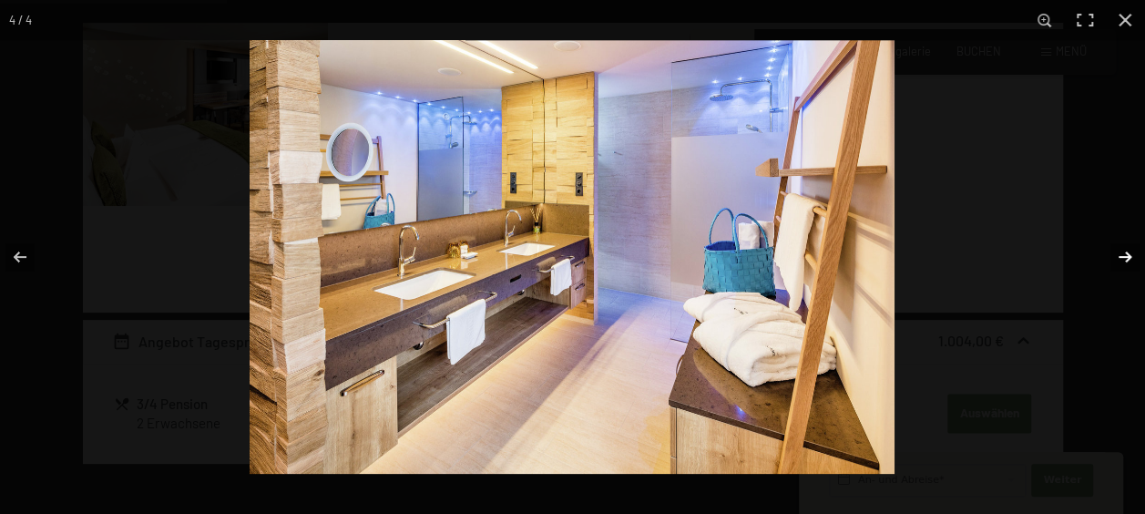
click at [1130, 268] on button "button" at bounding box center [1114, 256] width 64 height 91
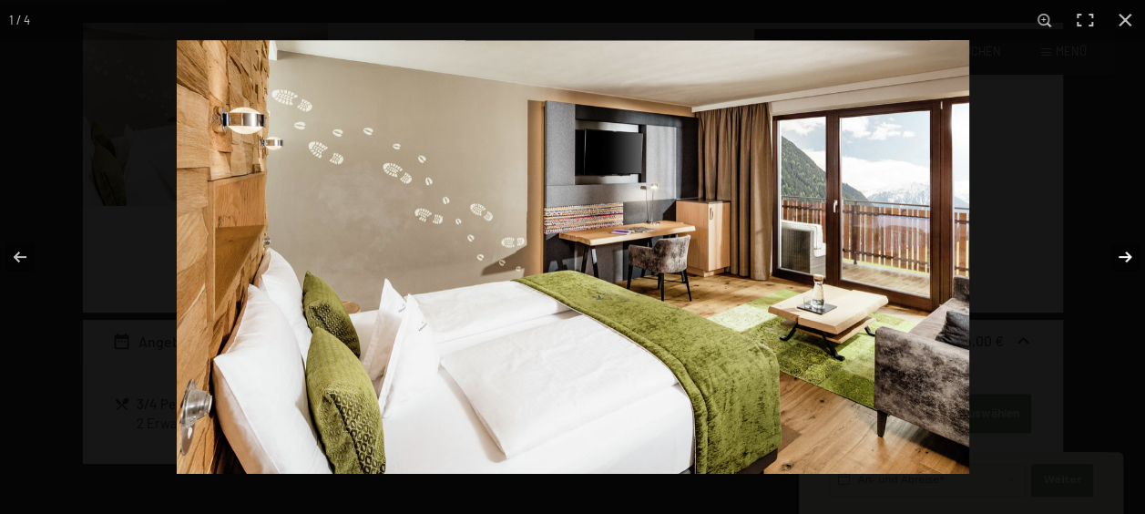
click at [1130, 268] on button "button" at bounding box center [1114, 256] width 64 height 91
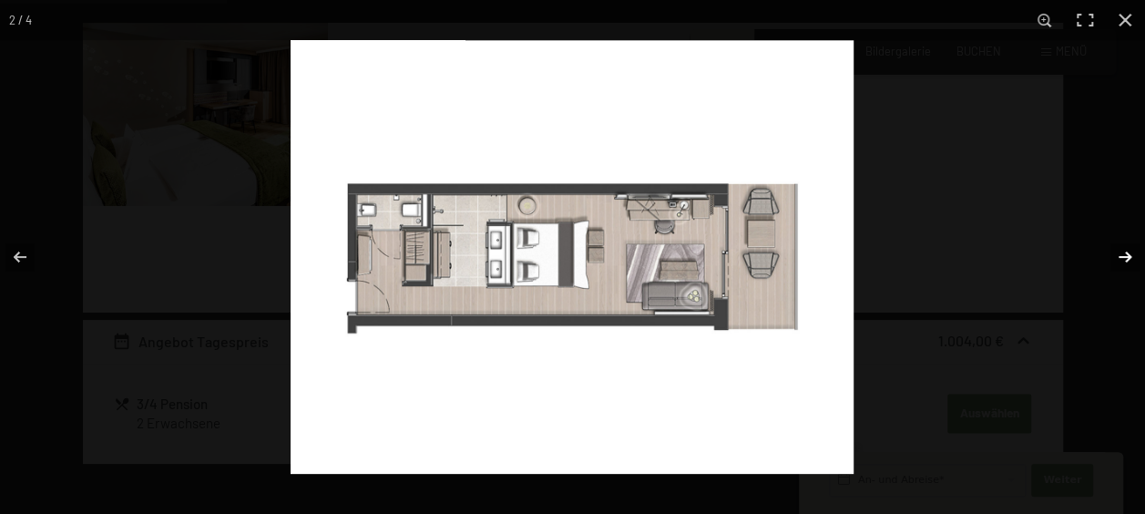
click at [1130, 268] on button "button" at bounding box center [1114, 256] width 64 height 91
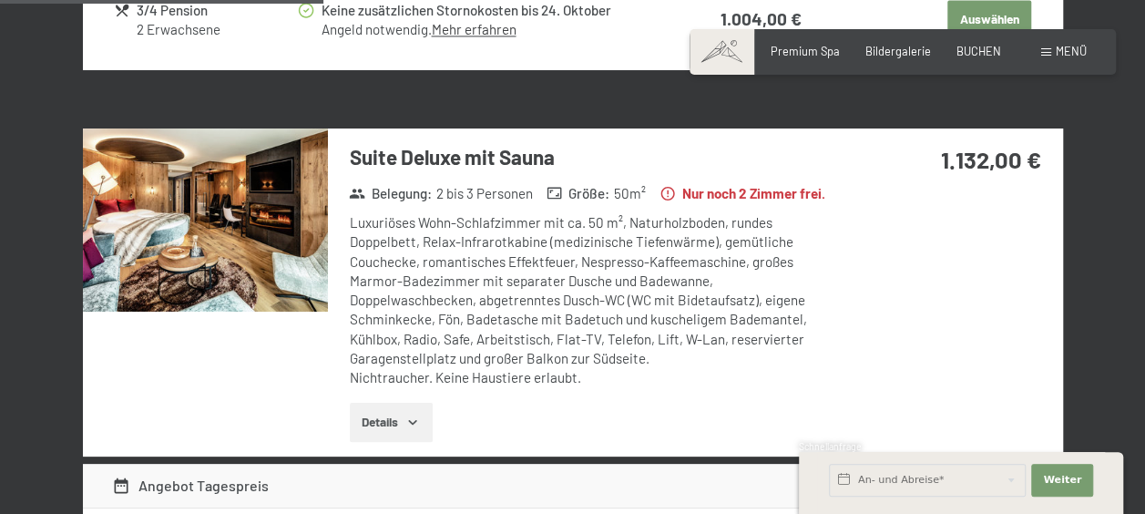
scroll to position [1420, 0]
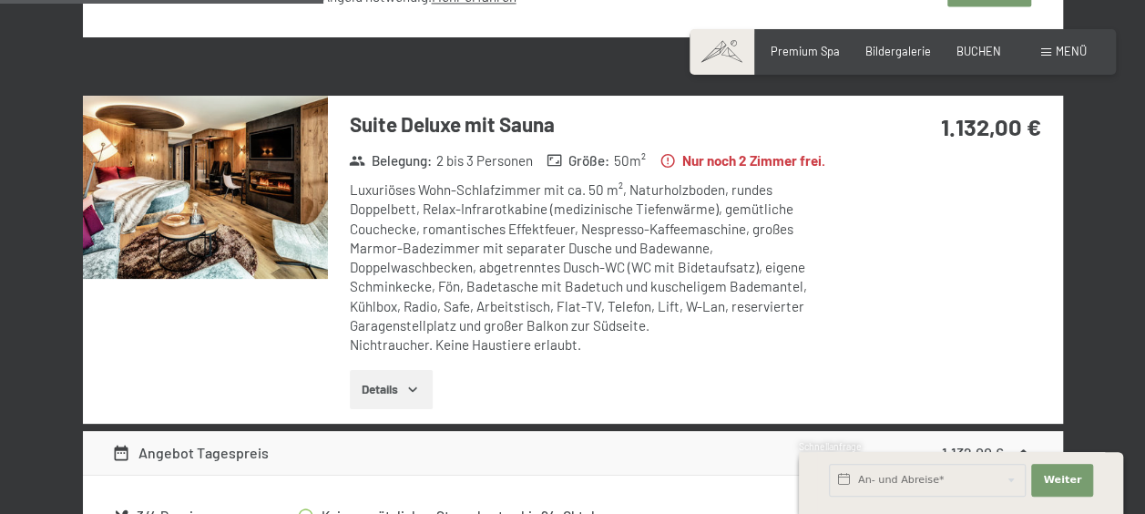
click at [282, 219] on img at bounding box center [205, 188] width 245 height 184
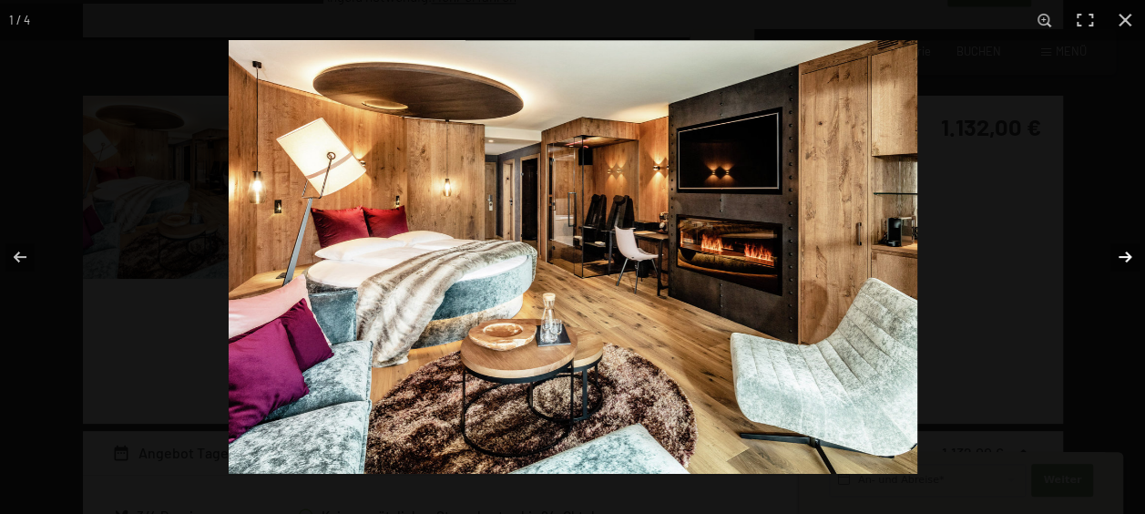
click at [1117, 248] on button "button" at bounding box center [1114, 256] width 64 height 91
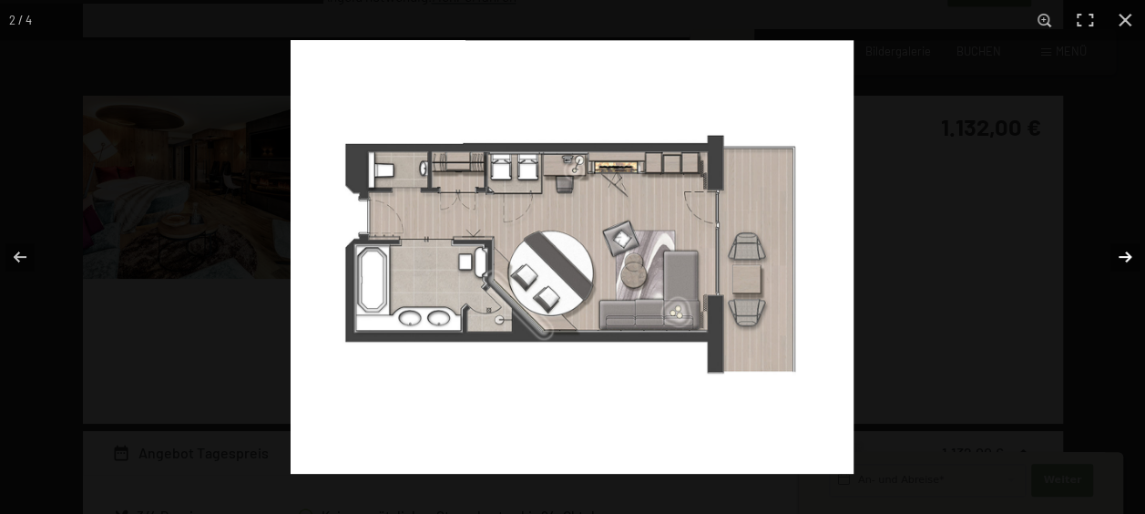
click at [1117, 248] on button "button" at bounding box center [1114, 256] width 64 height 91
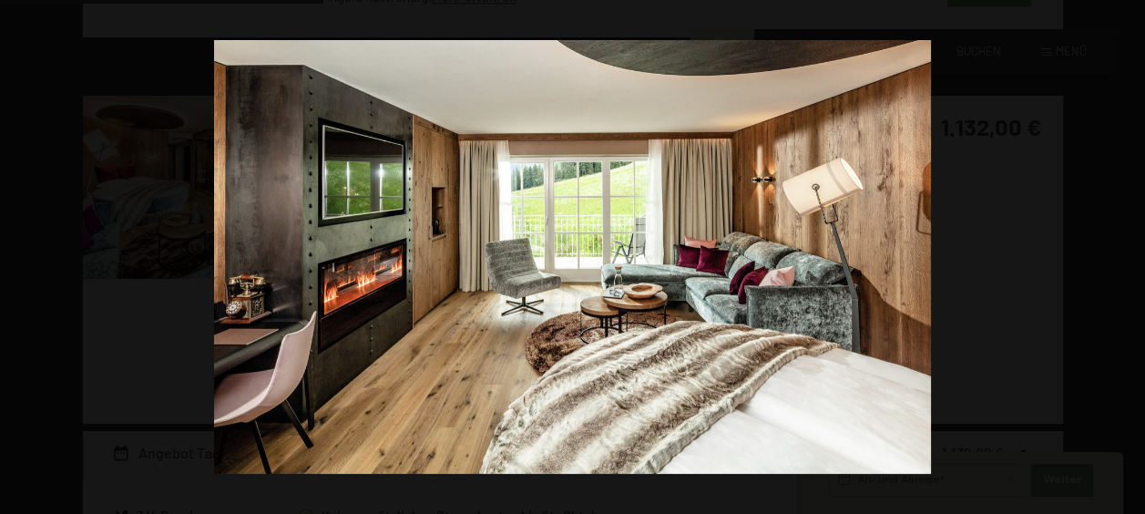
click at [1117, 248] on button "button" at bounding box center [1114, 256] width 64 height 91
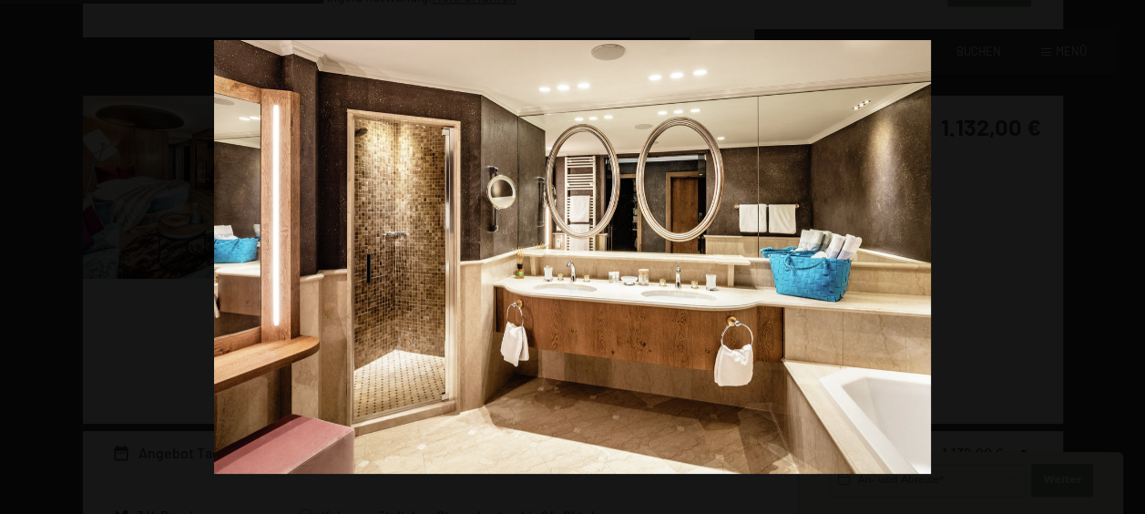
click at [1117, 248] on button "button" at bounding box center [1114, 256] width 64 height 91
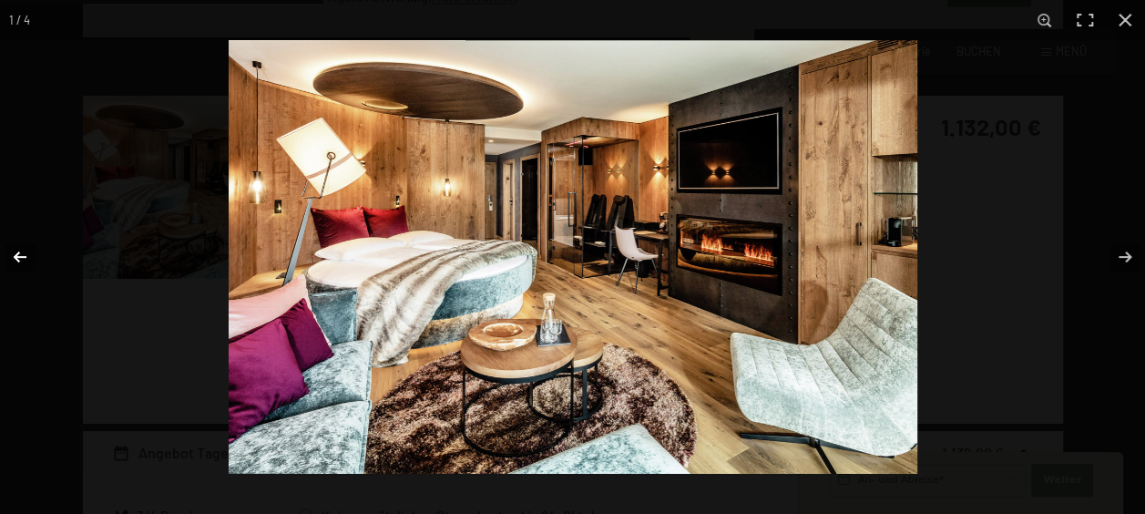
click at [26, 266] on button "button" at bounding box center [32, 256] width 64 height 91
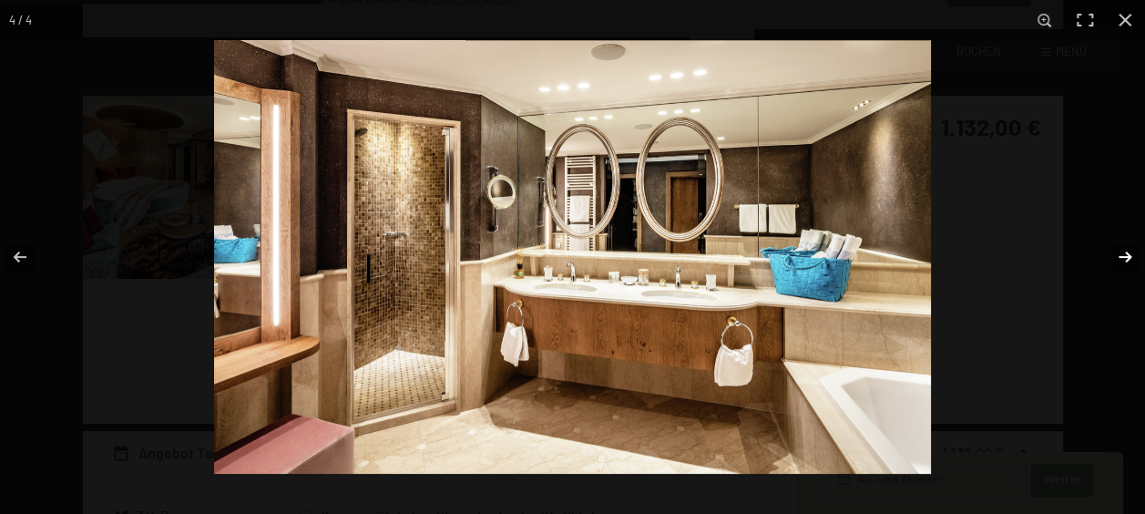
click at [1114, 256] on button "button" at bounding box center [1114, 256] width 64 height 91
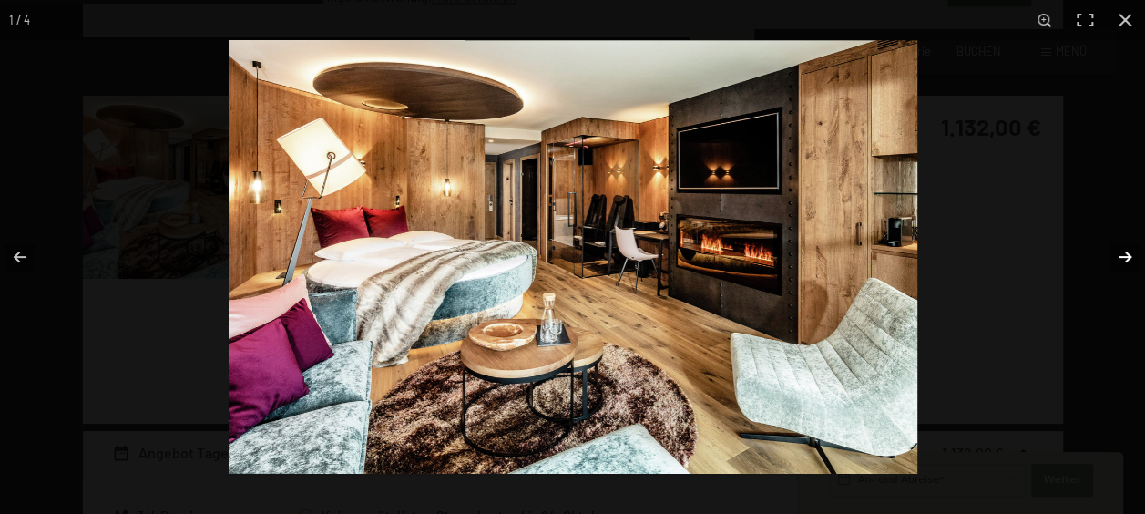
click at [1114, 256] on button "button" at bounding box center [1114, 256] width 64 height 91
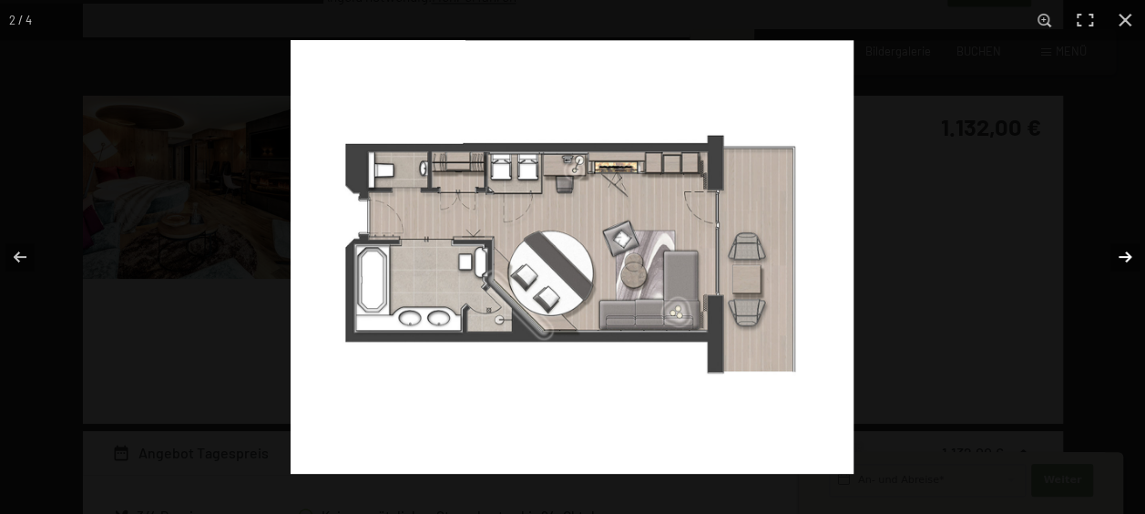
click at [1114, 256] on button "button" at bounding box center [1114, 256] width 64 height 91
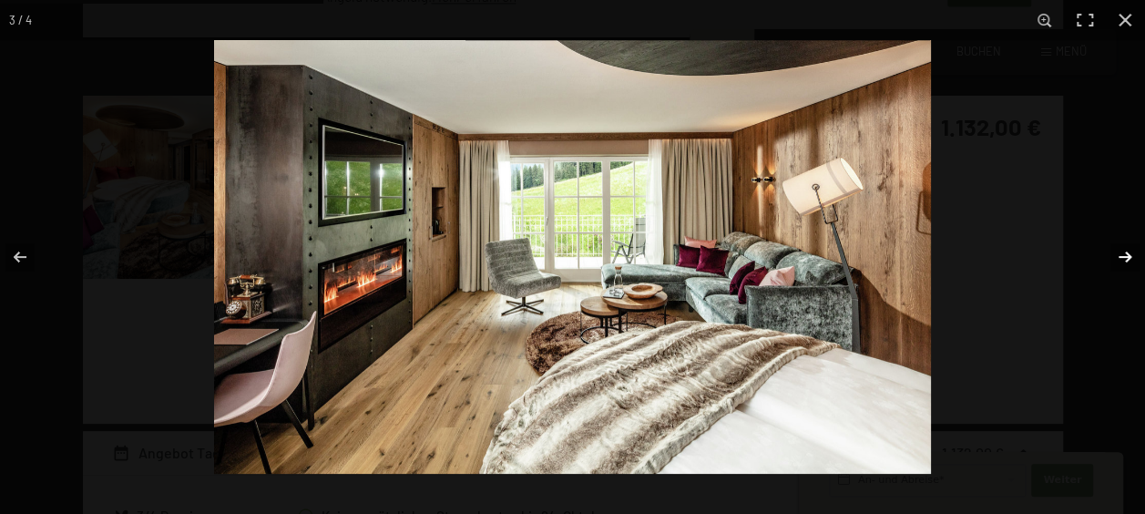
click at [1114, 256] on button "button" at bounding box center [1114, 256] width 64 height 91
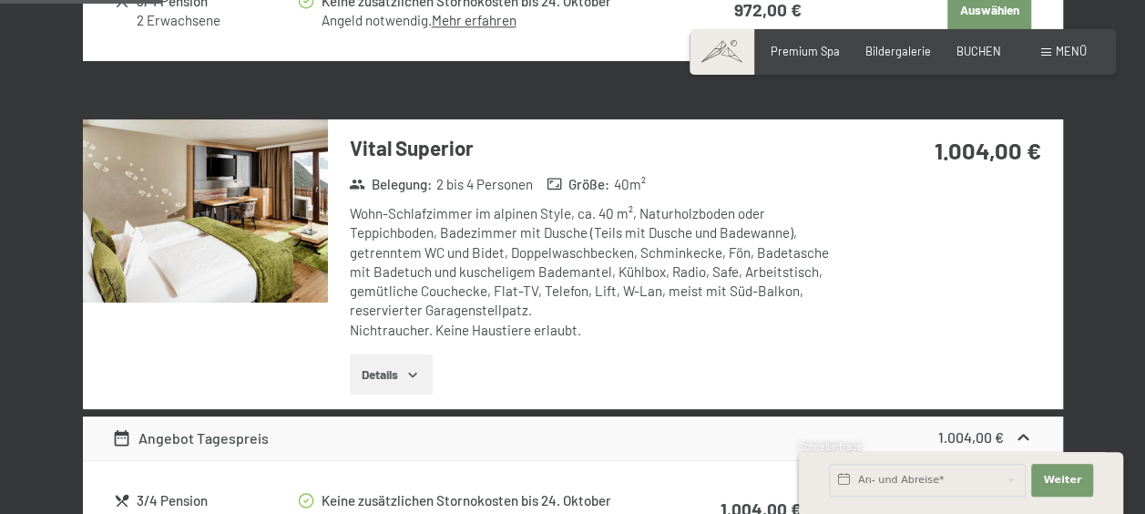
scroll to position [481, 0]
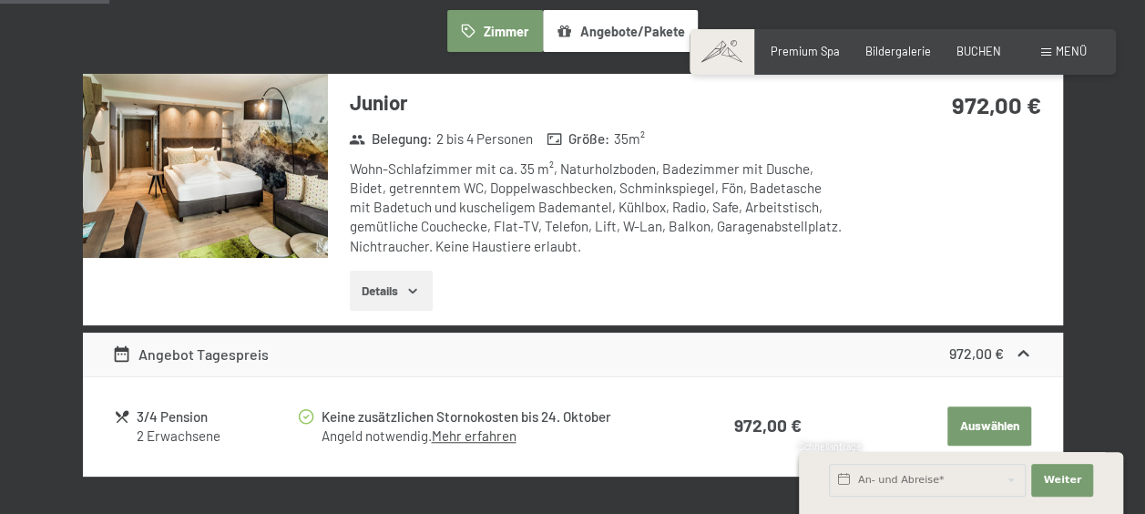
click at [263, 206] on img at bounding box center [205, 166] width 245 height 184
